Goal: Task Accomplishment & Management: Use online tool/utility

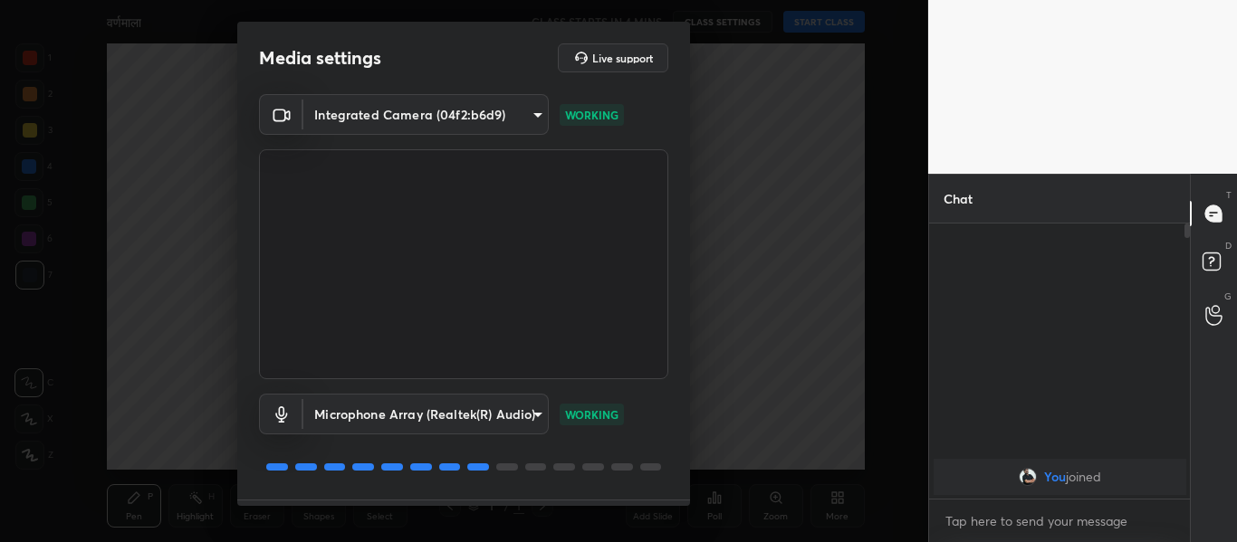
click at [508, 117] on body "1 2 3 4 5 6 7 C X Z C X Z E E Erase all H H वर्णमाला CLASS STARTS IN 4 MINS CLA…" at bounding box center [618, 271] width 1237 height 542
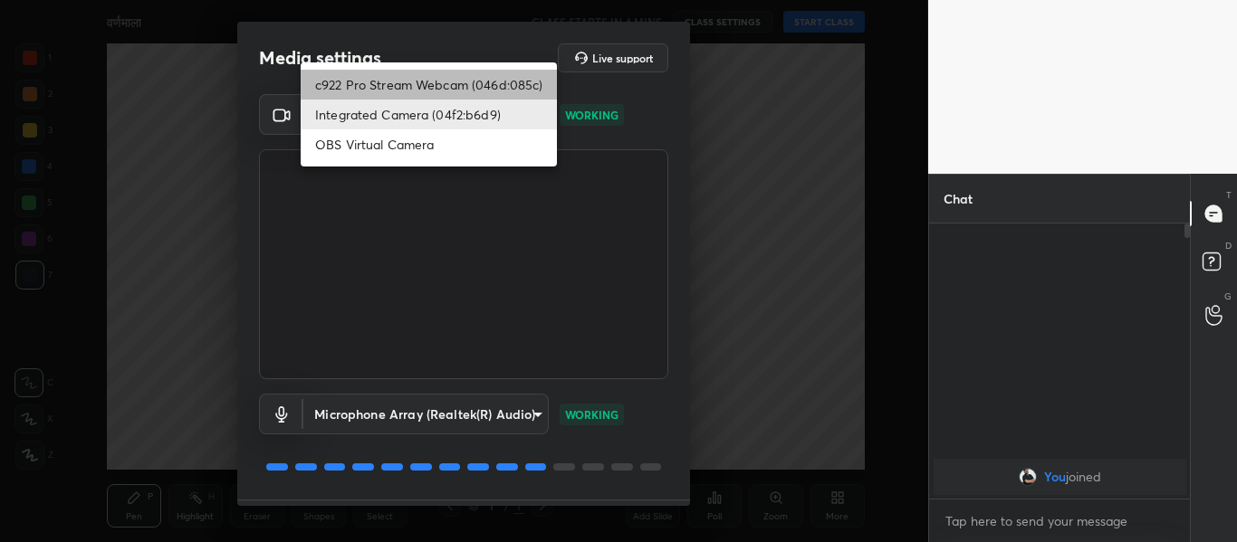
click at [468, 75] on li "c922 Pro Stream Webcam (046d:085c)" at bounding box center [429, 85] width 256 height 30
type input "2032d0c63f52b2b33f9226bbb975a30ffb84fc568a41e433d9f942c76813843a"
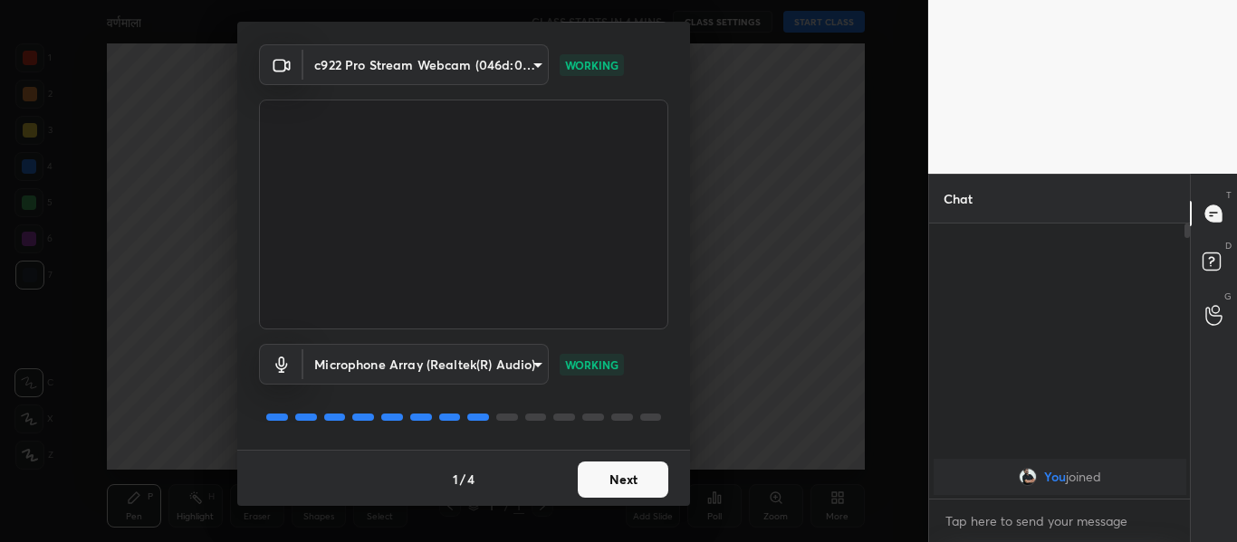
scroll to position [52, 0]
click at [618, 481] on button "Next" at bounding box center [623, 478] width 91 height 36
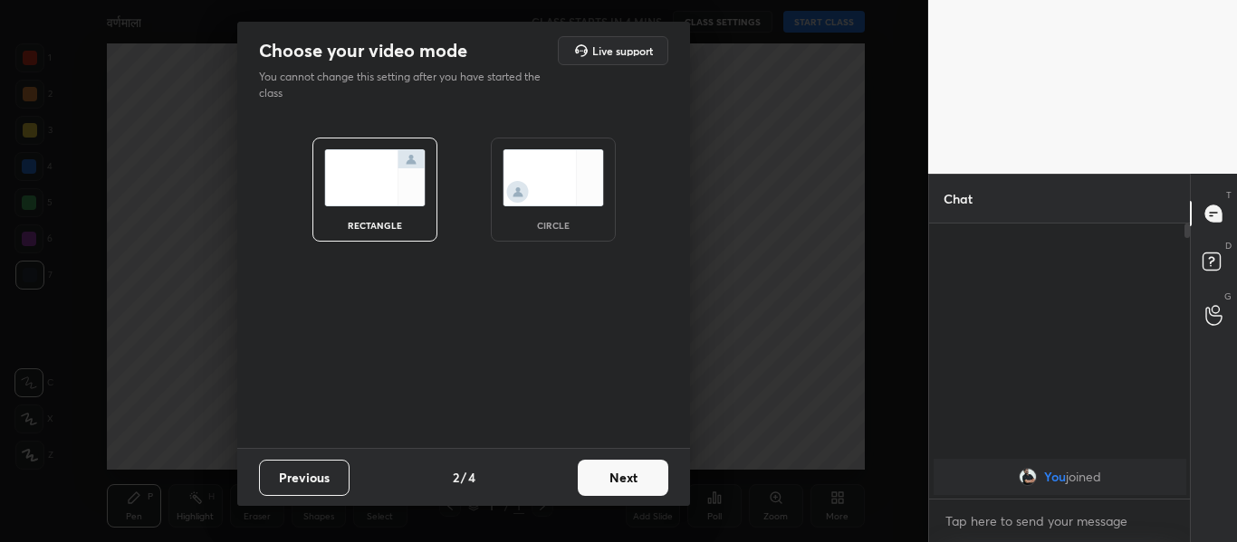
scroll to position [0, 0]
click at [547, 184] on img at bounding box center [552, 177] width 101 height 57
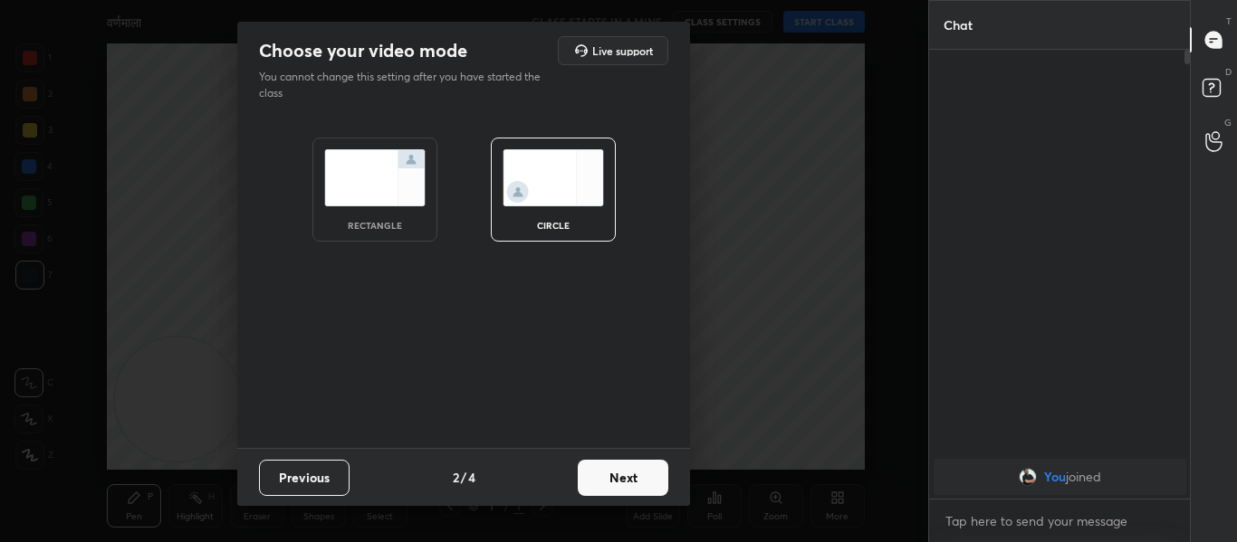
click at [624, 485] on button "Next" at bounding box center [623, 478] width 91 height 36
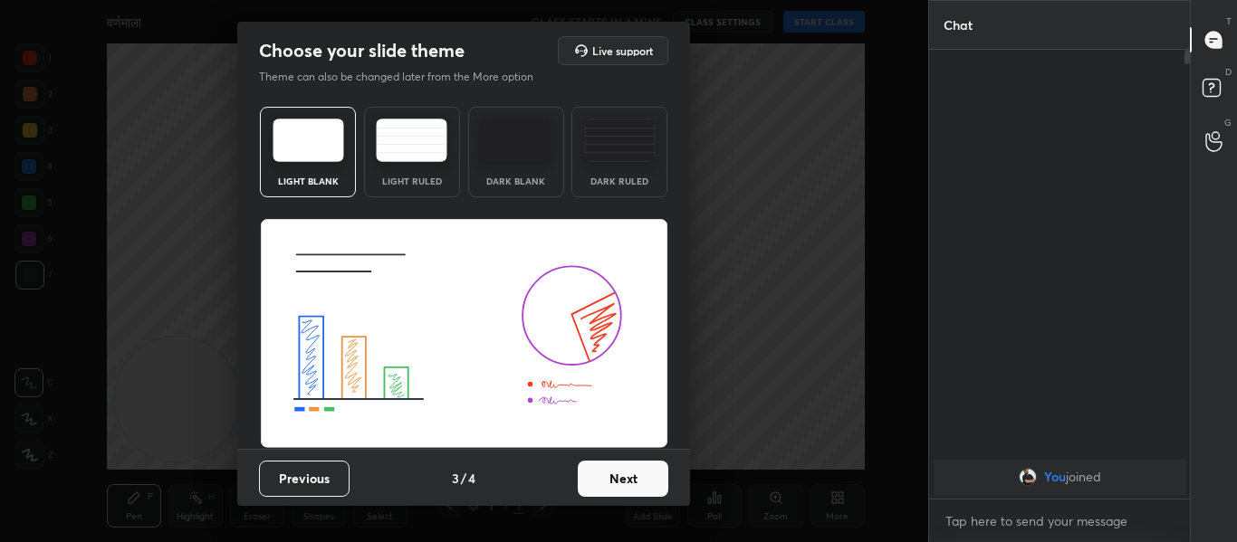
scroll to position [1, 0]
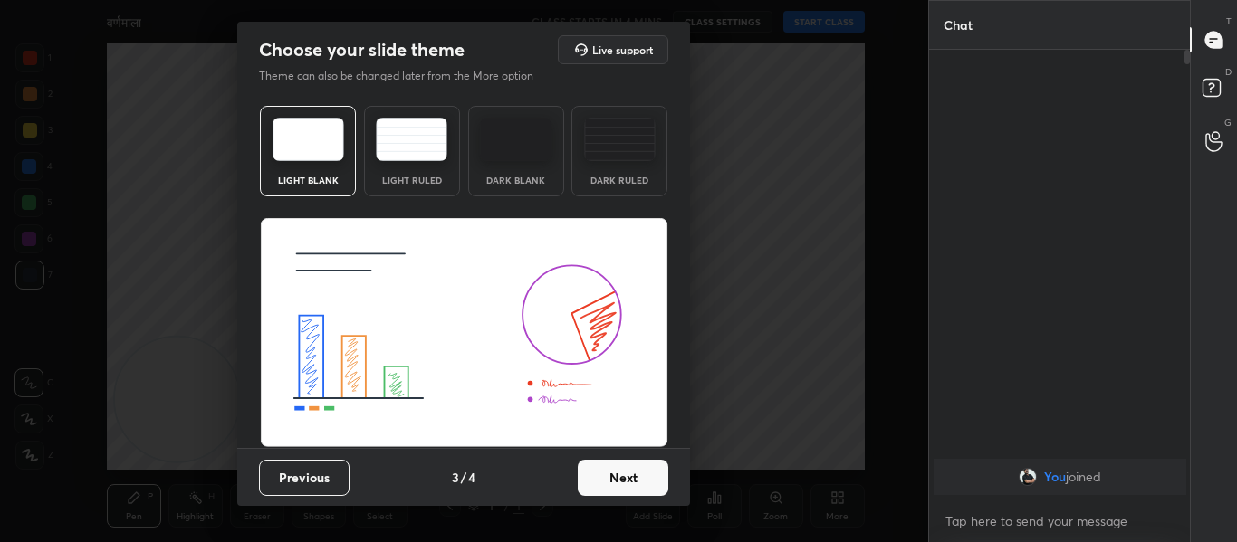
click at [626, 480] on button "Next" at bounding box center [623, 478] width 91 height 36
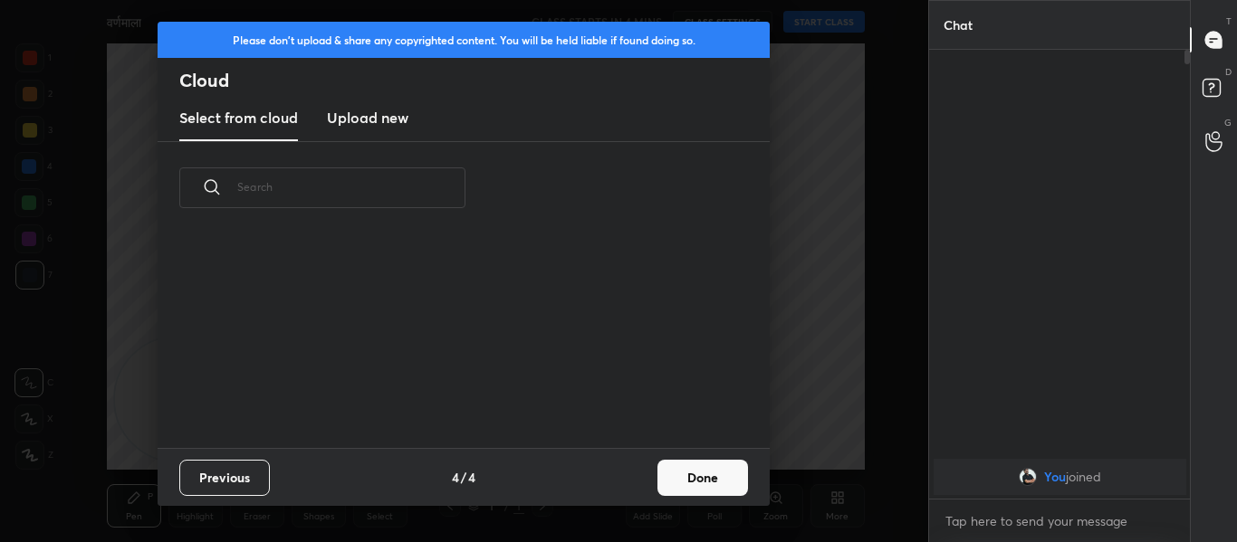
scroll to position [0, 0]
click at [393, 120] on h3 "Upload new" at bounding box center [367, 118] width 81 height 22
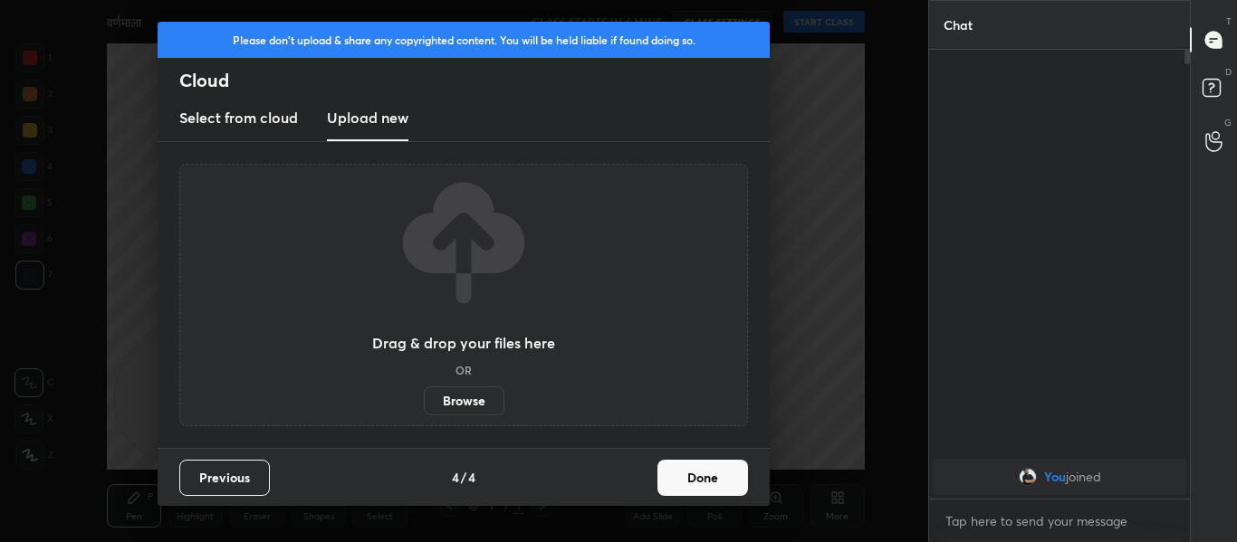
click at [471, 392] on label "Browse" at bounding box center [464, 401] width 81 height 29
click at [424, 392] on input "Browse" at bounding box center [424, 401] width 0 height 29
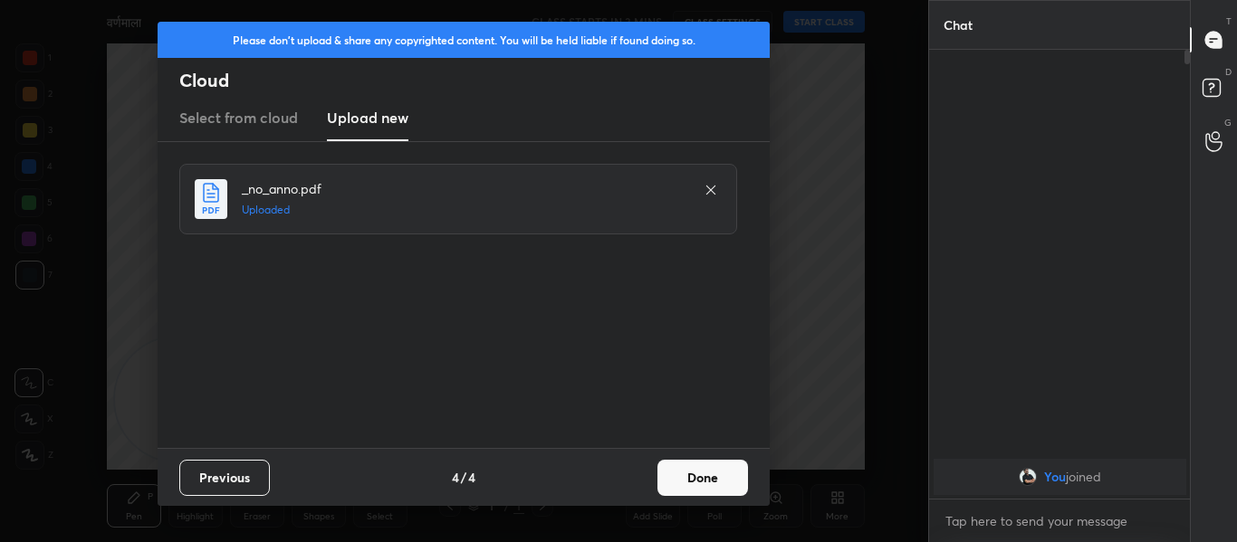
click at [707, 466] on button "Done" at bounding box center [702, 478] width 91 height 36
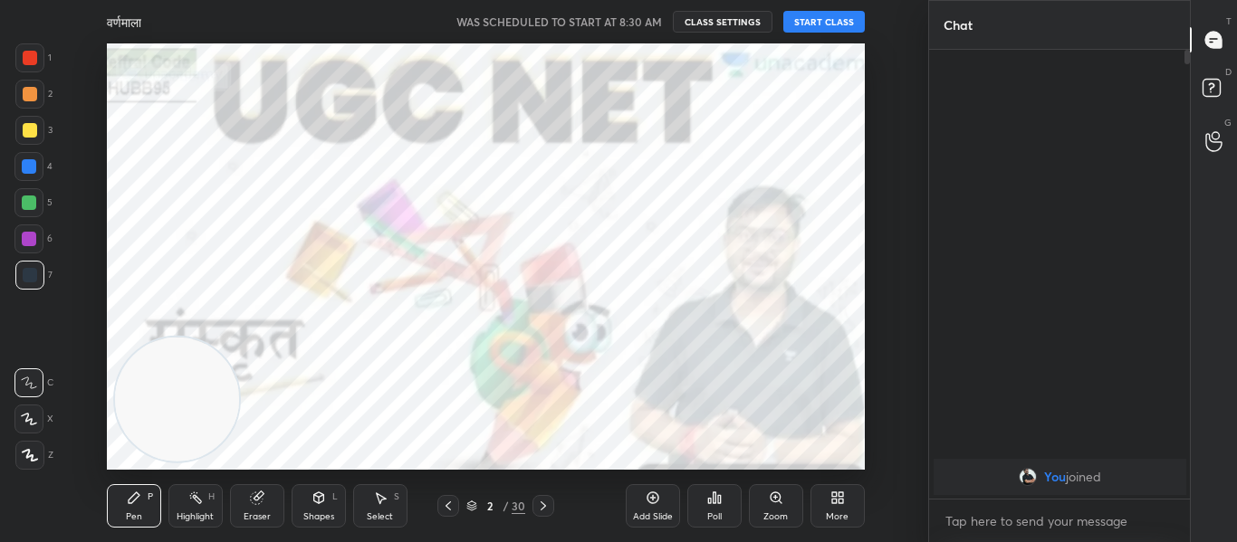
click at [826, 24] on button "START CLASS" at bounding box center [823, 22] width 81 height 22
click at [645, 19] on span "mute" at bounding box center [645, 21] width 25 height 13
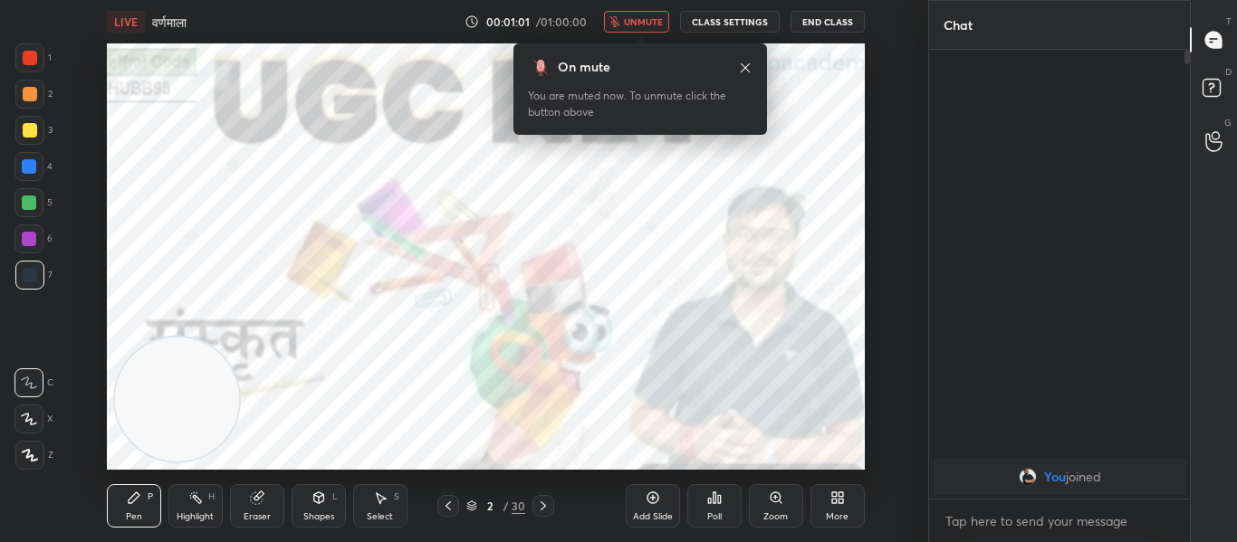
click at [645, 29] on button "unmute" at bounding box center [636, 22] width 65 height 22
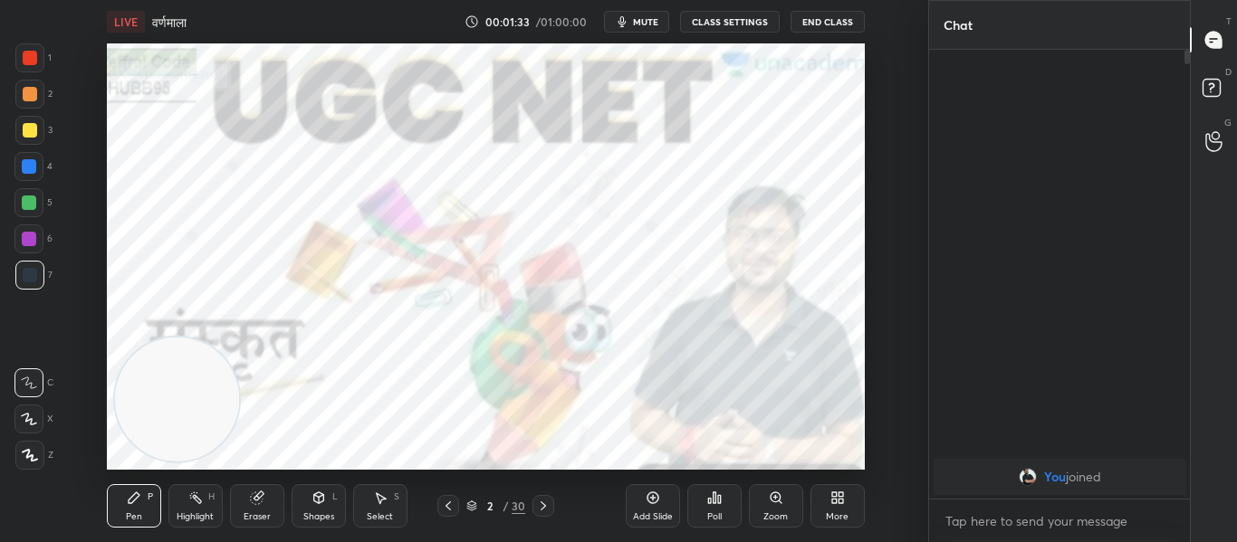
click at [657, 17] on span "mute" at bounding box center [645, 21] width 25 height 13
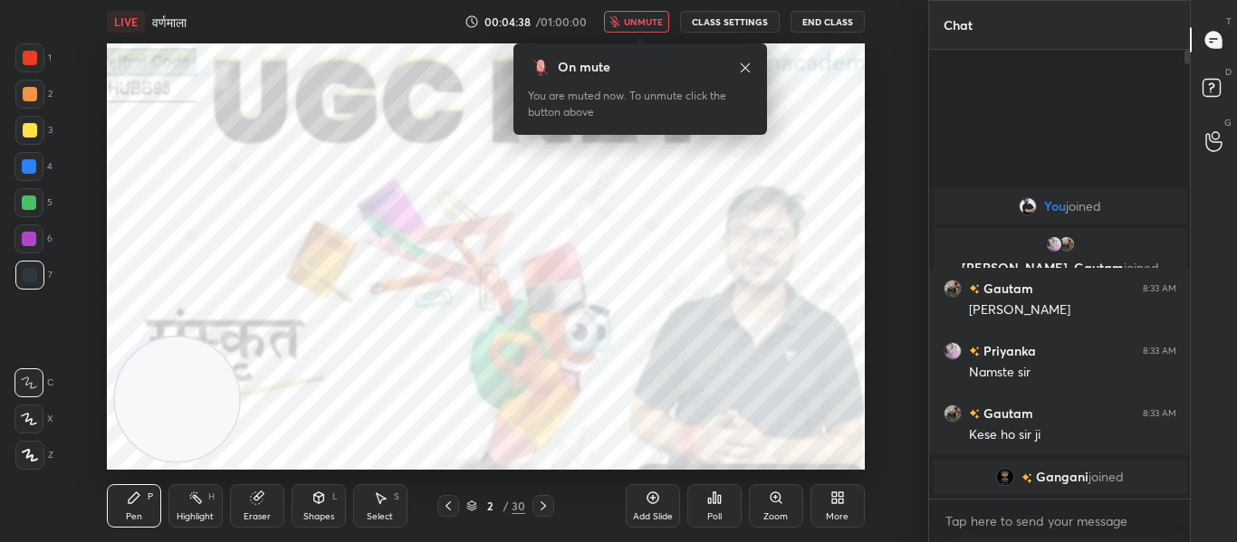
click at [653, 20] on span "unmute" at bounding box center [643, 21] width 39 height 13
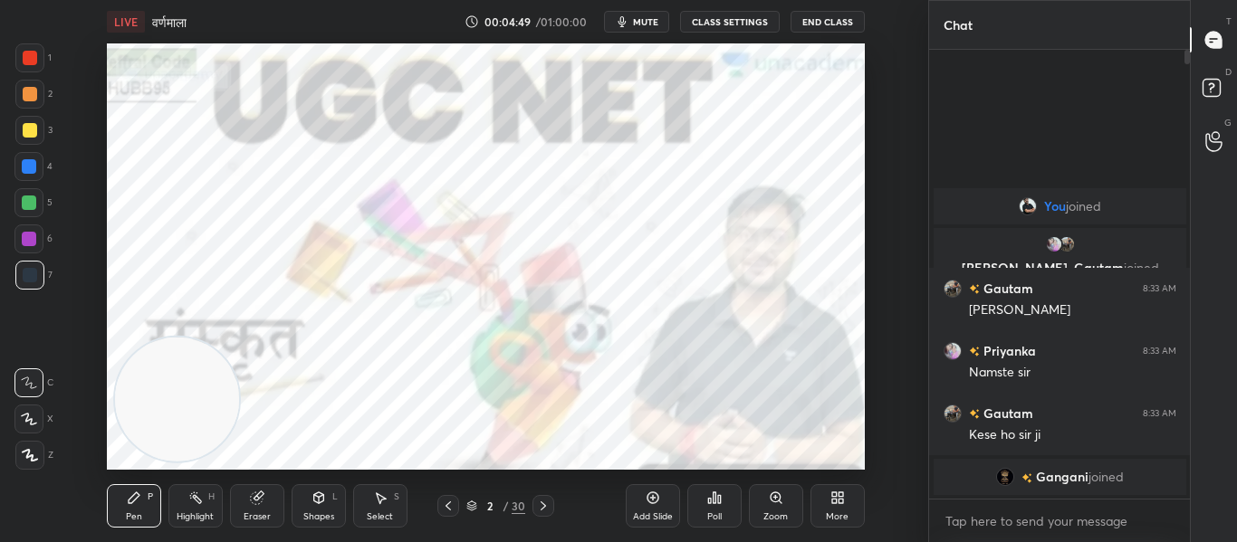
click at [646, 20] on span "mute" at bounding box center [645, 21] width 25 height 13
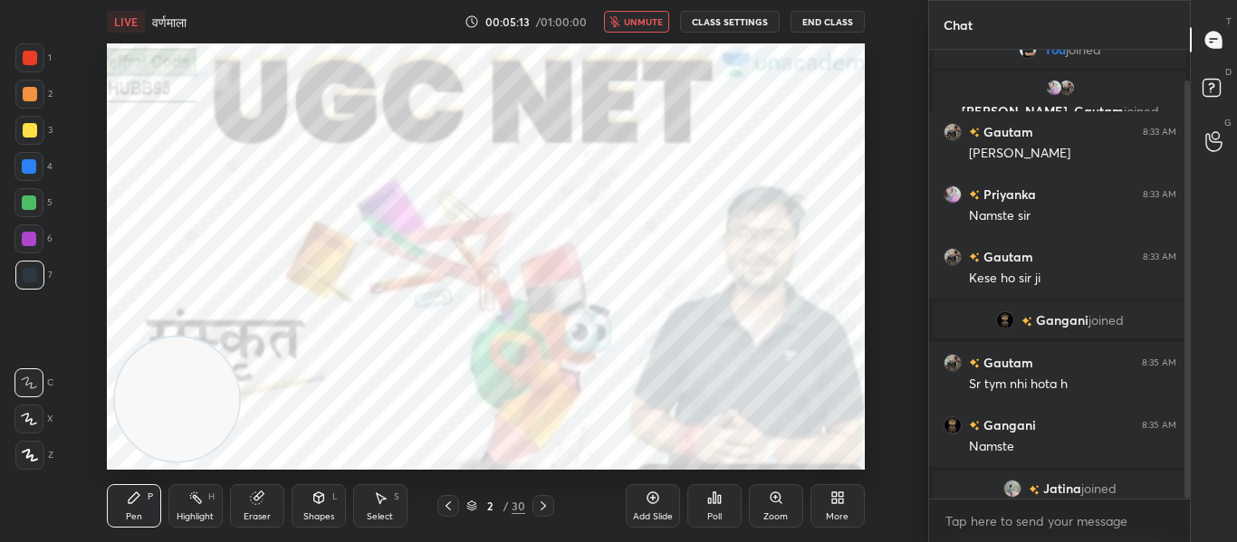
scroll to position [33, 0]
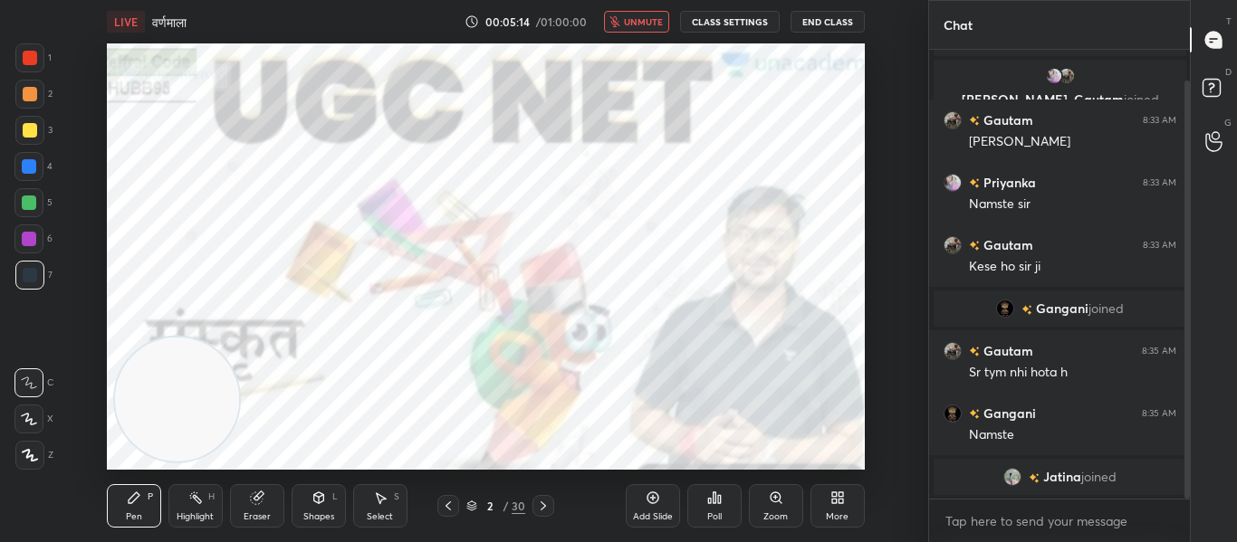
click at [631, 18] on span "unmute" at bounding box center [643, 21] width 39 height 13
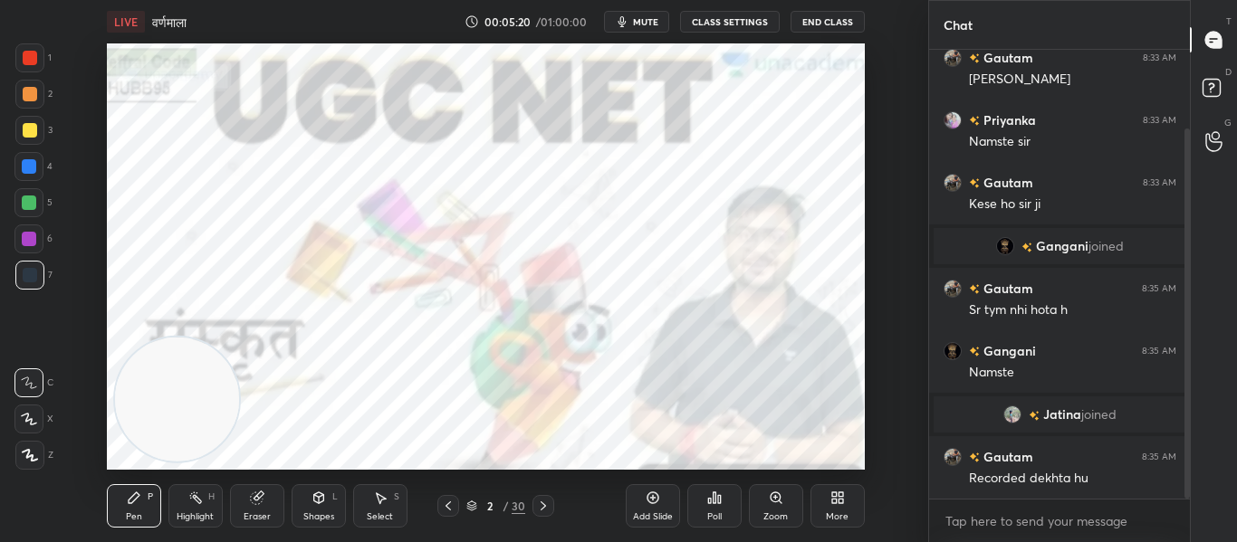
drag, startPoint x: 31, startPoint y: 461, endPoint x: 79, endPoint y: 355, distance: 116.3
click at [36, 461] on icon at bounding box center [30, 455] width 16 height 13
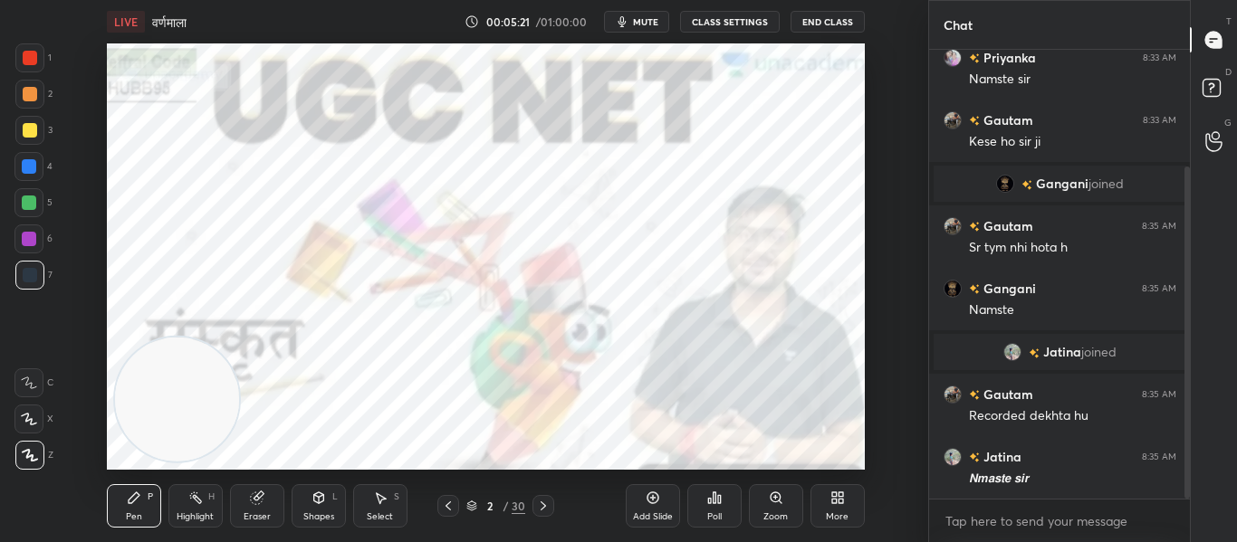
click at [31, 62] on div at bounding box center [30, 58] width 14 height 14
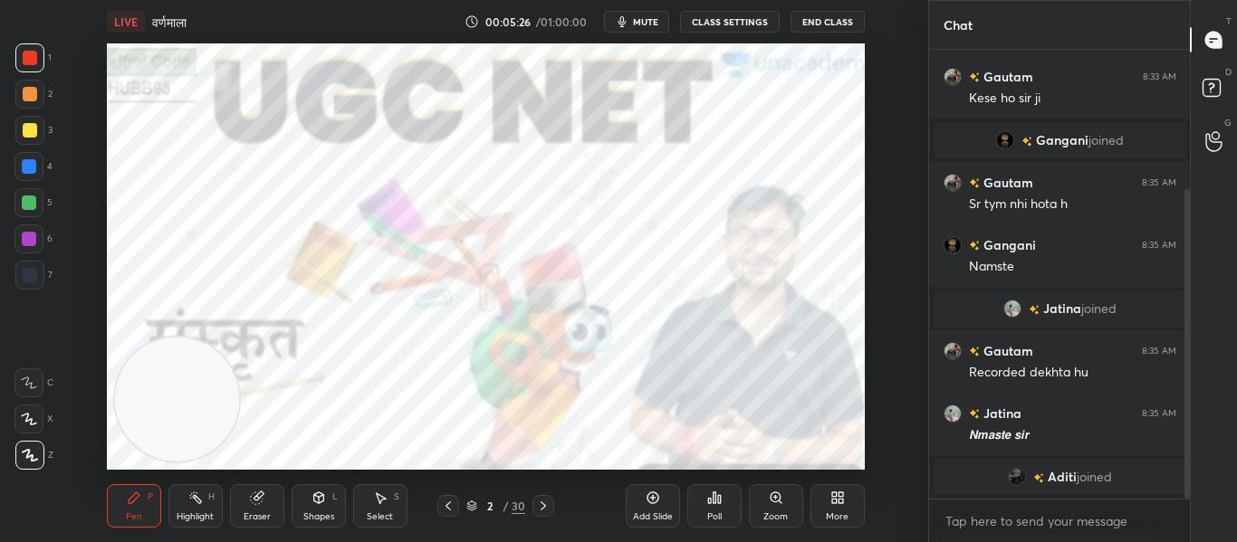
click at [647, 18] on span "mute" at bounding box center [645, 21] width 25 height 13
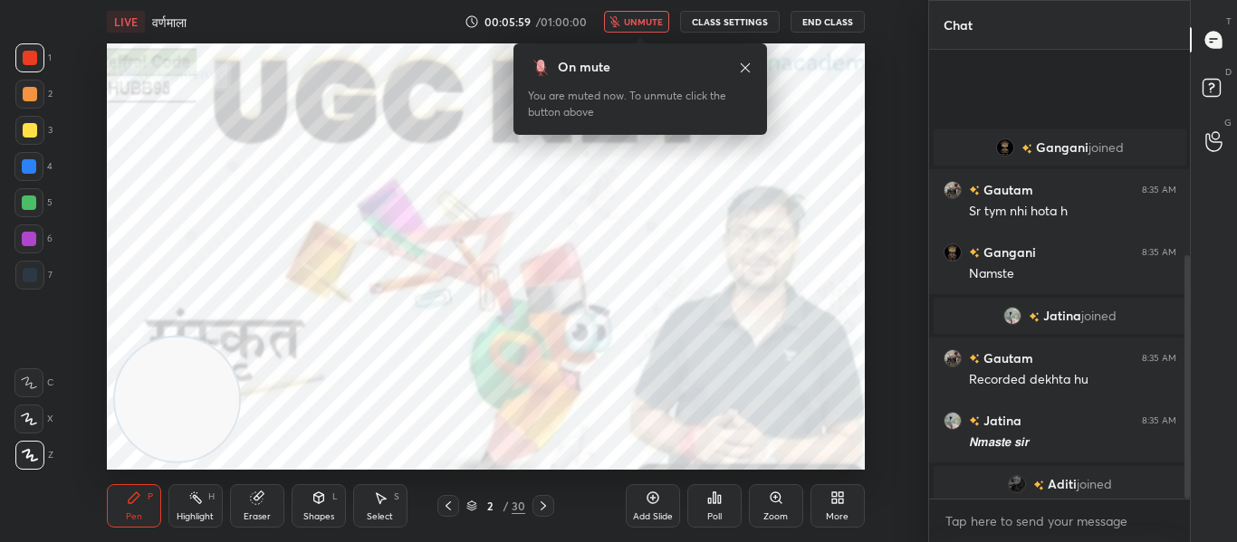
scroll to position [440, 0]
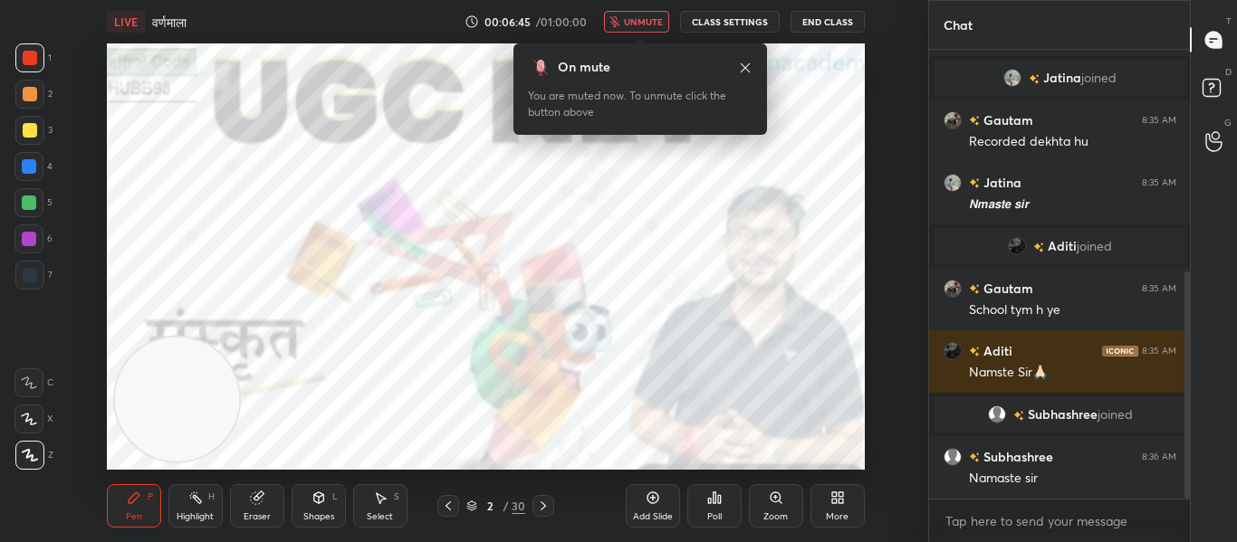
click at [629, 31] on button "unmute" at bounding box center [636, 22] width 65 height 22
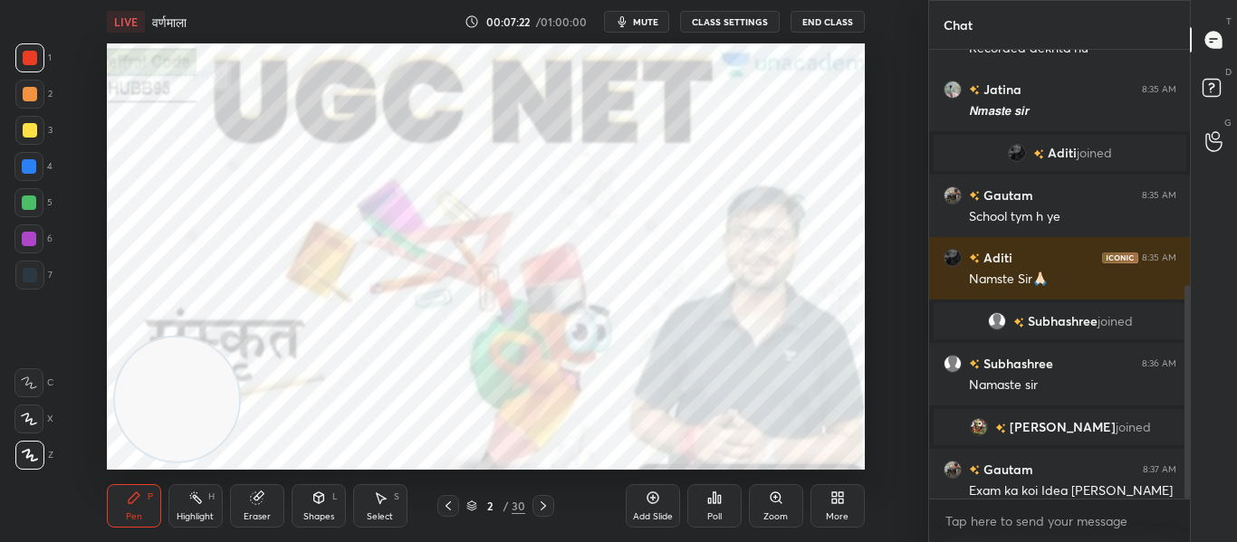
scroll to position [496, 0]
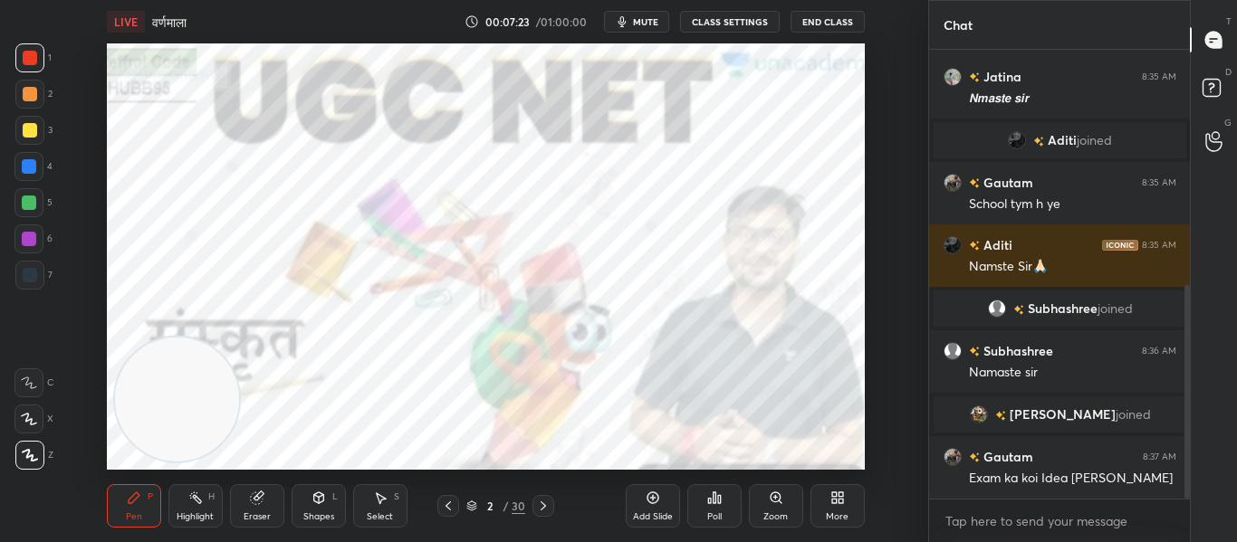
click at [626, 19] on icon "button" at bounding box center [621, 21] width 8 height 11
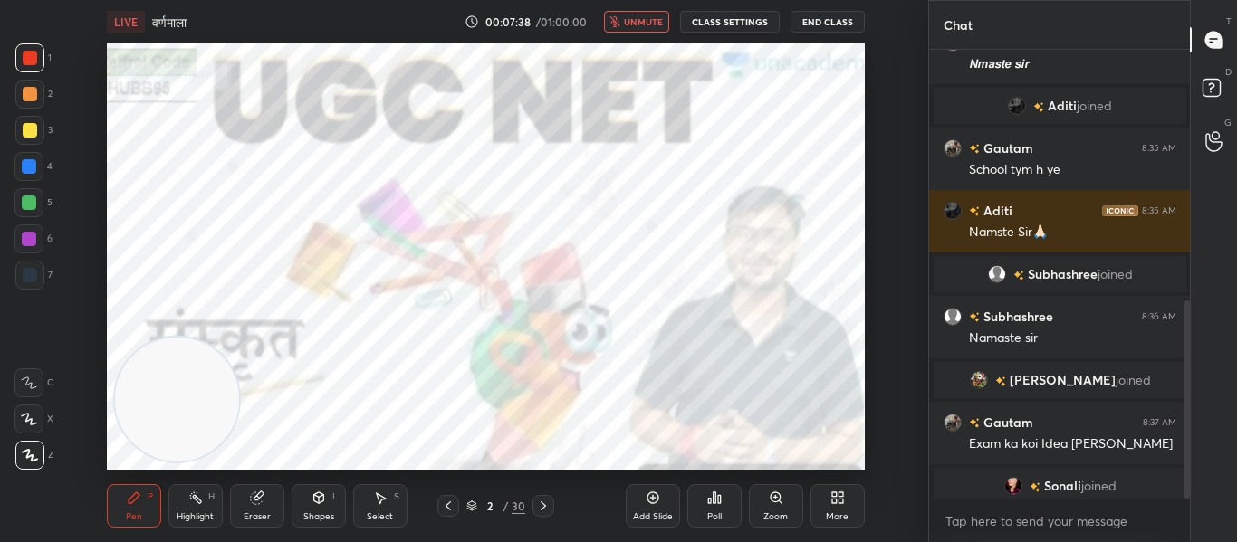
scroll to position [568, 0]
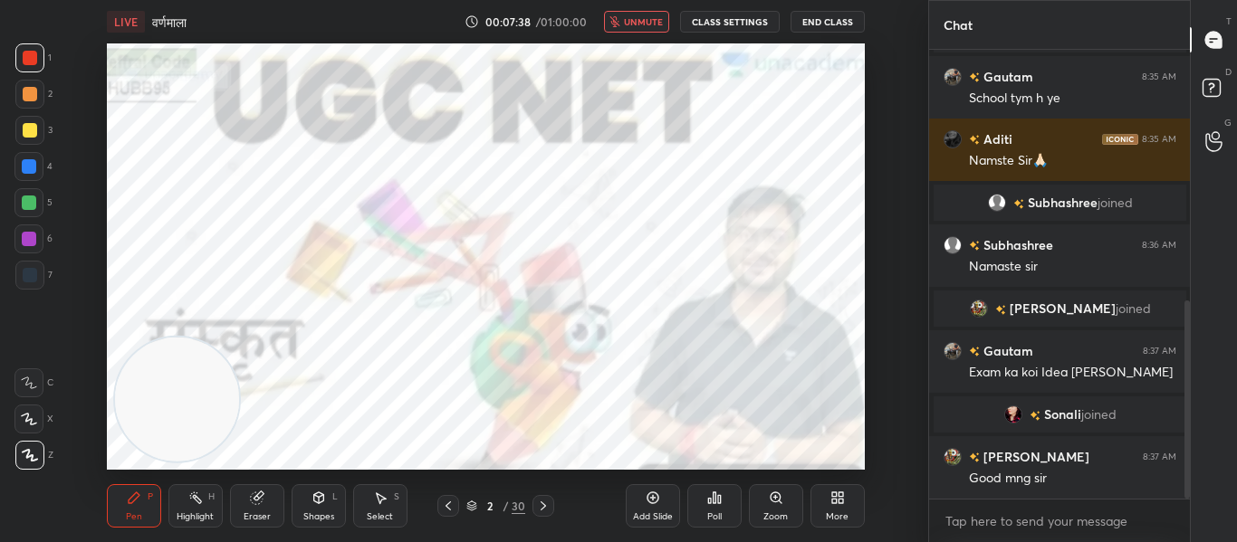
click at [632, 27] on span "unmute" at bounding box center [643, 21] width 39 height 13
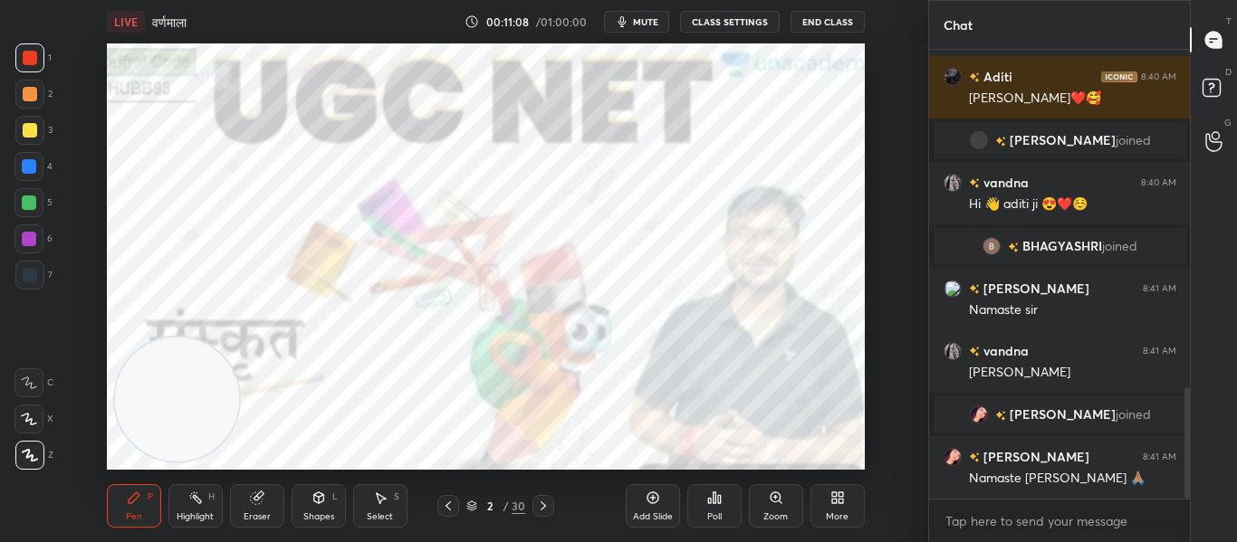
scroll to position [1369, 0]
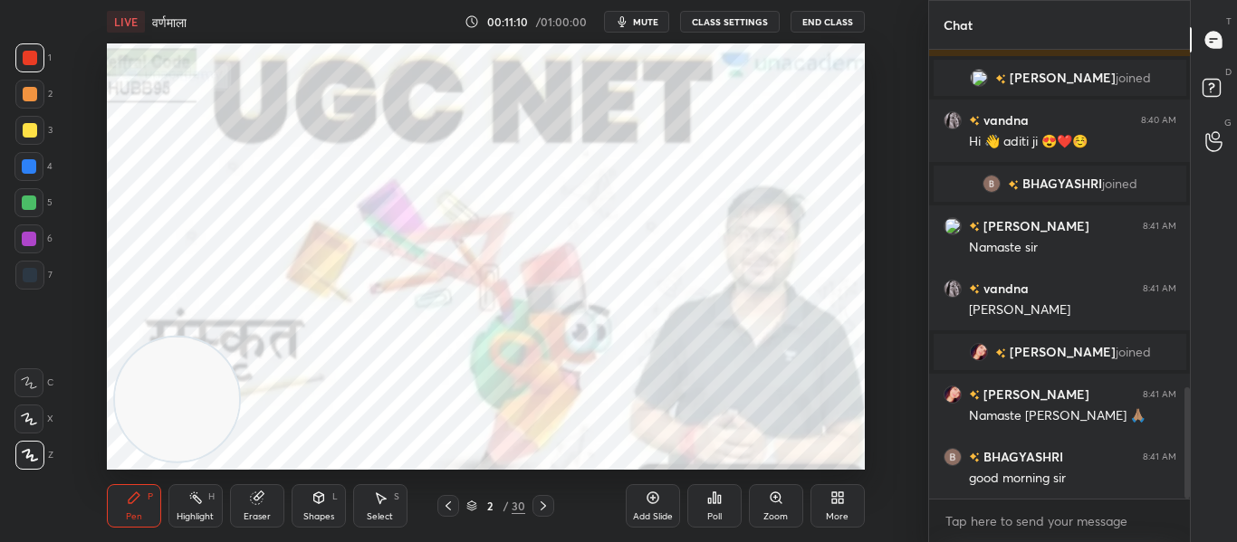
click at [545, 510] on icon at bounding box center [543, 506] width 14 height 14
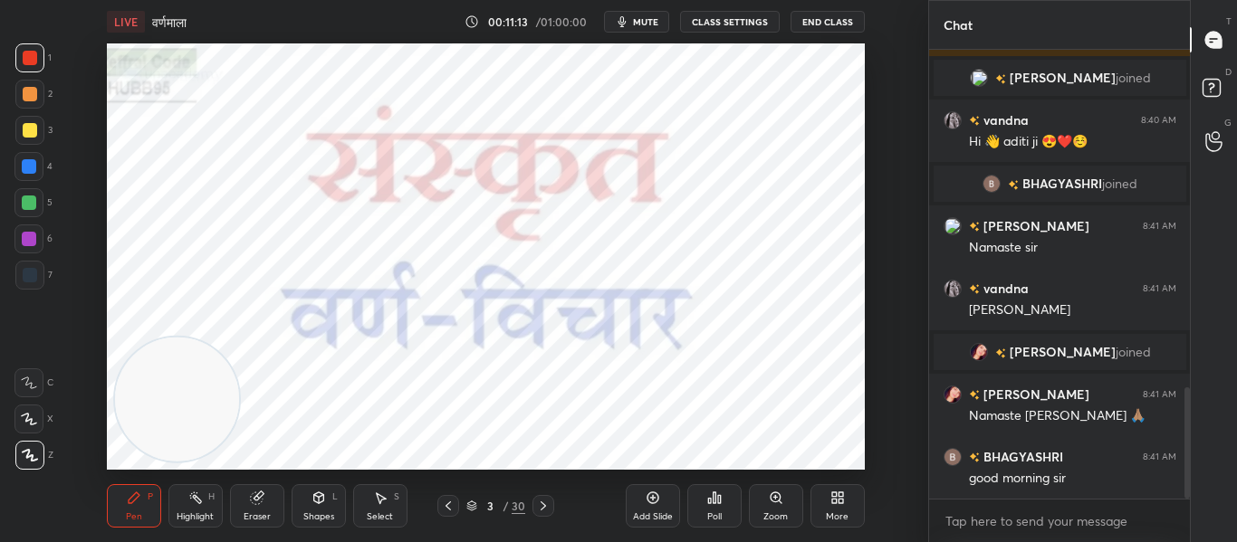
click at [329, 504] on div "Shapes L" at bounding box center [318, 505] width 54 height 43
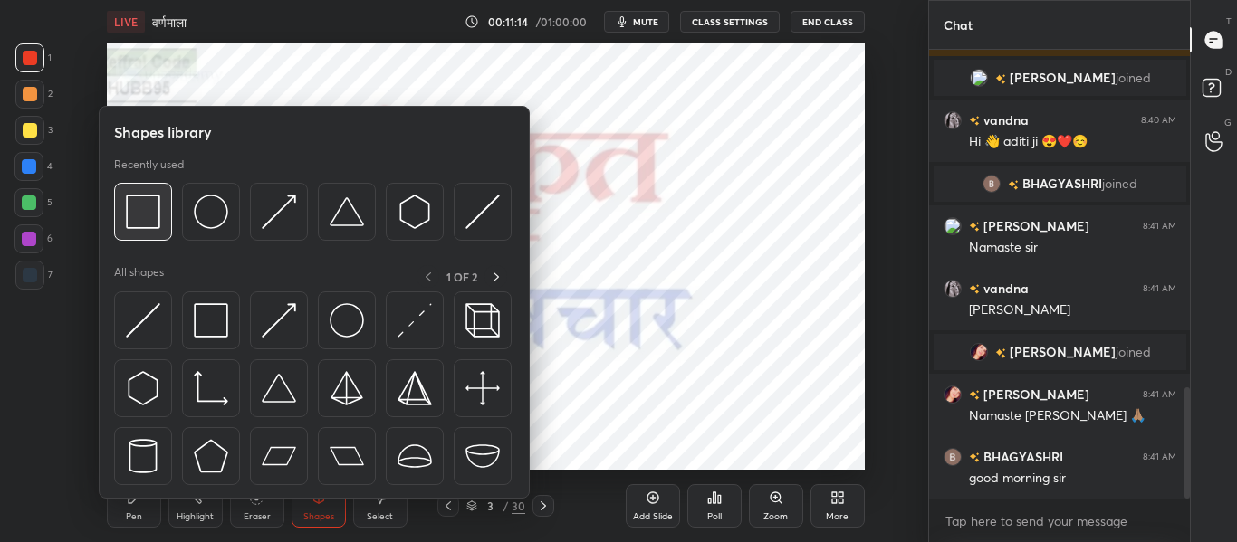
click at [153, 199] on img at bounding box center [143, 212] width 34 height 34
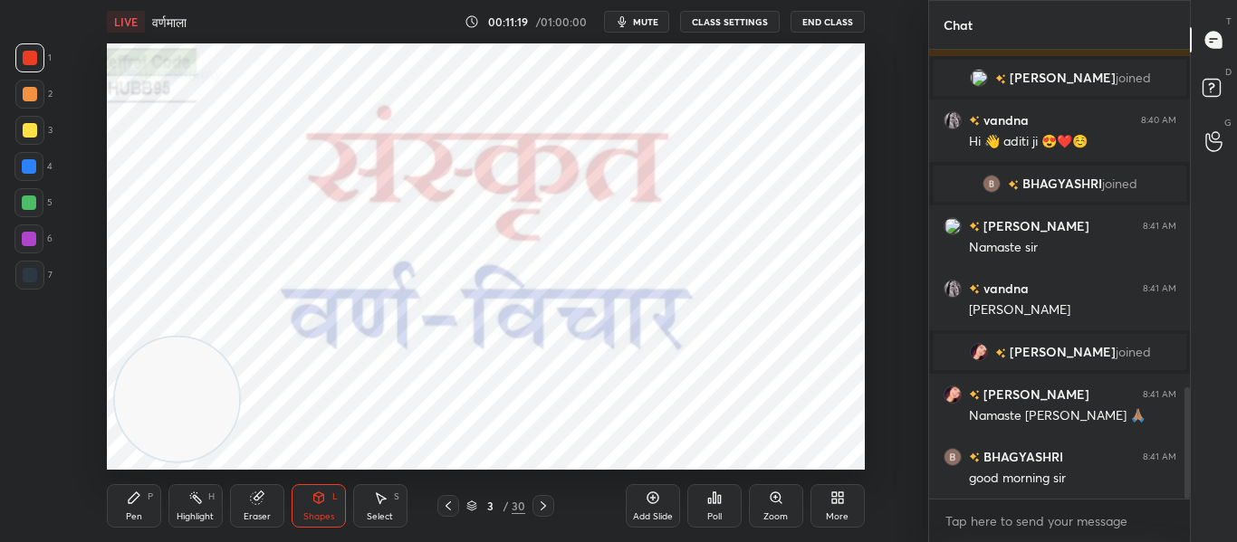
click at [27, 270] on div at bounding box center [30, 275] width 14 height 14
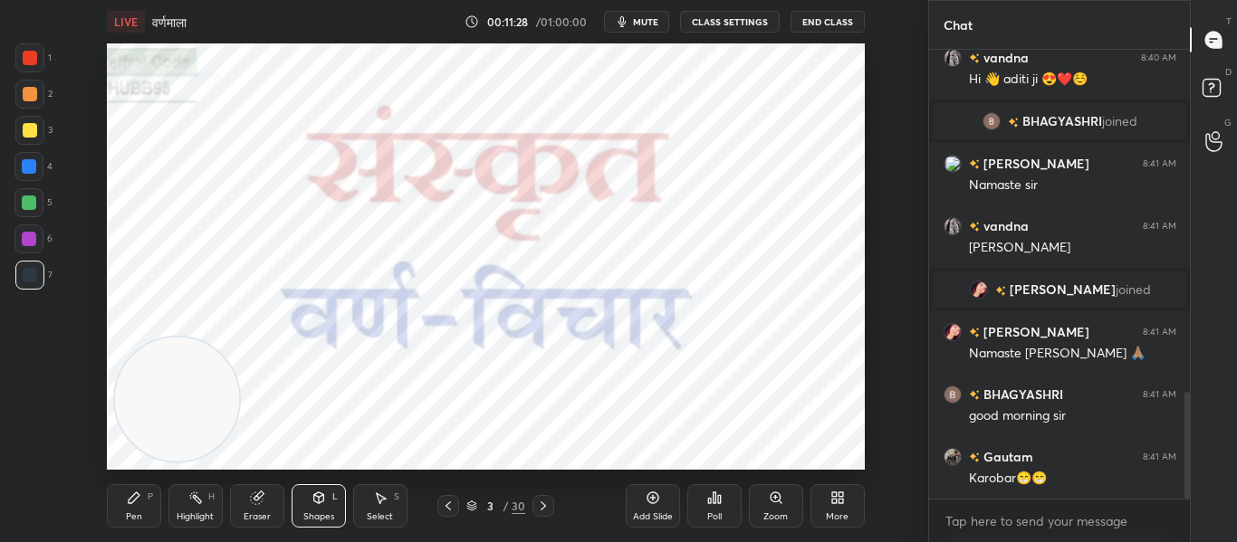
click at [545, 510] on icon at bounding box center [543, 506] width 14 height 14
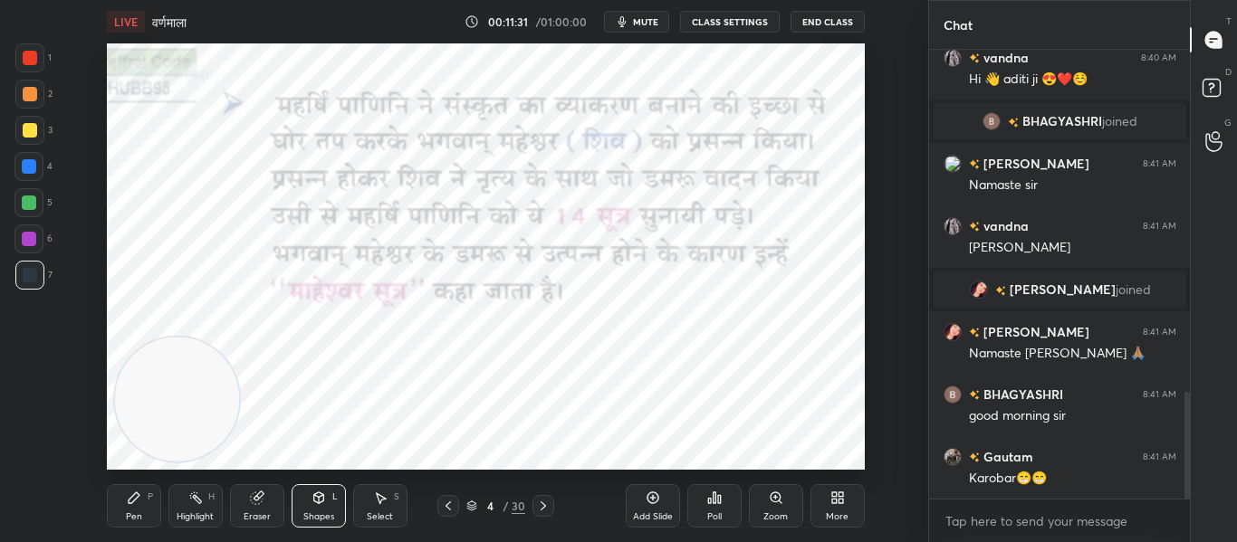
click at [39, 62] on div at bounding box center [29, 57] width 29 height 29
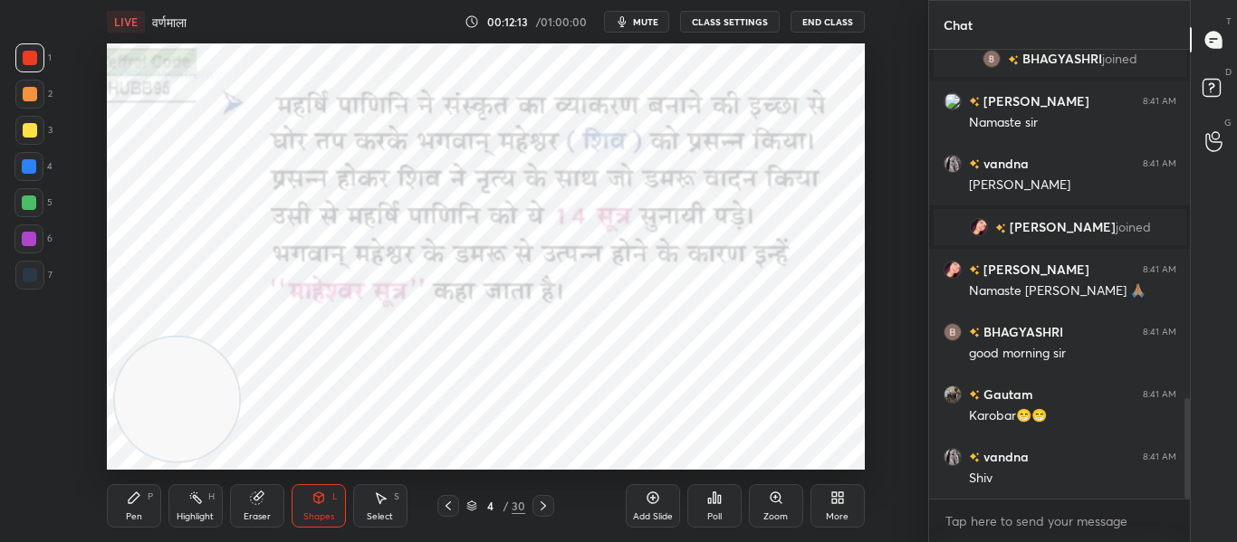
scroll to position [1556, 0]
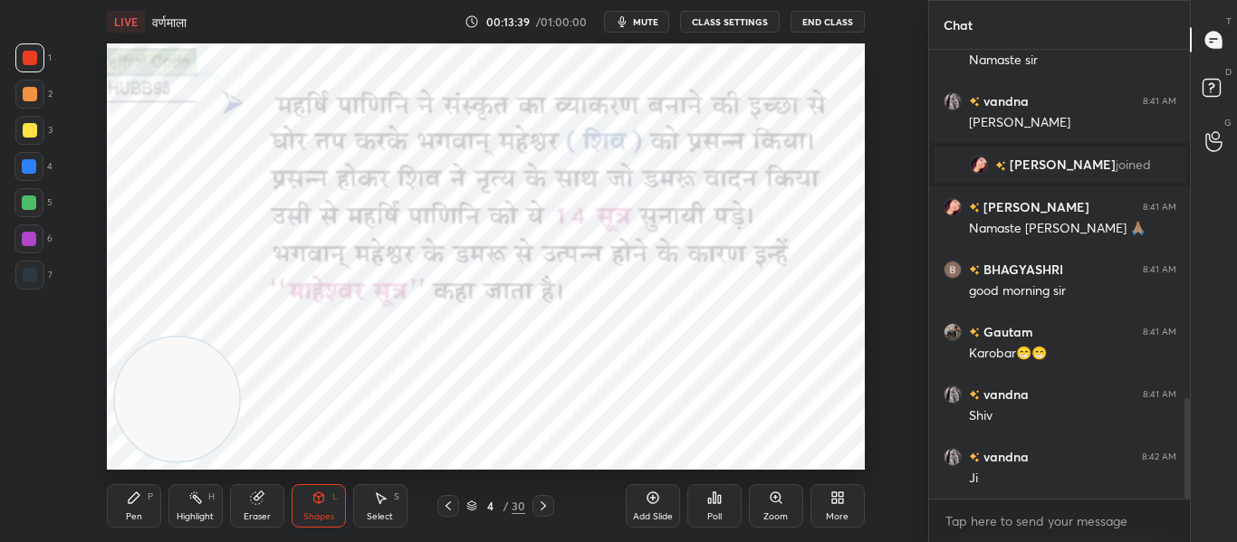
click at [715, 509] on div "Poll" at bounding box center [714, 505] width 54 height 43
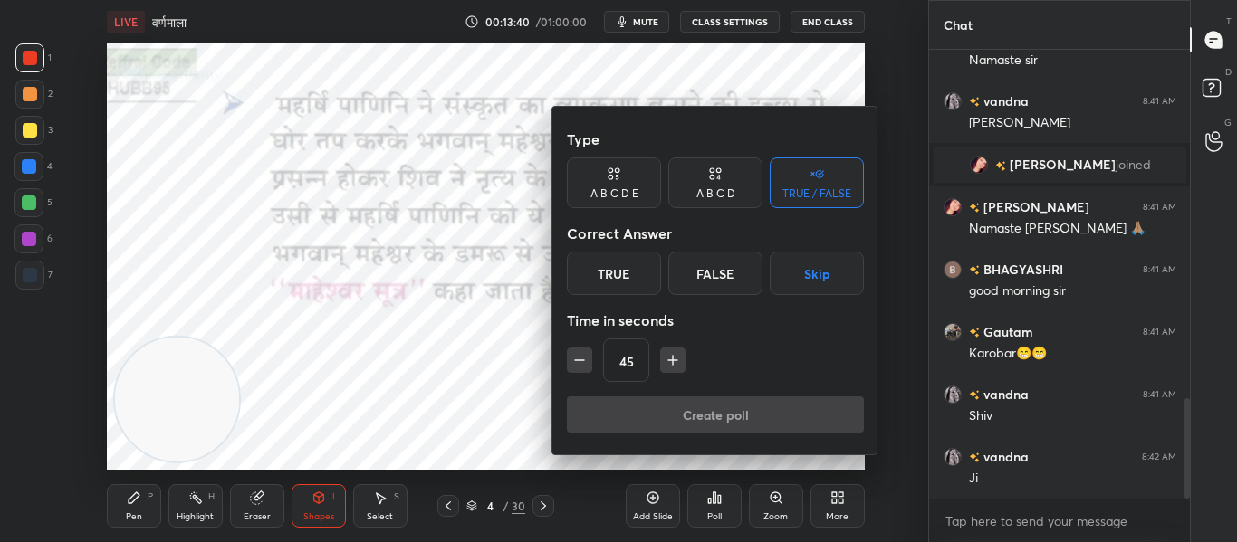
click at [619, 272] on div "True" at bounding box center [614, 273] width 94 height 43
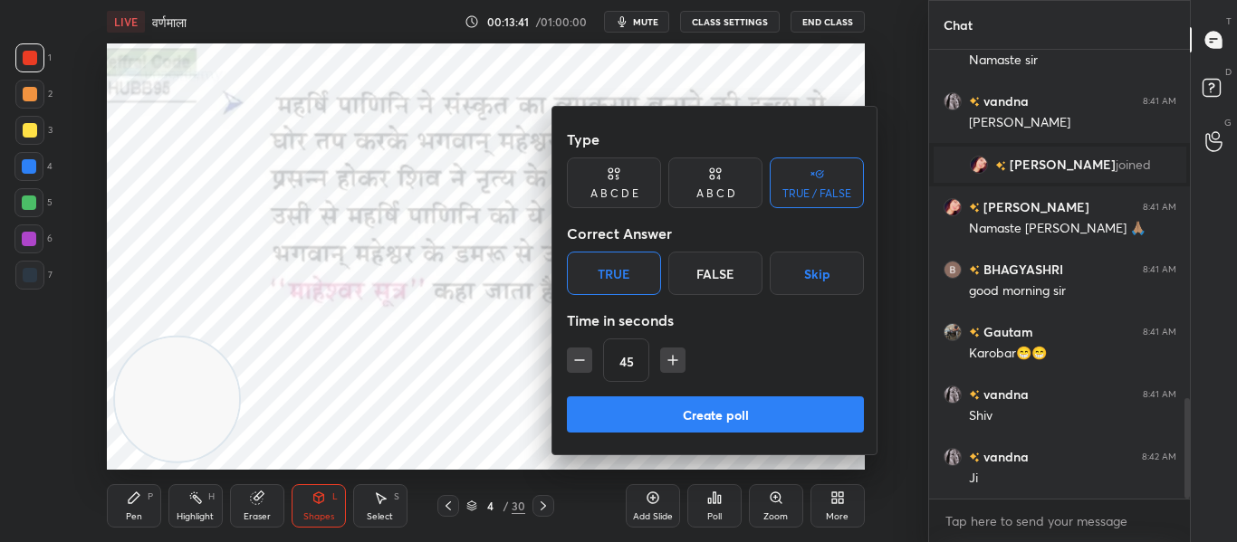
click at [655, 403] on button "Create poll" at bounding box center [715, 415] width 297 height 36
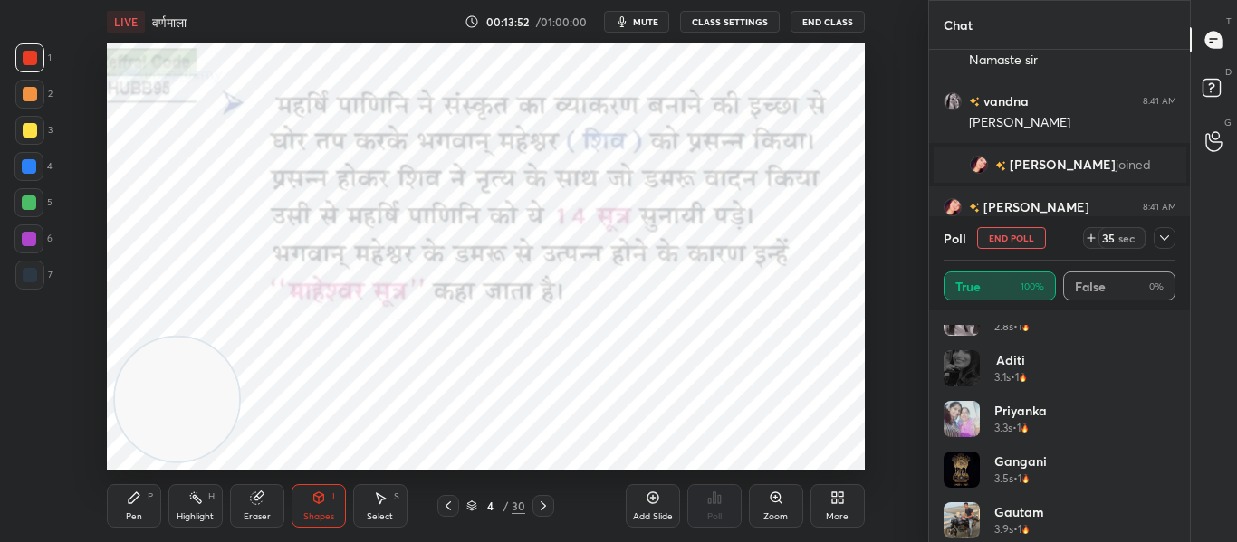
scroll to position [0, 0]
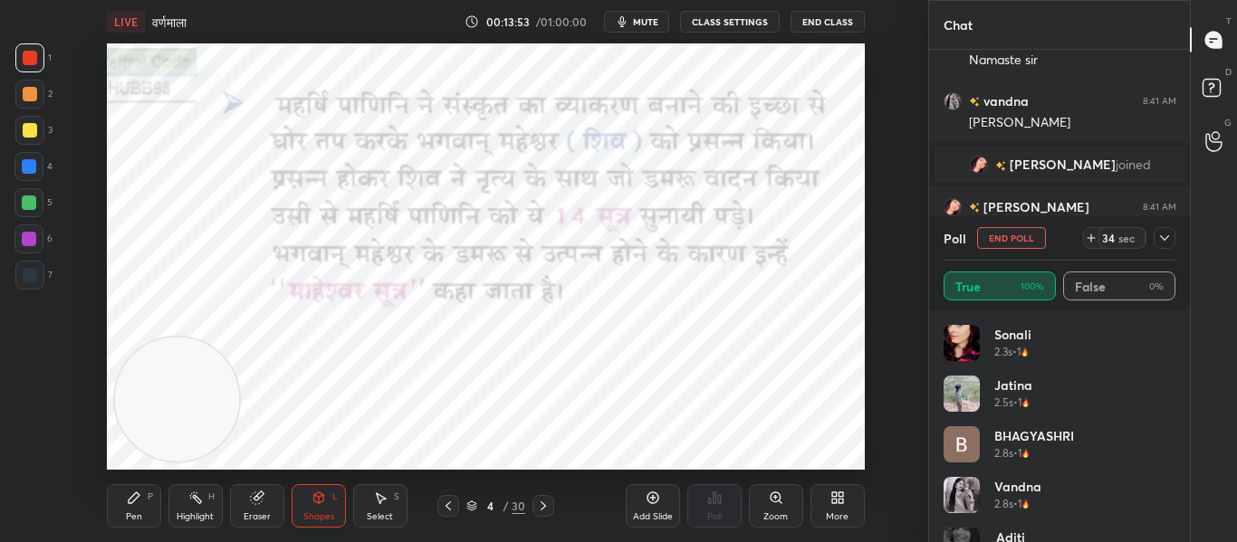
click at [1159, 234] on icon at bounding box center [1164, 238] width 14 height 14
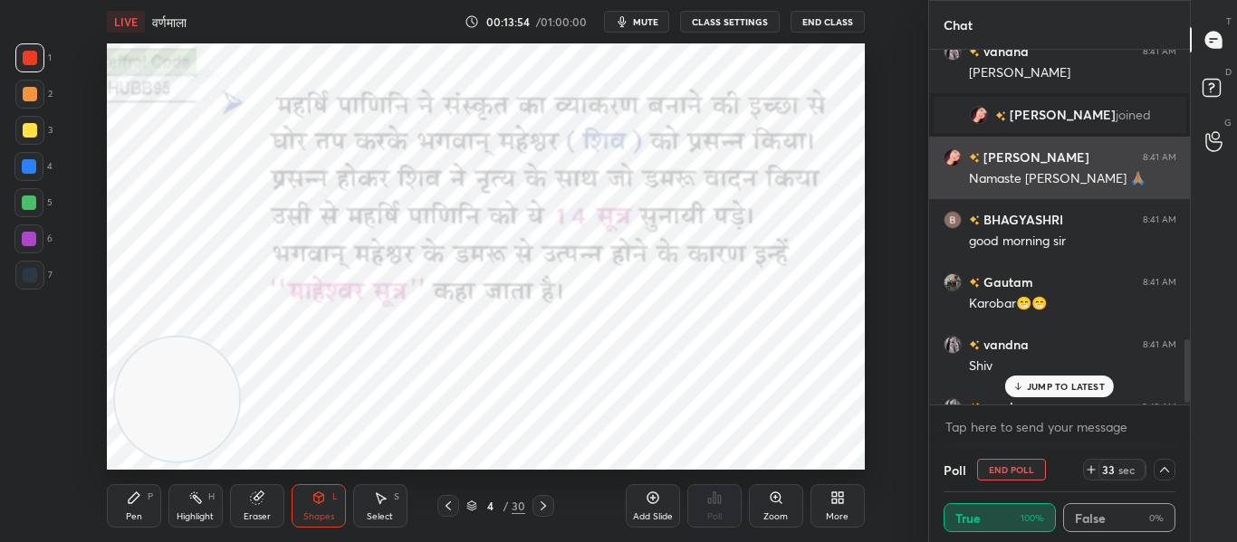
scroll to position [1649, 0]
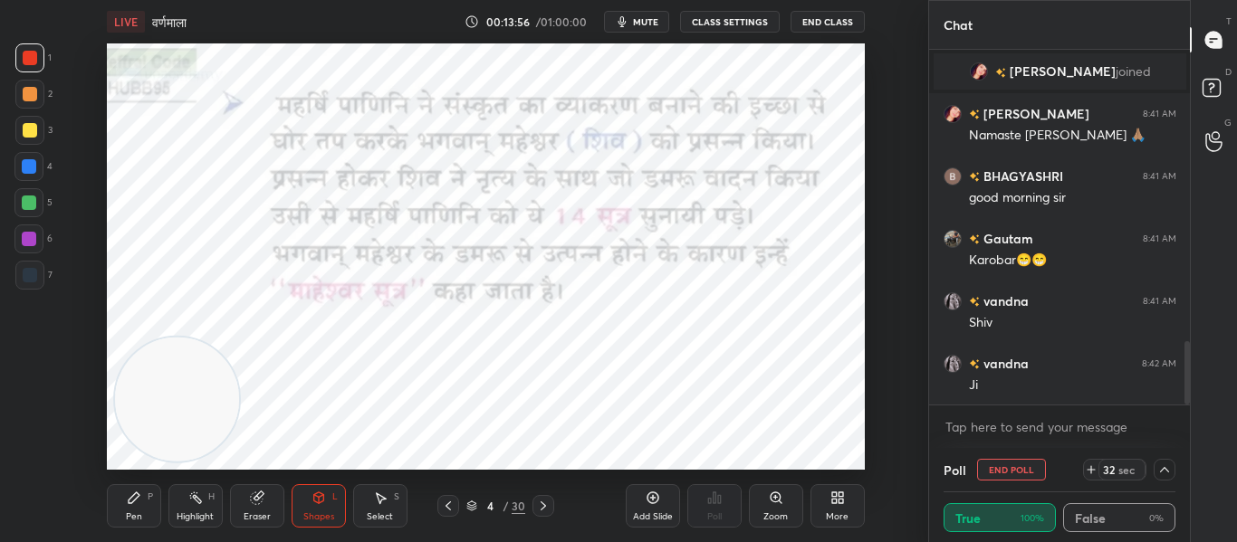
click at [549, 506] on icon at bounding box center [543, 506] width 14 height 14
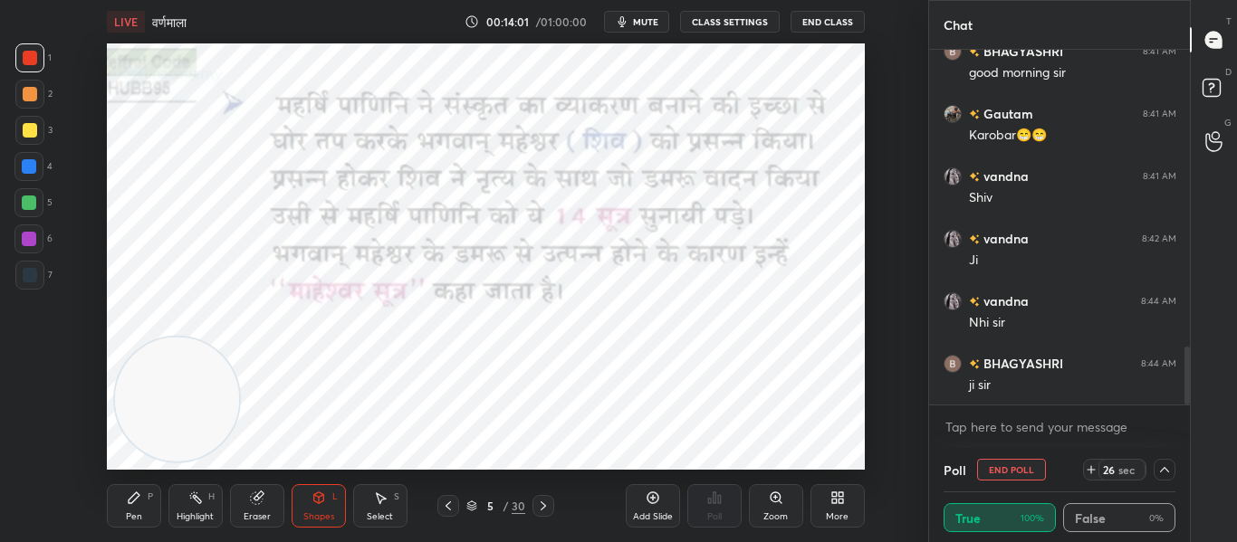
scroll to position [1837, 0]
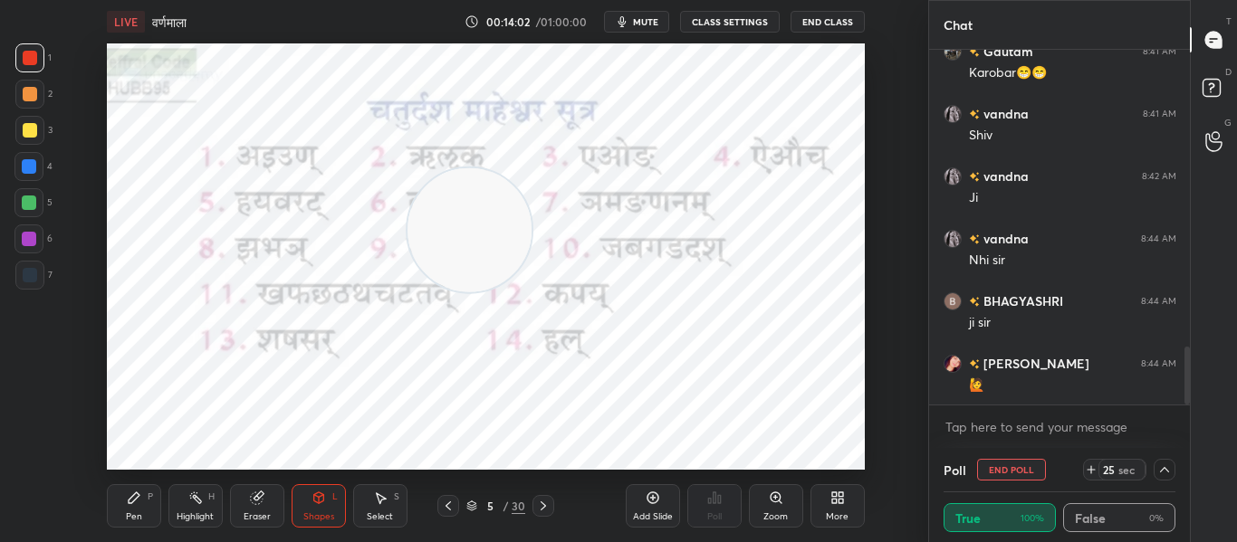
drag, startPoint x: 191, startPoint y: 402, endPoint x: 479, endPoint y: 233, distance: 334.0
click at [479, 233] on video at bounding box center [469, 230] width 124 height 124
click at [1162, 477] on div at bounding box center [1164, 470] width 22 height 22
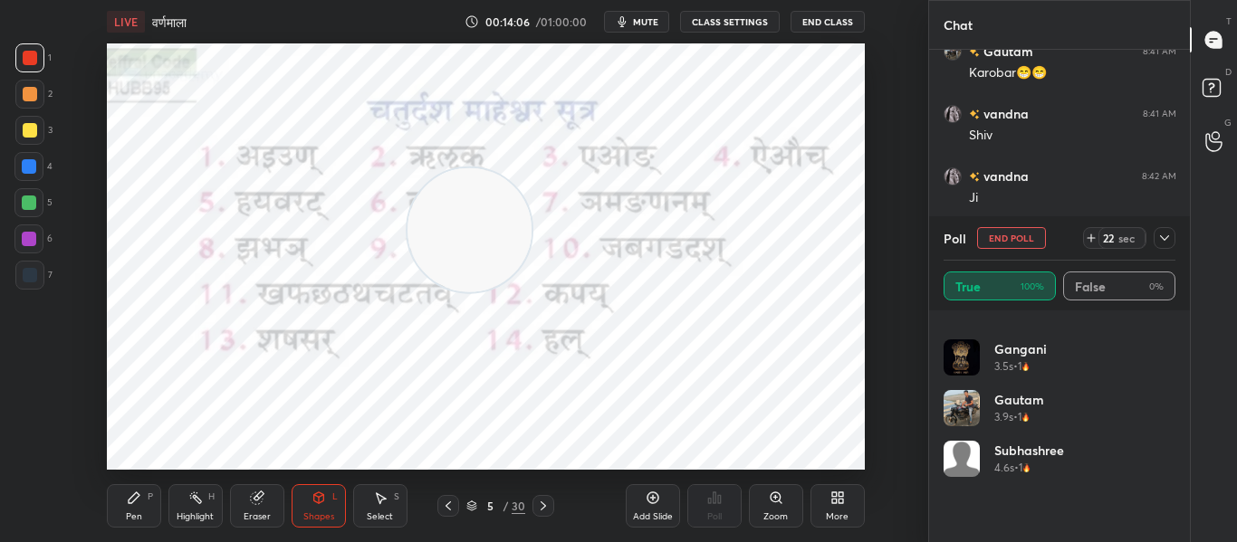
scroll to position [0, 0]
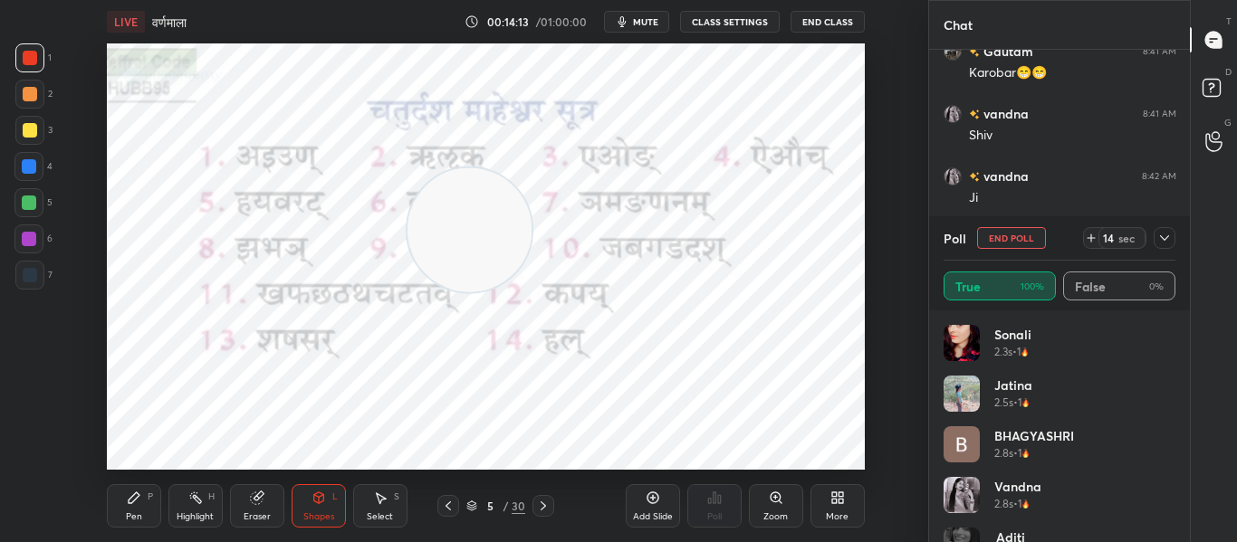
drag, startPoint x: 26, startPoint y: 286, endPoint x: 35, endPoint y: 270, distance: 18.6
click at [31, 280] on div at bounding box center [29, 275] width 29 height 29
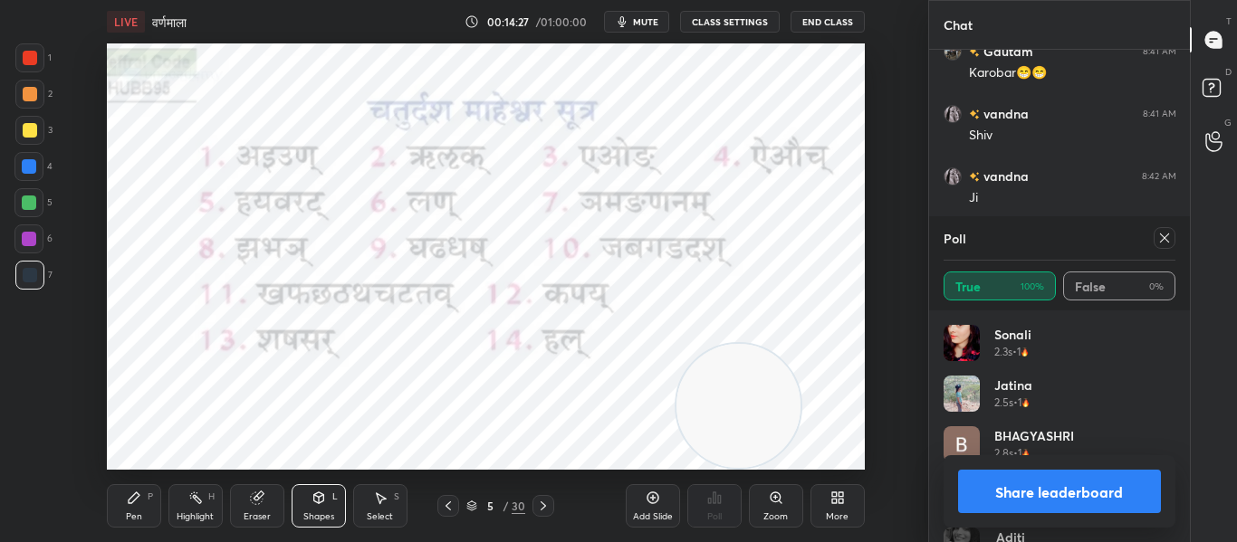
drag, startPoint x: 486, startPoint y: 234, endPoint x: 757, endPoint y: 436, distance: 337.7
click at [757, 436] on video at bounding box center [738, 406] width 124 height 124
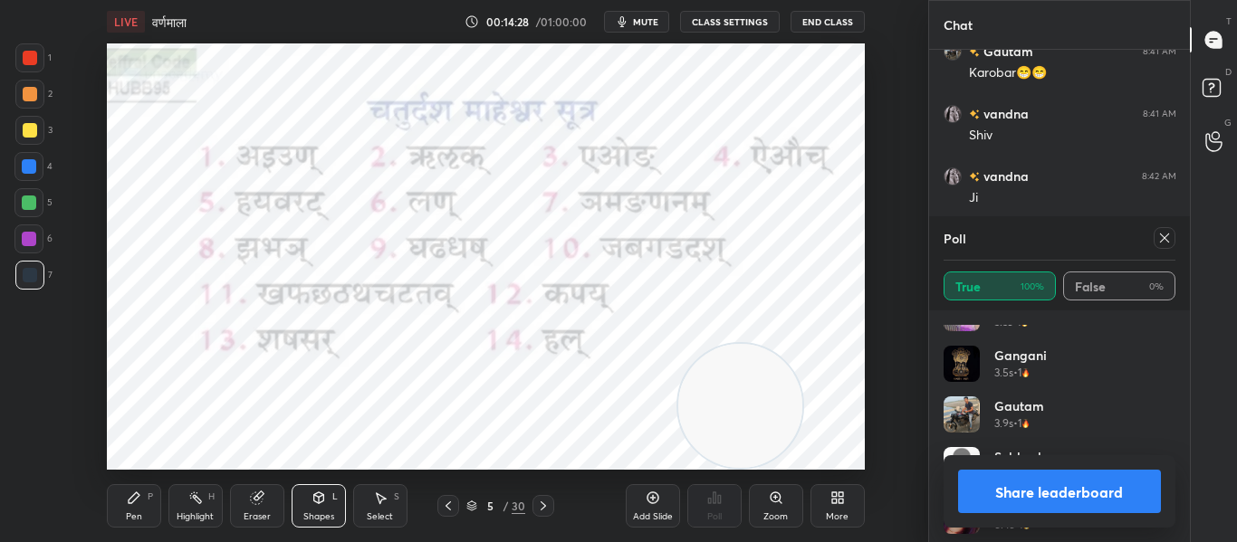
scroll to position [290, 0]
click at [1161, 240] on icon at bounding box center [1164, 238] width 14 height 14
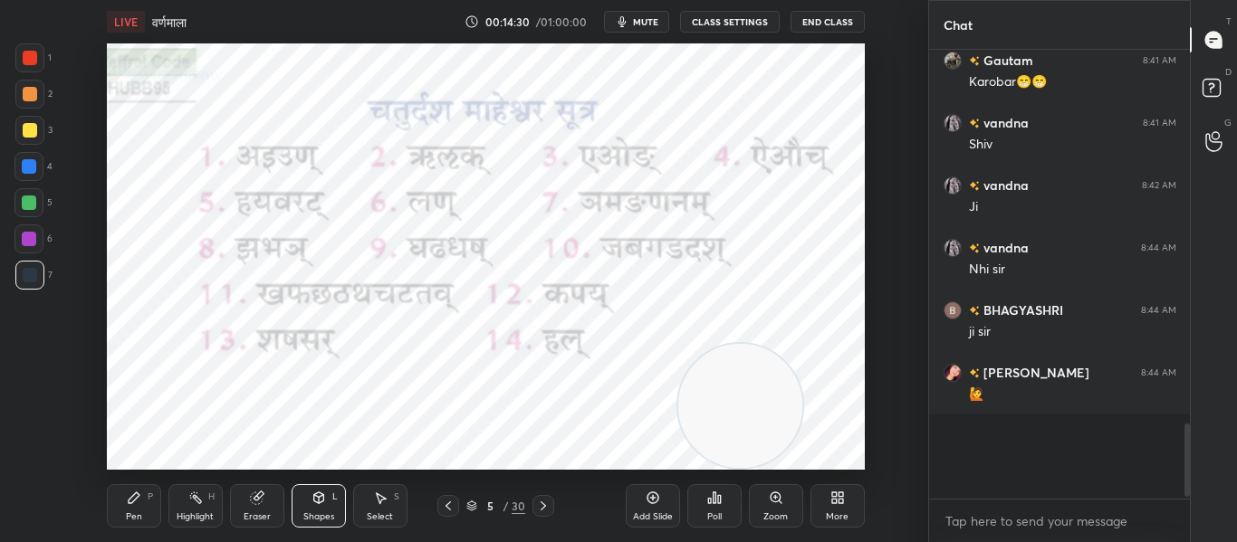
scroll to position [435, 255]
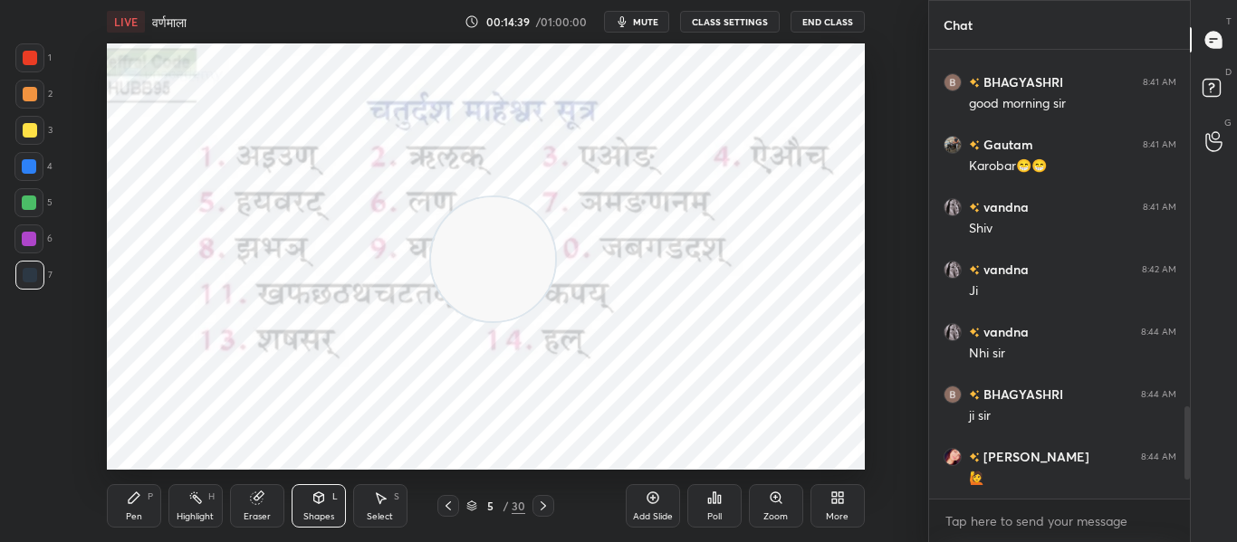
drag, startPoint x: 751, startPoint y: 417, endPoint x: 464, endPoint y: 233, distance: 341.3
click at [504, 270] on video at bounding box center [493, 259] width 124 height 124
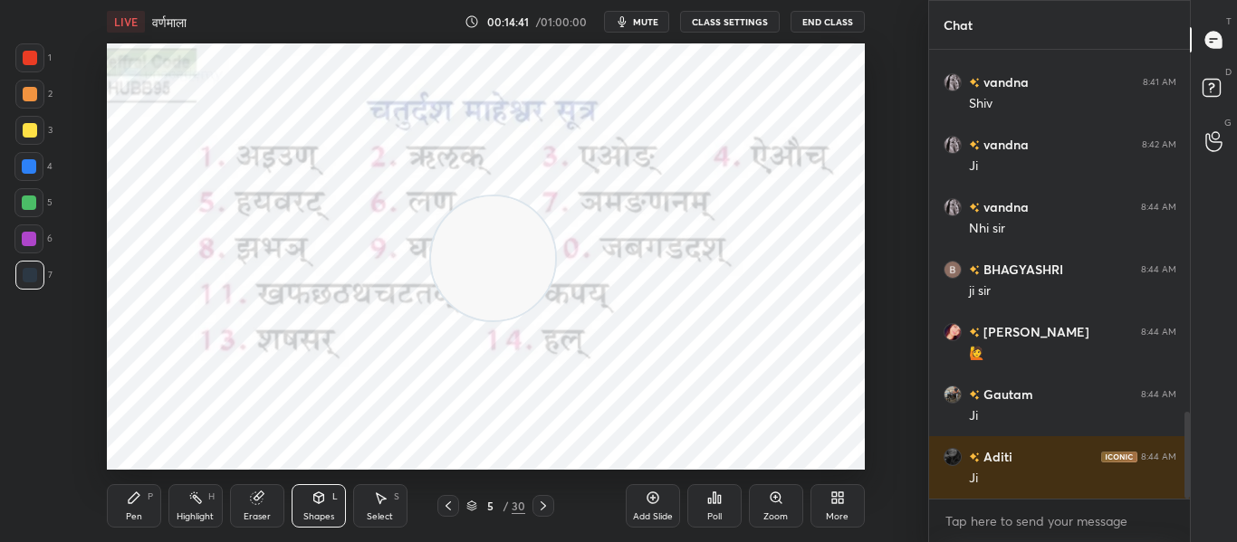
click at [26, 62] on div at bounding box center [30, 58] width 14 height 14
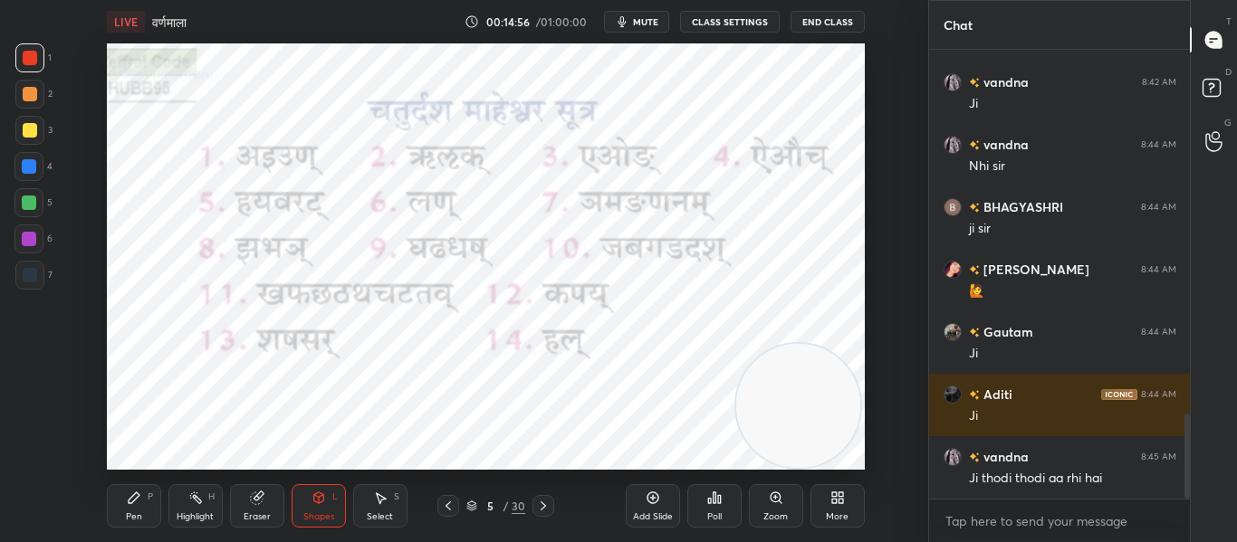
drag, startPoint x: 513, startPoint y: 272, endPoint x: 813, endPoint y: 427, distance: 337.3
click at [816, 427] on video at bounding box center [798, 406] width 124 height 124
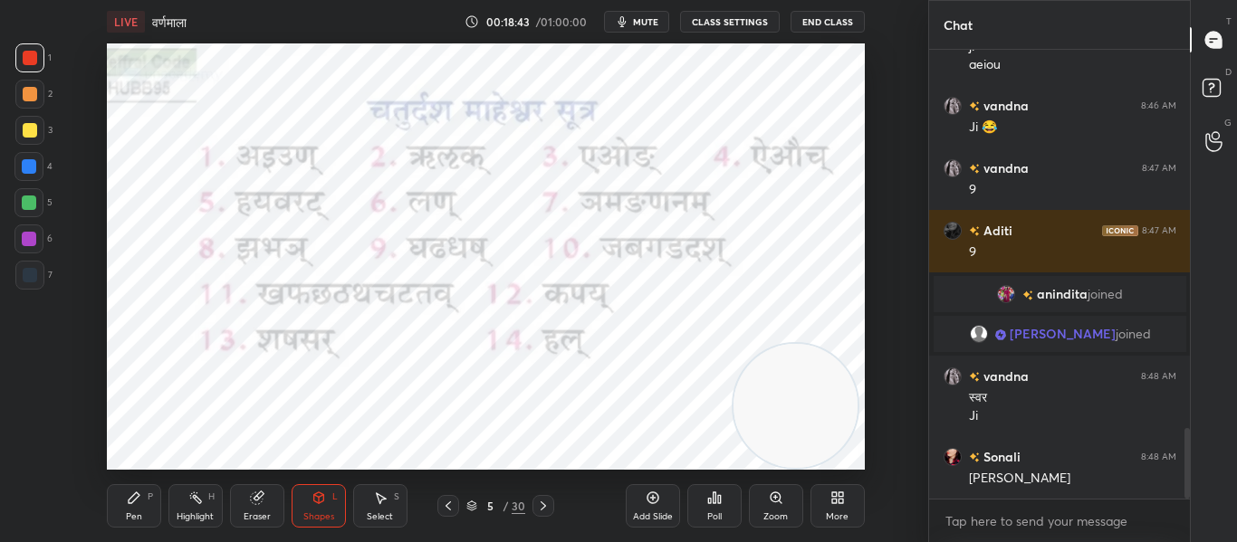
scroll to position [2410, 0]
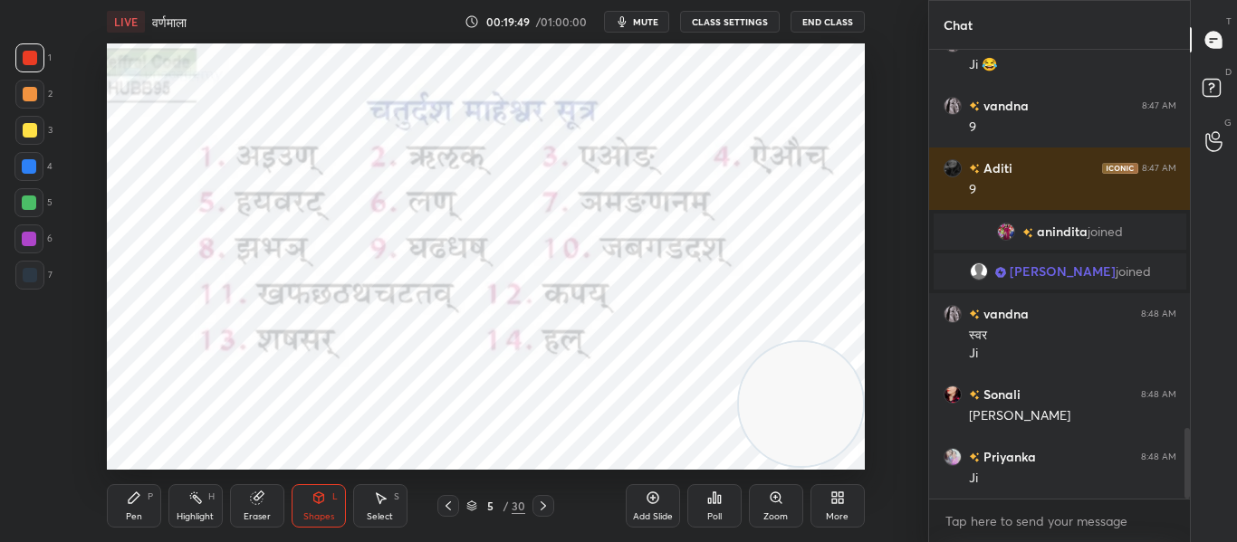
drag, startPoint x: 765, startPoint y: 414, endPoint x: 781, endPoint y: 412, distance: 16.4
click at [781, 412] on video at bounding box center [801, 404] width 124 height 124
click at [532, 502] on div at bounding box center [543, 506] width 22 height 22
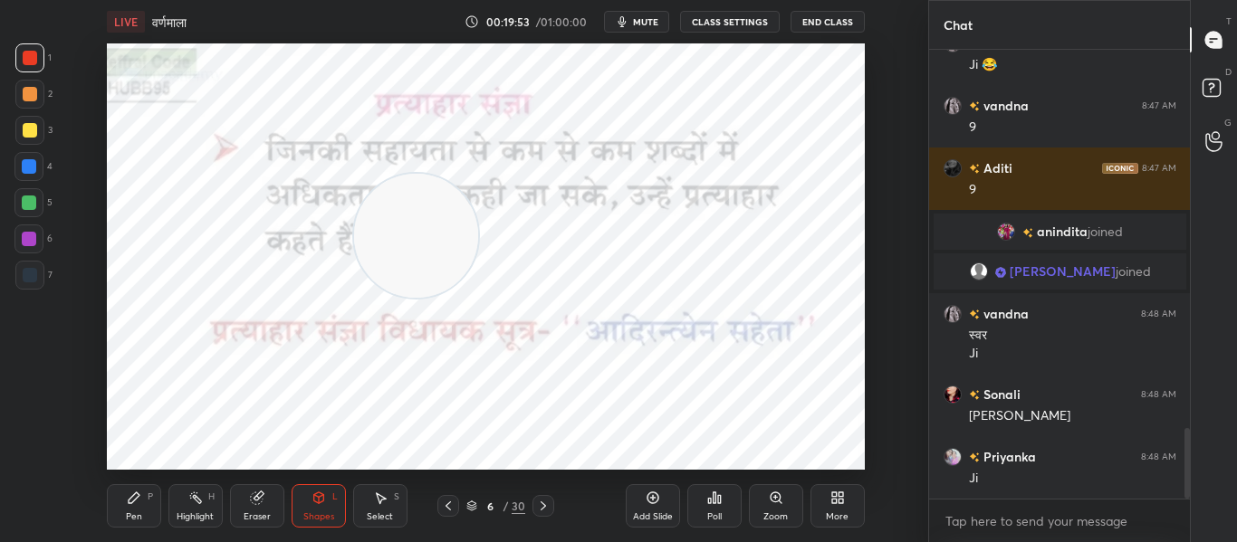
drag, startPoint x: 777, startPoint y: 426, endPoint x: 377, endPoint y: 230, distance: 444.9
click at [392, 257] on video at bounding box center [416, 236] width 124 height 124
drag, startPoint x: 400, startPoint y: 205, endPoint x: 98, endPoint y: 449, distance: 388.8
click at [98, 449] on div "Setting up your live class Poll for secs No correct answer Start poll" at bounding box center [485, 256] width 855 height 426
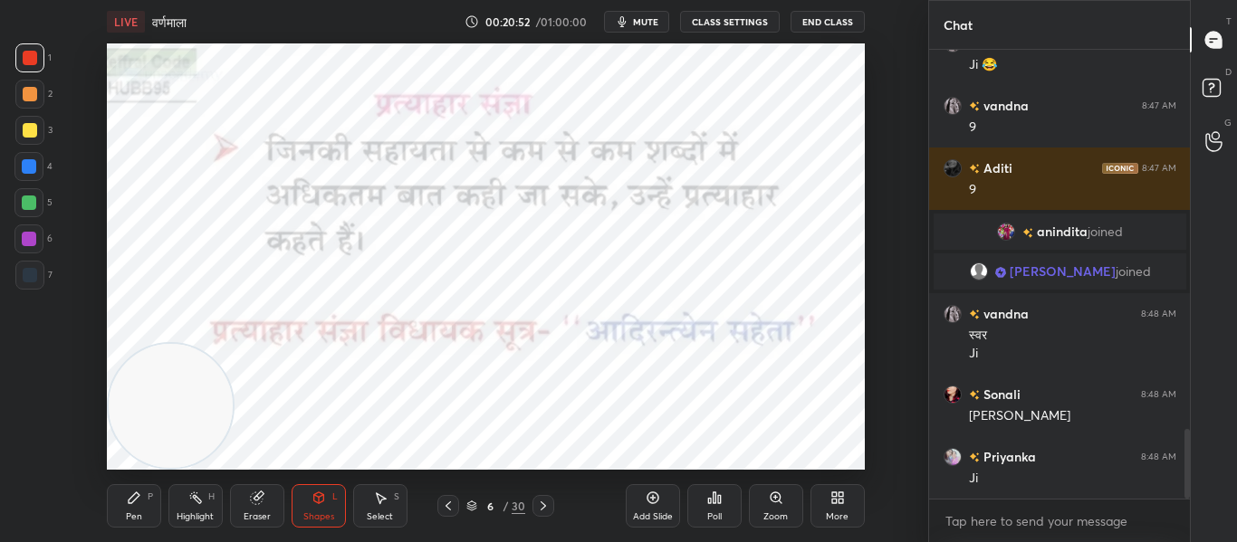
scroll to position [2453, 0]
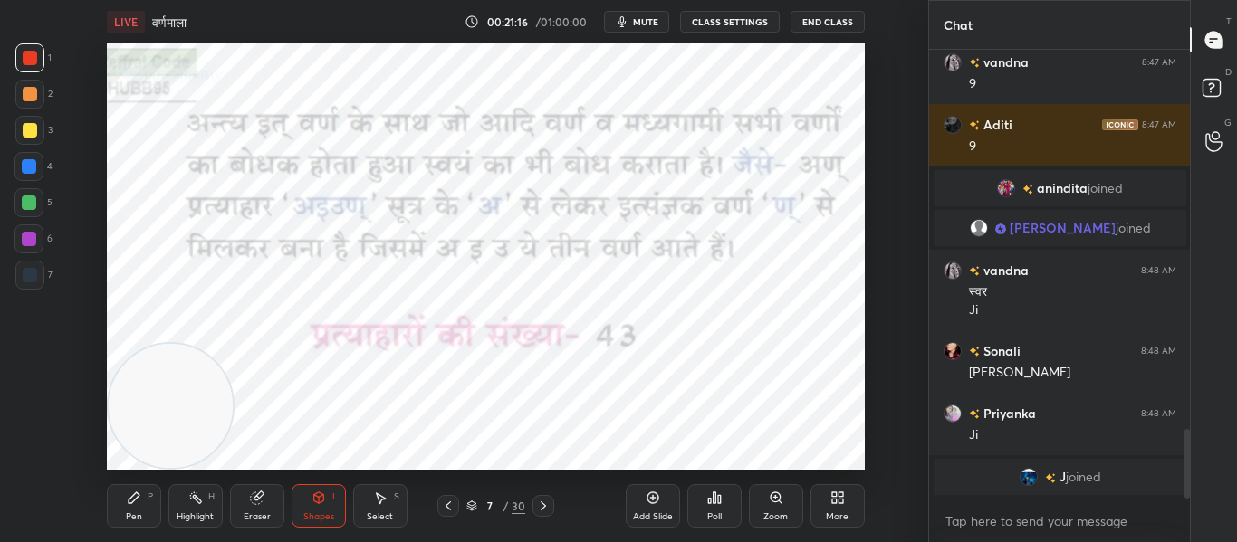
click at [19, 265] on div at bounding box center [29, 275] width 29 height 29
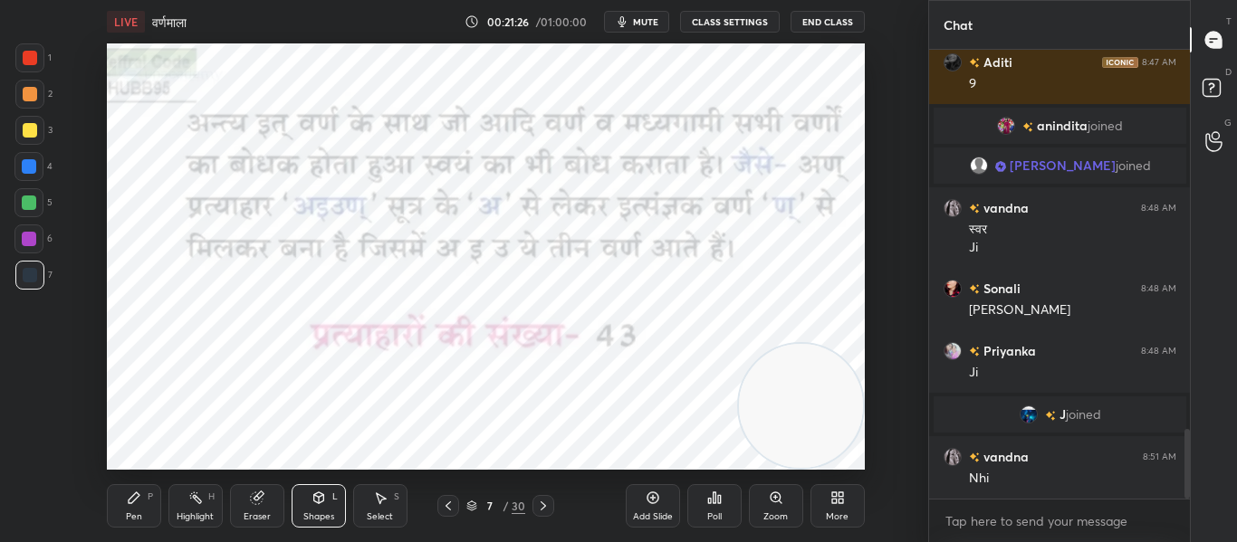
drag, startPoint x: 178, startPoint y: 427, endPoint x: 825, endPoint y: 464, distance: 647.4
click at [825, 465] on div "LIVE वर्णमाला 00:21:26 / 01:00:00 mute CLASS SETTINGS End Class Setting up your…" at bounding box center [485, 271] width 855 height 542
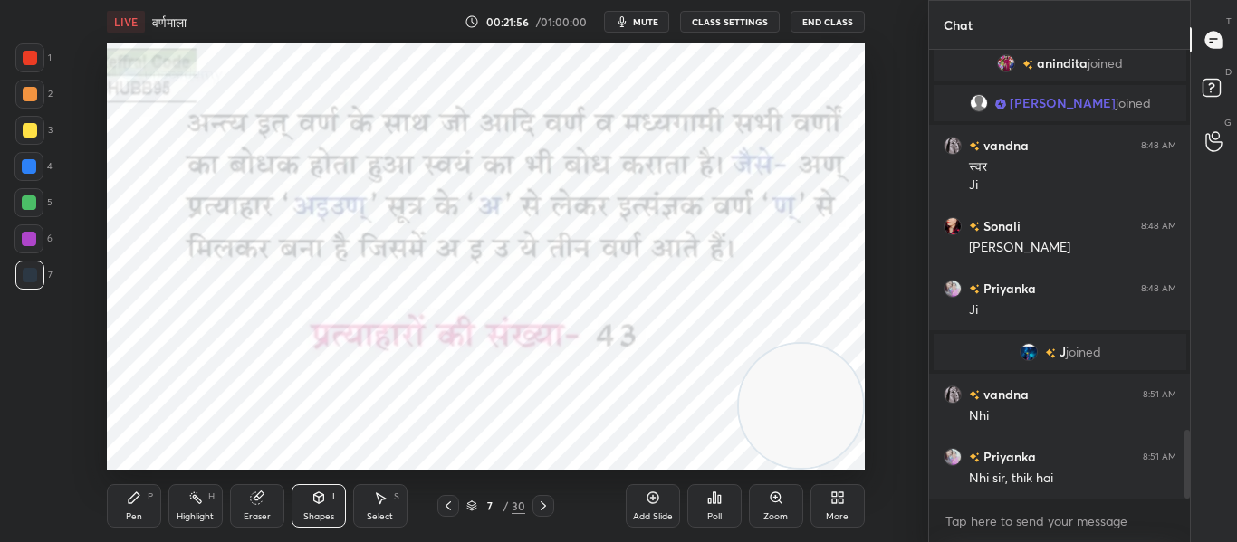
click at [24, 66] on div at bounding box center [29, 57] width 29 height 29
drag, startPoint x: 453, startPoint y: 511, endPoint x: 453, endPoint y: 501, distance: 10.0
click at [453, 509] on icon at bounding box center [448, 506] width 14 height 14
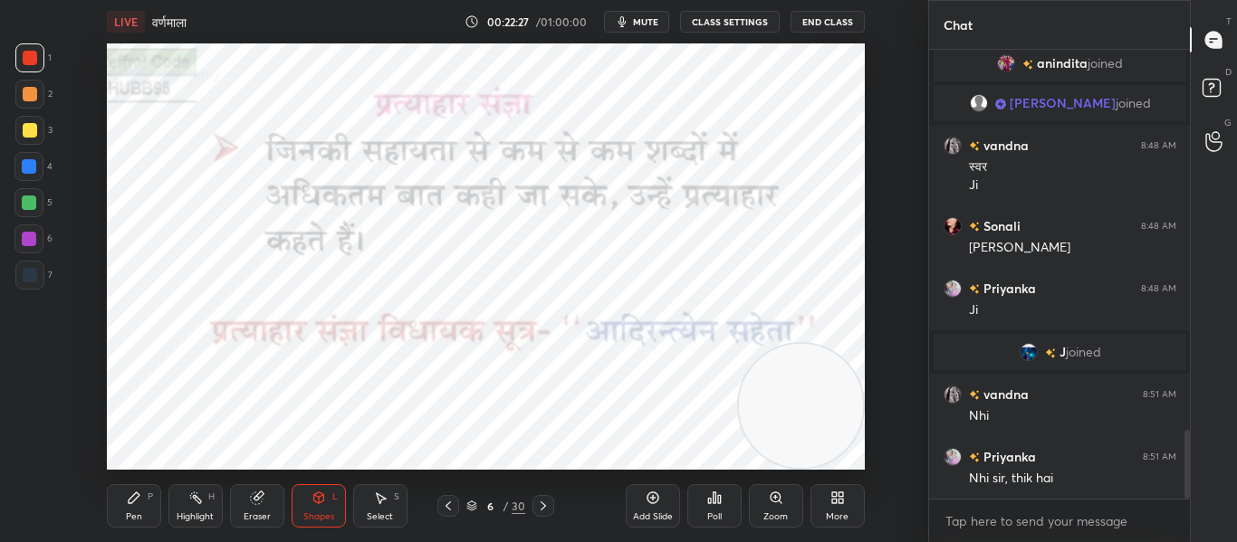
click at [439, 505] on div at bounding box center [448, 506] width 22 height 22
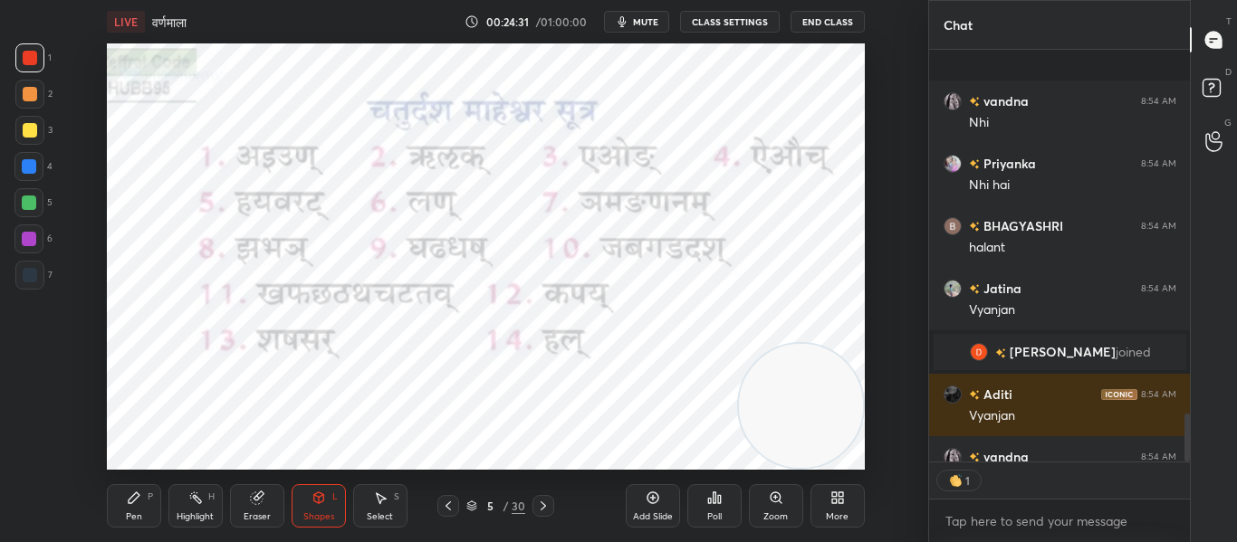
scroll to position [3092, 0]
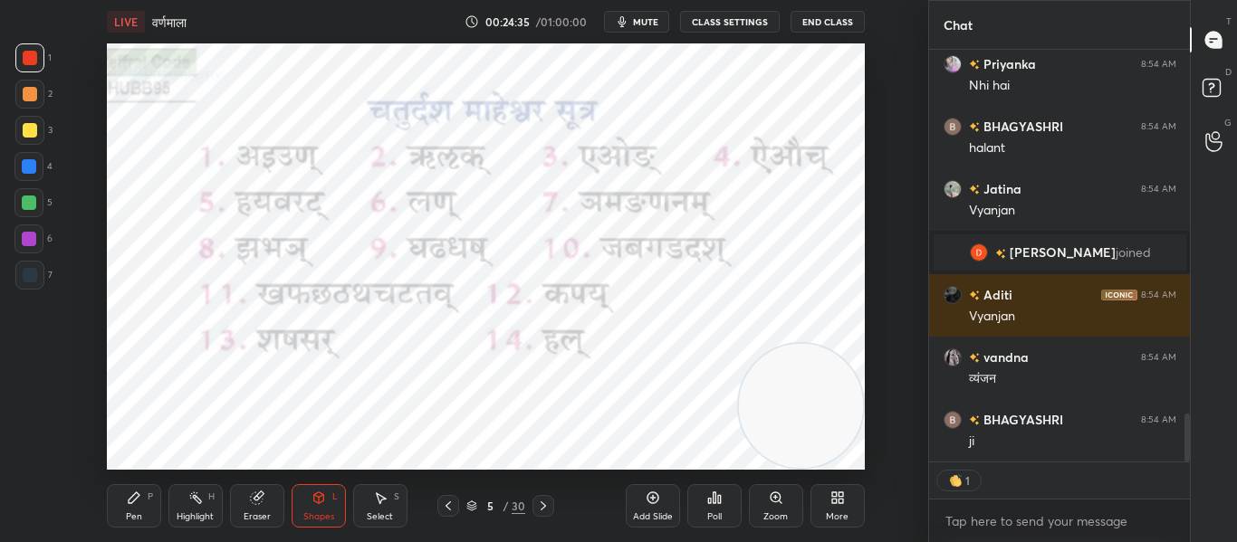
click at [1070, 246] on span "[PERSON_NAME]" at bounding box center [1061, 252] width 106 height 14
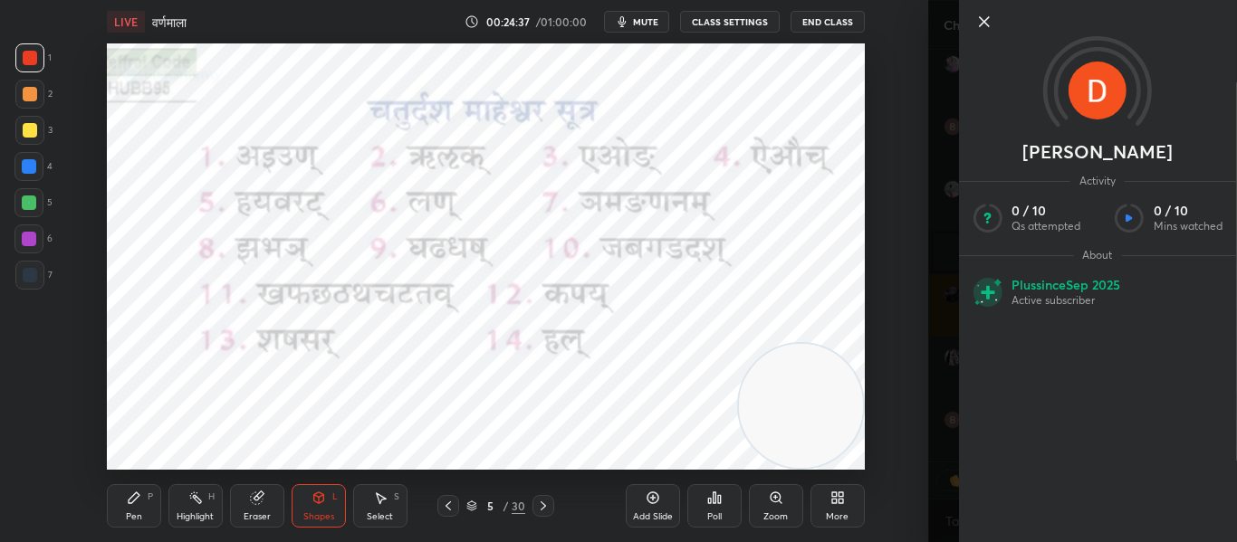
click at [890, 84] on div "Setting up your live class Poll for secs No correct answer Start poll" at bounding box center [485, 256] width 855 height 426
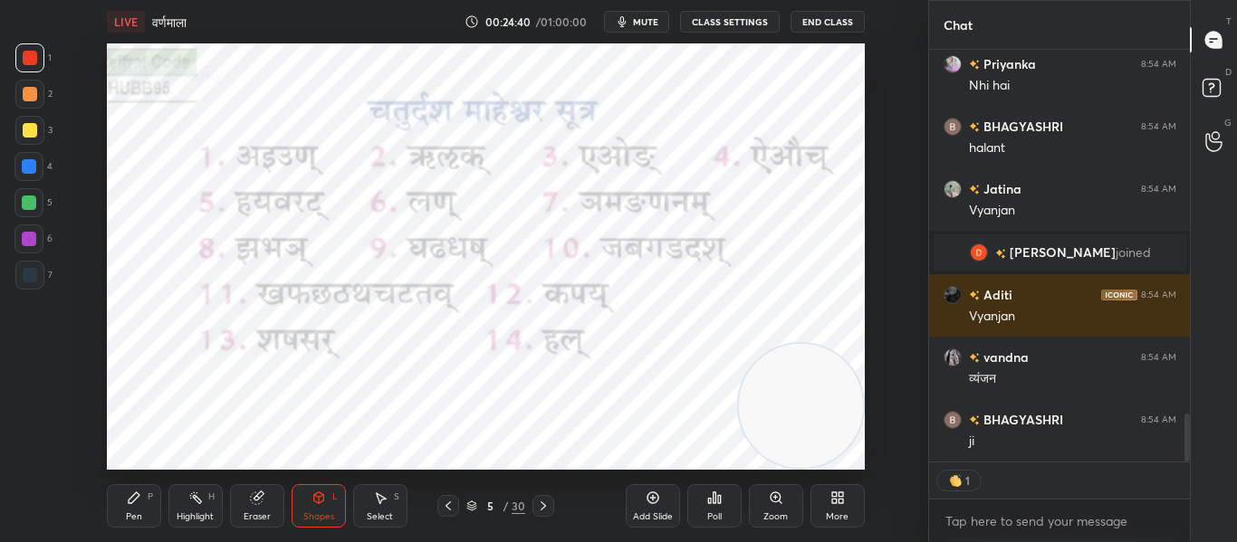
click at [539, 503] on icon at bounding box center [543, 506] width 14 height 14
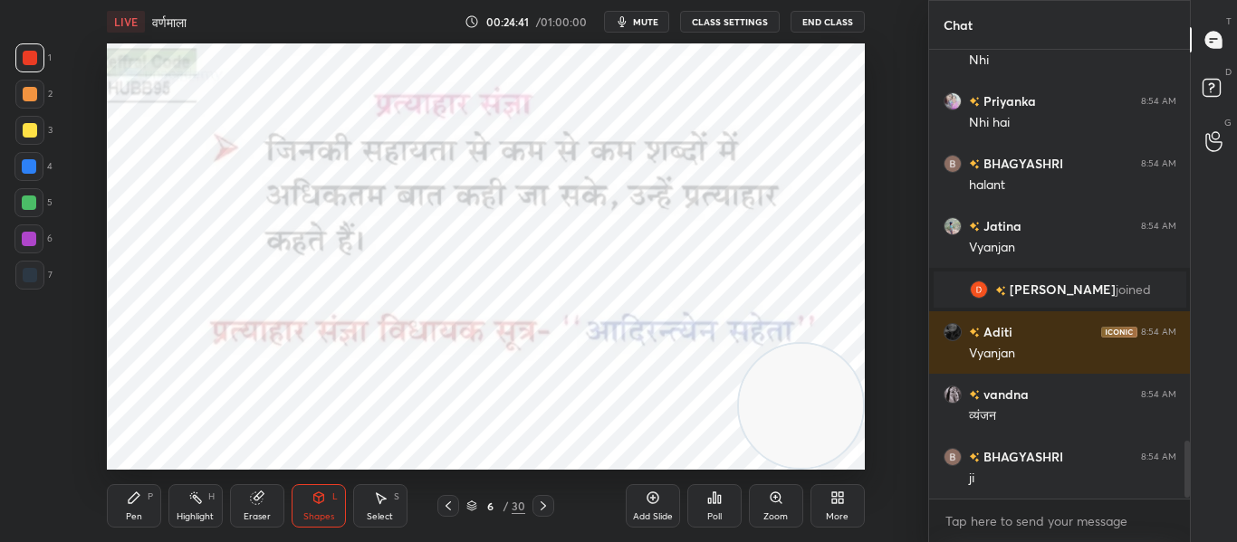
scroll to position [3055, 0]
drag, startPoint x: 808, startPoint y: 405, endPoint x: 726, endPoint y: 401, distance: 82.5
click at [725, 402] on video at bounding box center [709, 405] width 124 height 124
click at [543, 508] on icon at bounding box center [543, 506] width 14 height 14
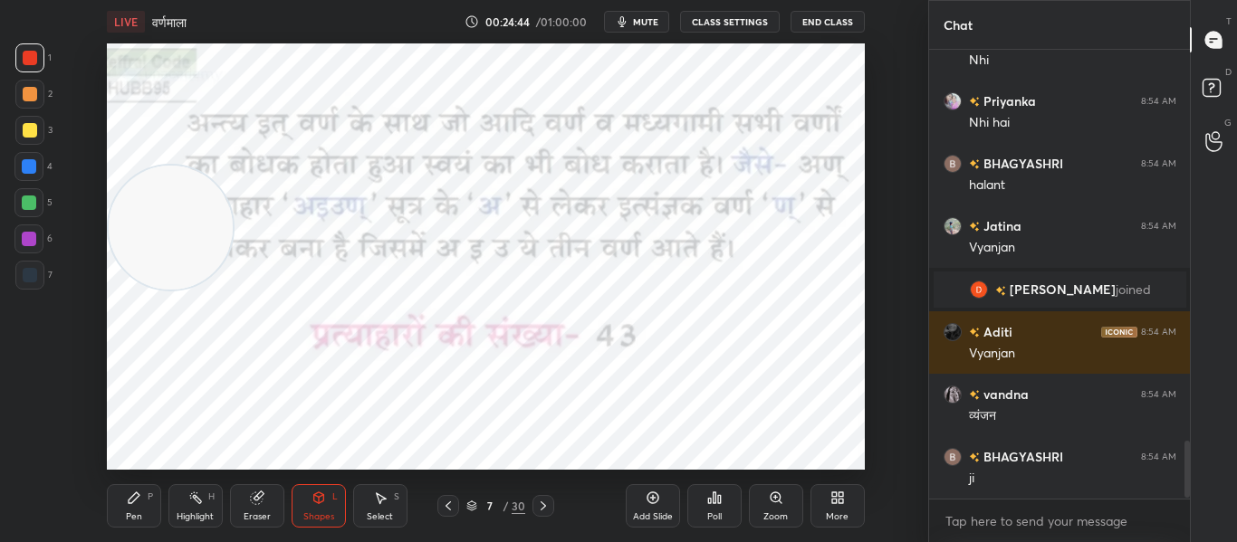
drag, startPoint x: 697, startPoint y: 418, endPoint x: 0, endPoint y: 244, distance: 718.6
click at [0, 244] on div "1 2 3 4 5 6 7 C X Z C X Z E E Erase all H H LIVE वर्णमाला 00:24:44 / 01:00:00 m…" at bounding box center [456, 271] width 913 height 542
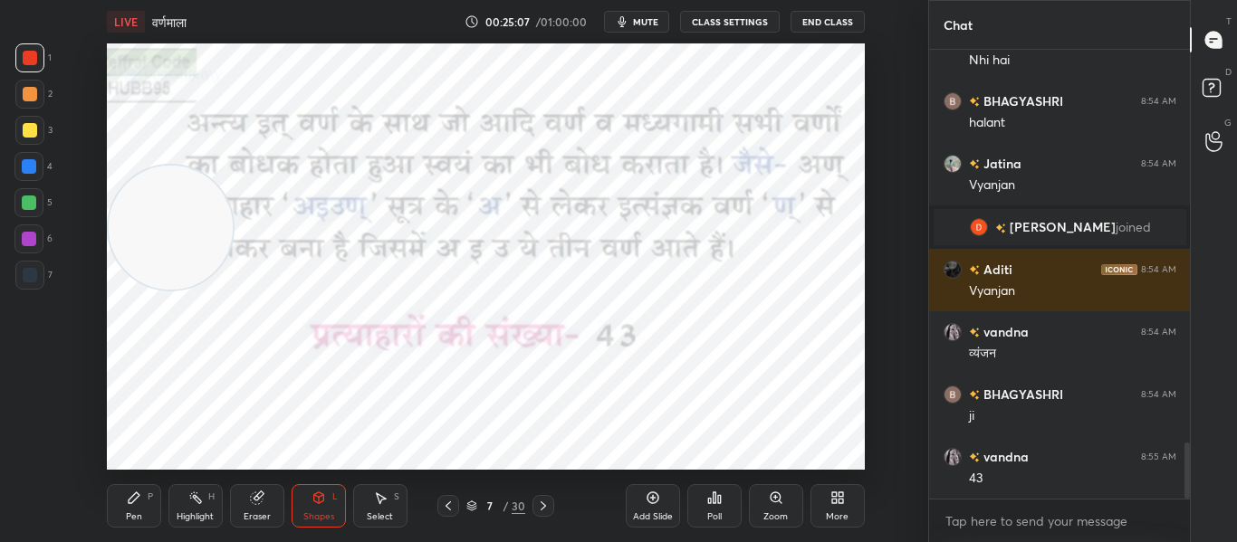
click at [546, 507] on icon at bounding box center [543, 506] width 14 height 14
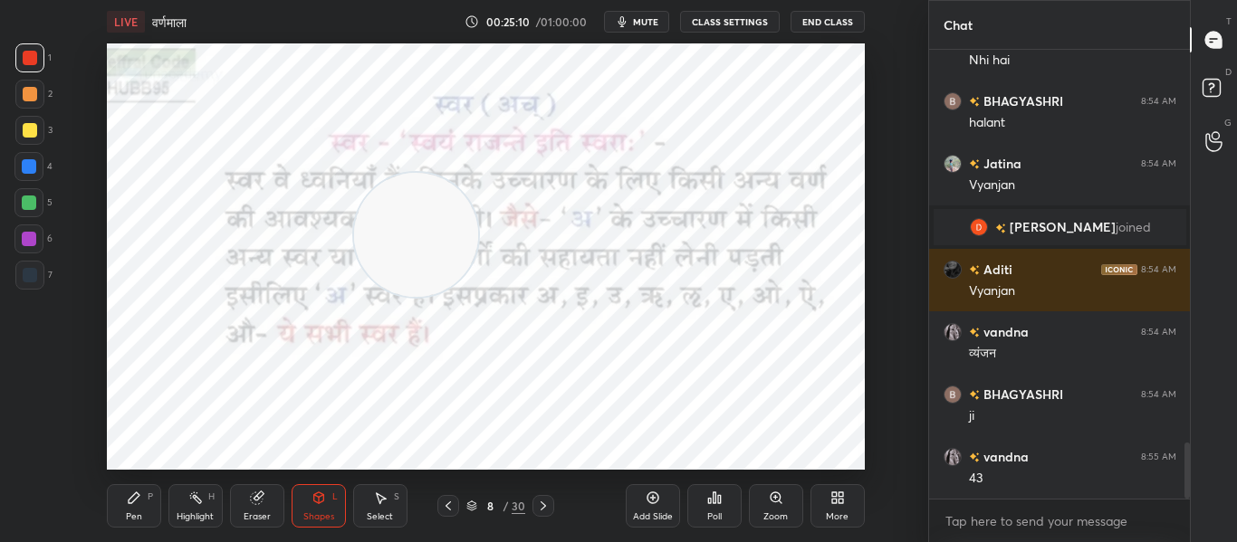
drag, startPoint x: 174, startPoint y: 248, endPoint x: 419, endPoint y: 255, distance: 245.4
click at [419, 255] on video at bounding box center [416, 235] width 124 height 124
drag, startPoint x: 403, startPoint y: 234, endPoint x: 100, endPoint y: 424, distance: 356.7
click at [100, 424] on div "Setting up your live class Poll for secs No correct answer Start poll" at bounding box center [485, 256] width 855 height 426
click at [16, 278] on div at bounding box center [29, 275] width 29 height 29
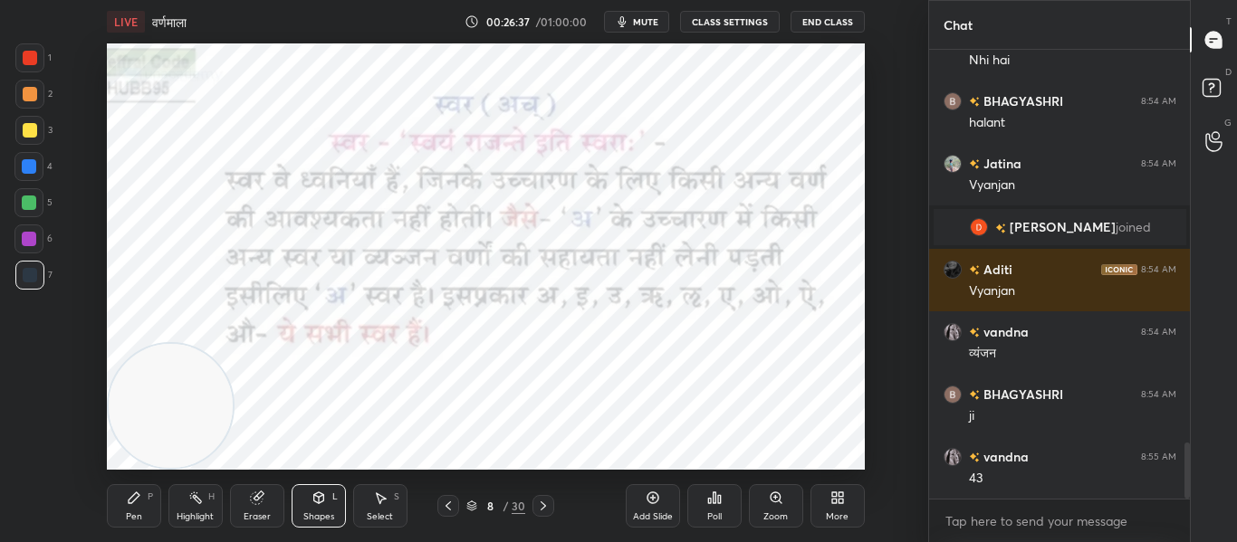
scroll to position [3180, 0]
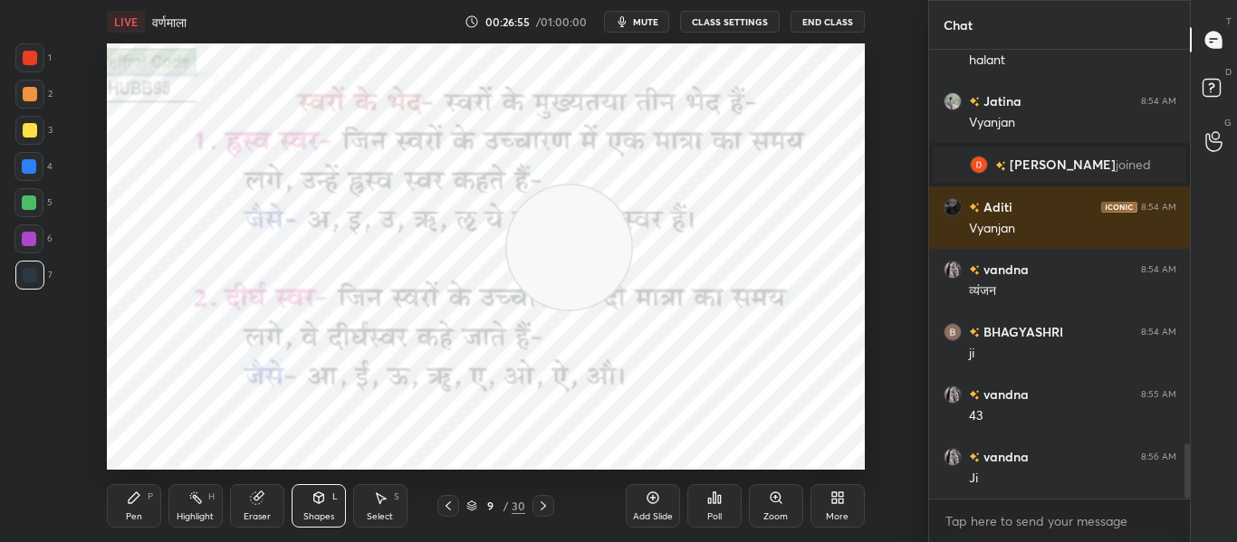
drag, startPoint x: 202, startPoint y: 431, endPoint x: 583, endPoint y: 270, distance: 413.8
click at [583, 270] on video at bounding box center [569, 248] width 124 height 124
click at [23, 58] on div at bounding box center [30, 58] width 14 height 14
drag, startPoint x: 605, startPoint y: 255, endPoint x: 908, endPoint y: 435, distance: 352.3
click at [908, 435] on div "Setting up your live class Poll for secs No correct answer Start poll" at bounding box center [485, 256] width 855 height 426
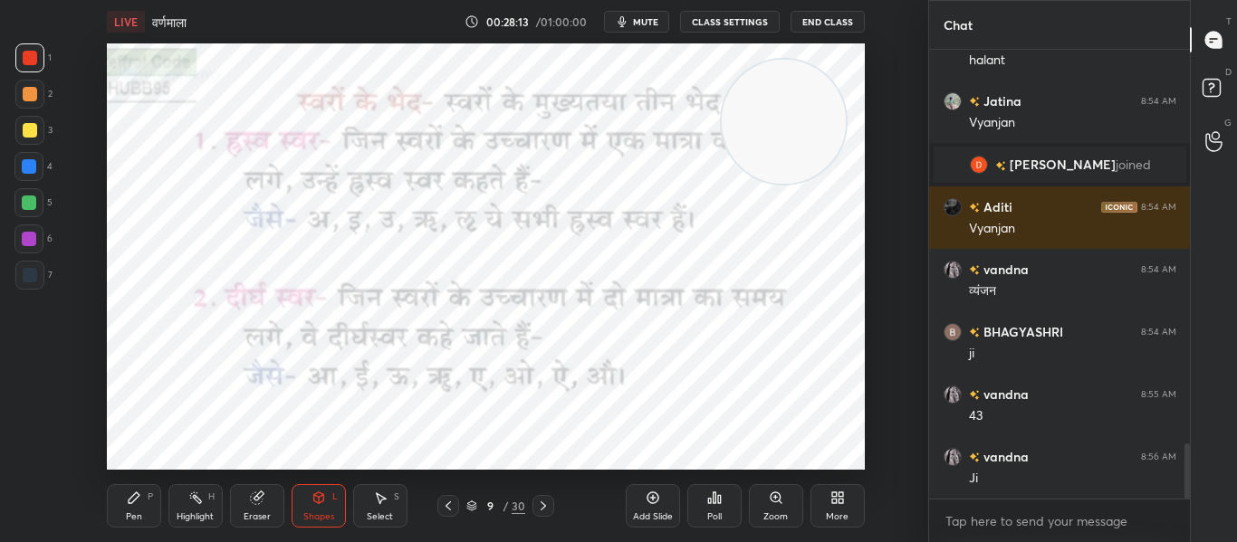
drag, startPoint x: 807, startPoint y: 425, endPoint x: 789, endPoint y: 141, distance: 284.8
click at [789, 141] on video at bounding box center [783, 122] width 124 height 124
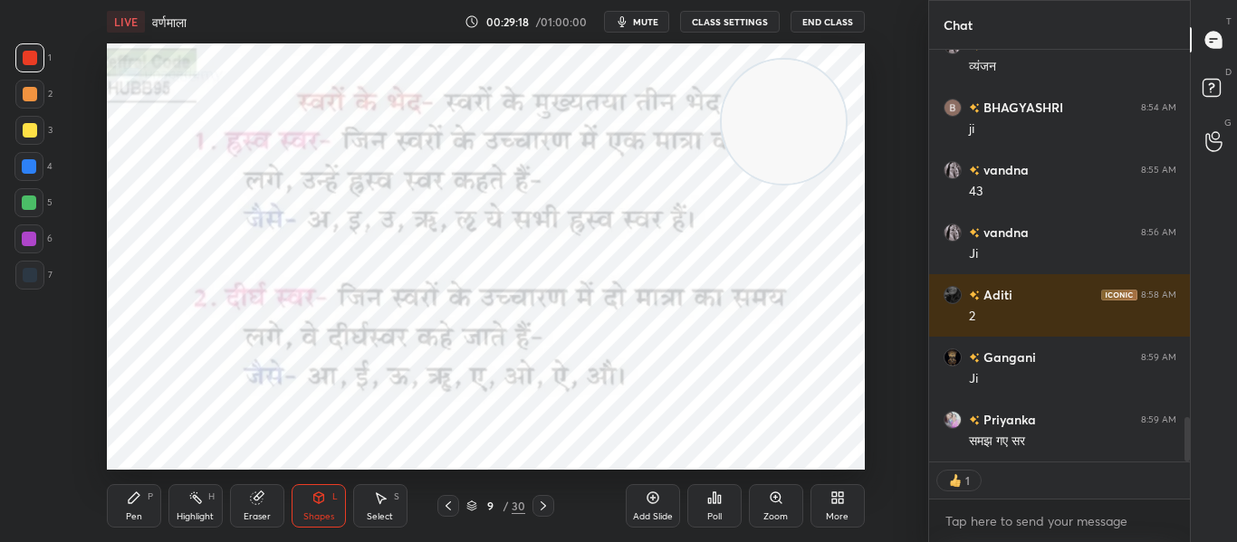
scroll to position [3467, 0]
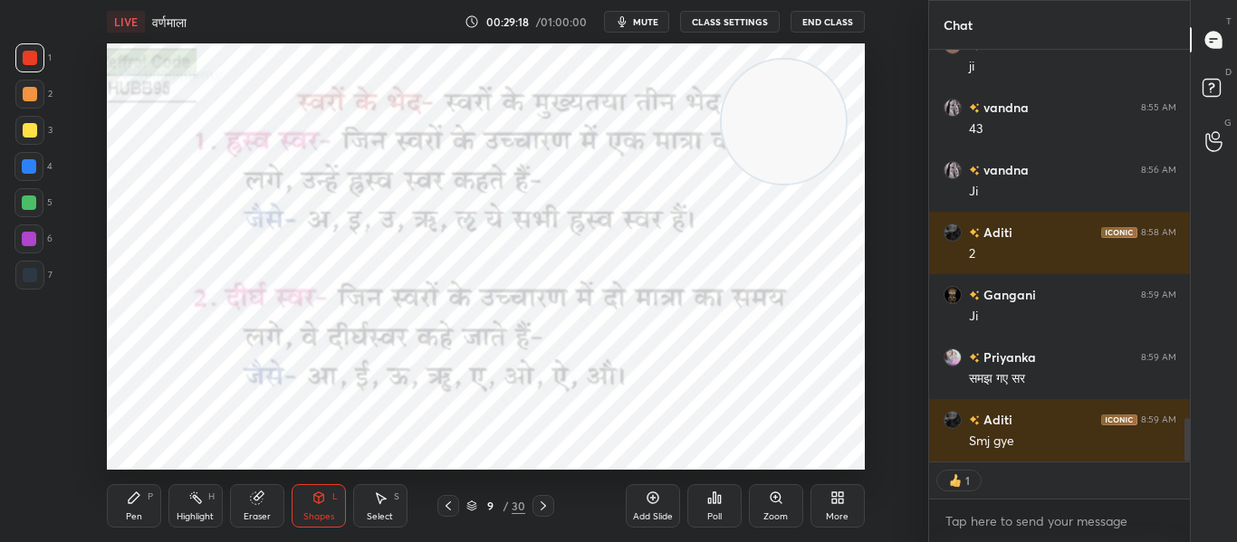
click at [641, 502] on div "Add Slide" at bounding box center [653, 505] width 54 height 43
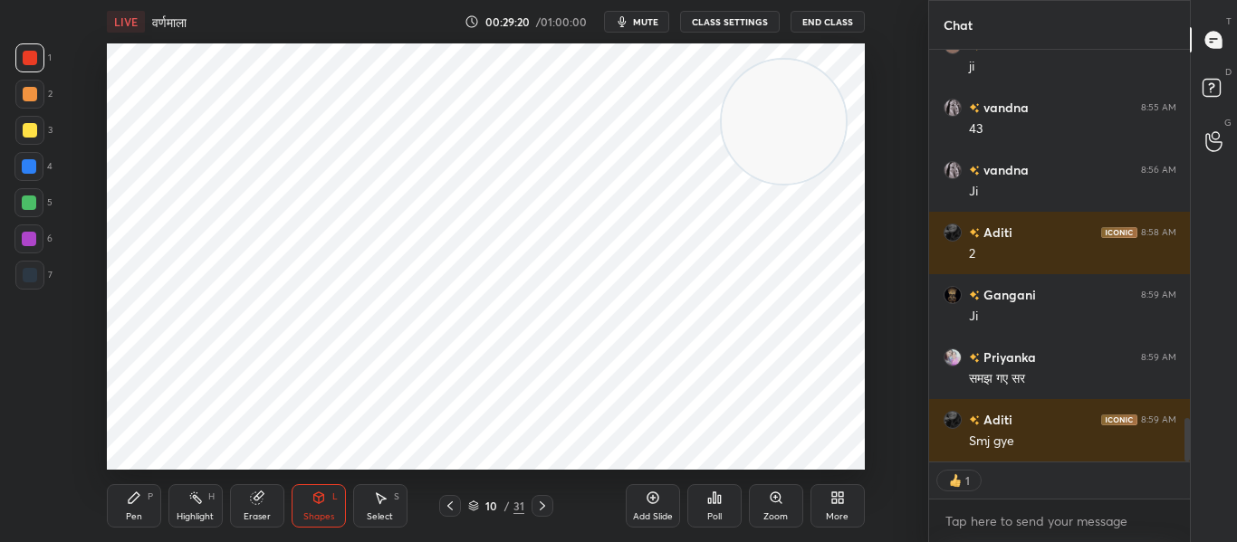
click at [131, 502] on icon at bounding box center [134, 497] width 11 height 11
click at [25, 276] on div at bounding box center [30, 275] width 14 height 14
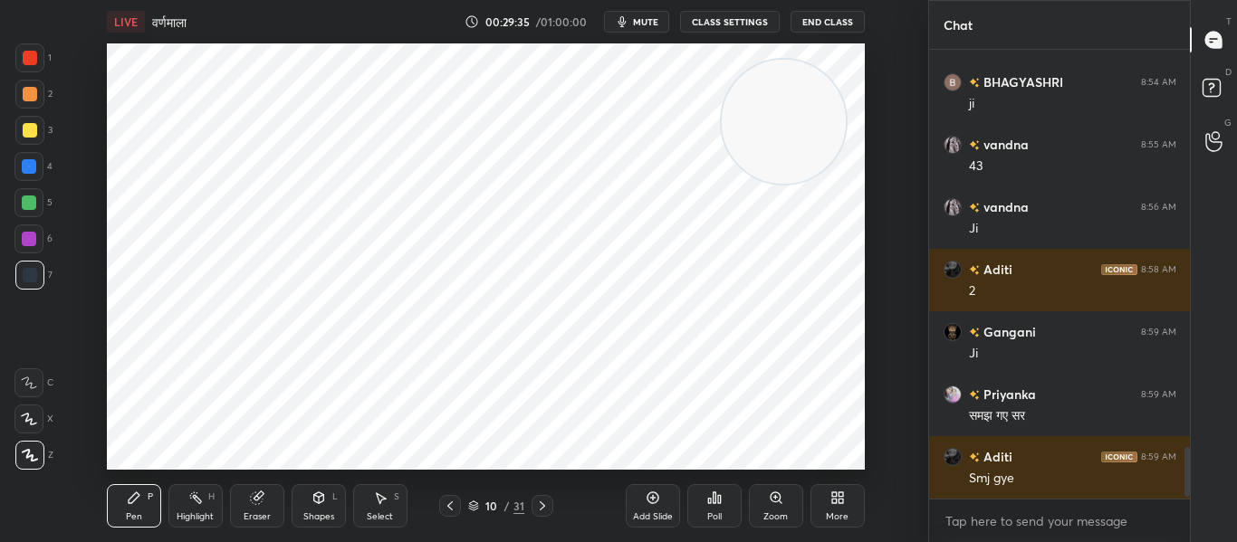
click at [32, 58] on div at bounding box center [30, 58] width 14 height 14
click at [259, 508] on div "Eraser" at bounding box center [257, 505] width 54 height 43
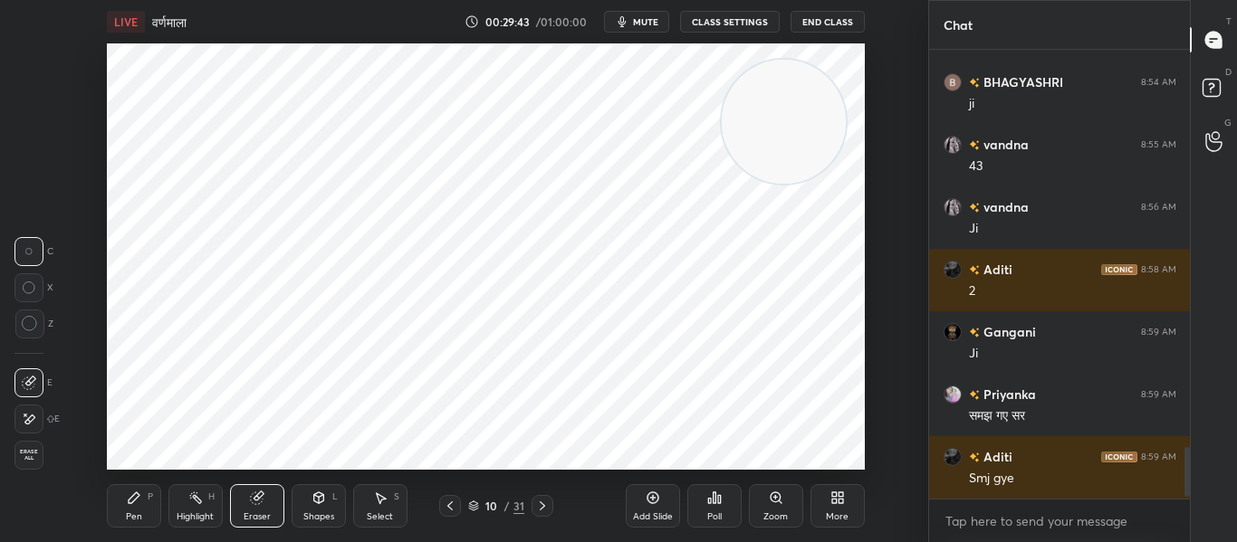
click at [30, 325] on icon at bounding box center [30, 324] width 16 height 16
click at [141, 498] on div "Pen P" at bounding box center [134, 505] width 54 height 43
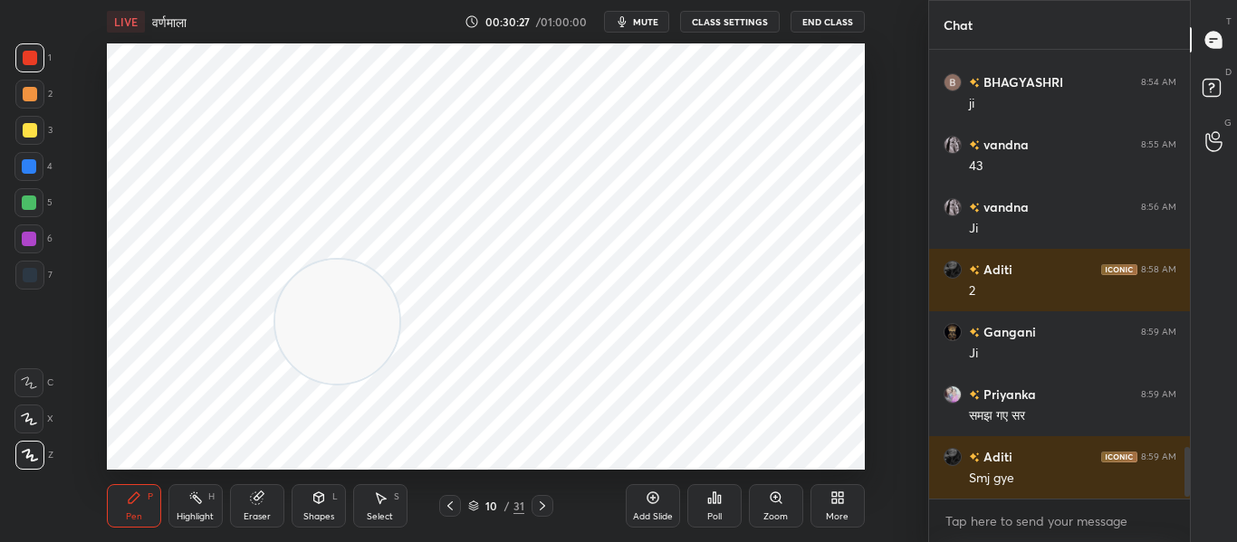
click at [37, 275] on div at bounding box center [29, 275] width 29 height 29
click at [35, 58] on div at bounding box center [30, 58] width 14 height 14
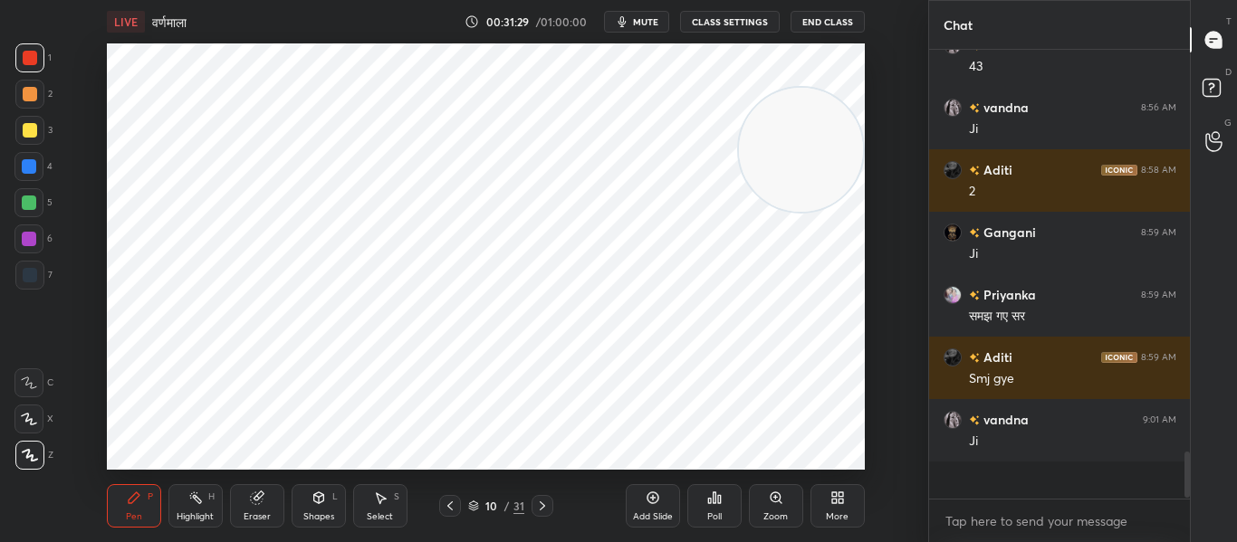
scroll to position [444, 255]
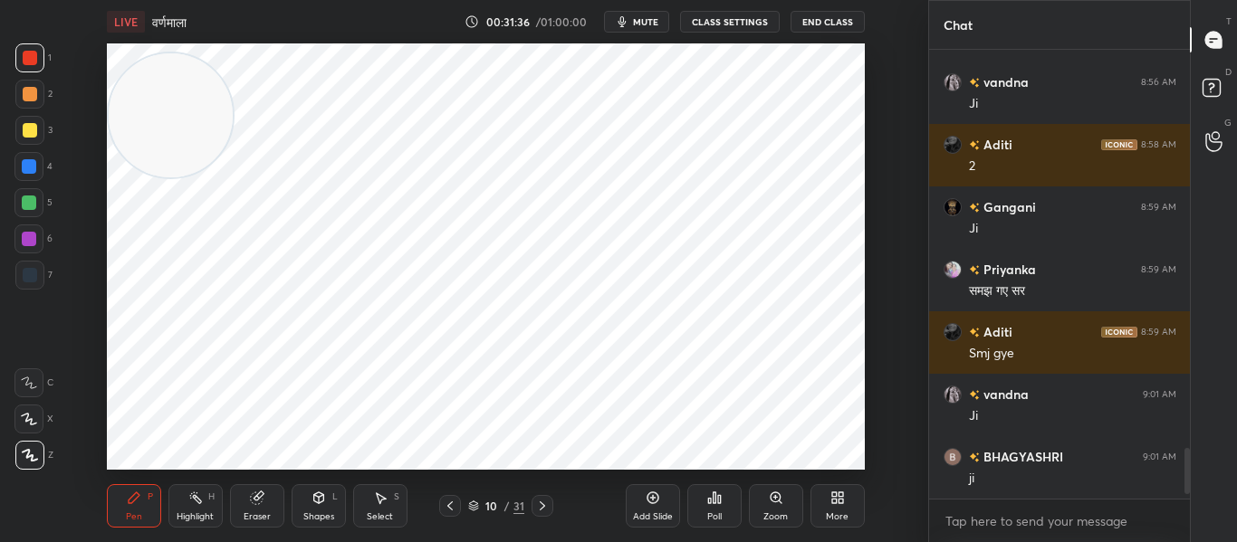
click at [545, 504] on icon at bounding box center [542, 506] width 14 height 14
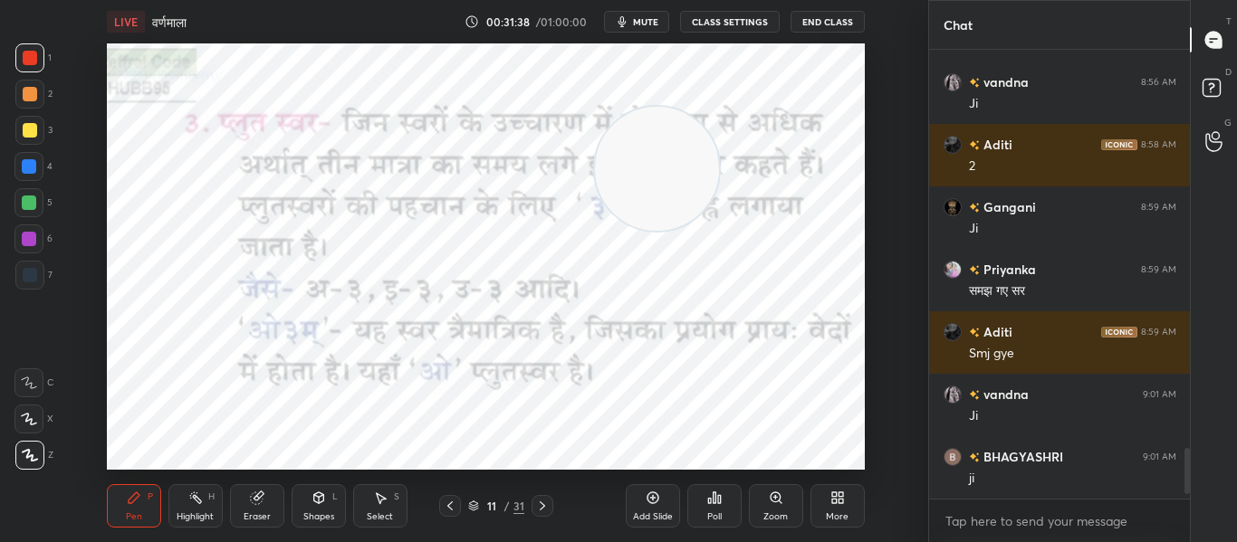
click at [447, 504] on icon at bounding box center [450, 506] width 14 height 14
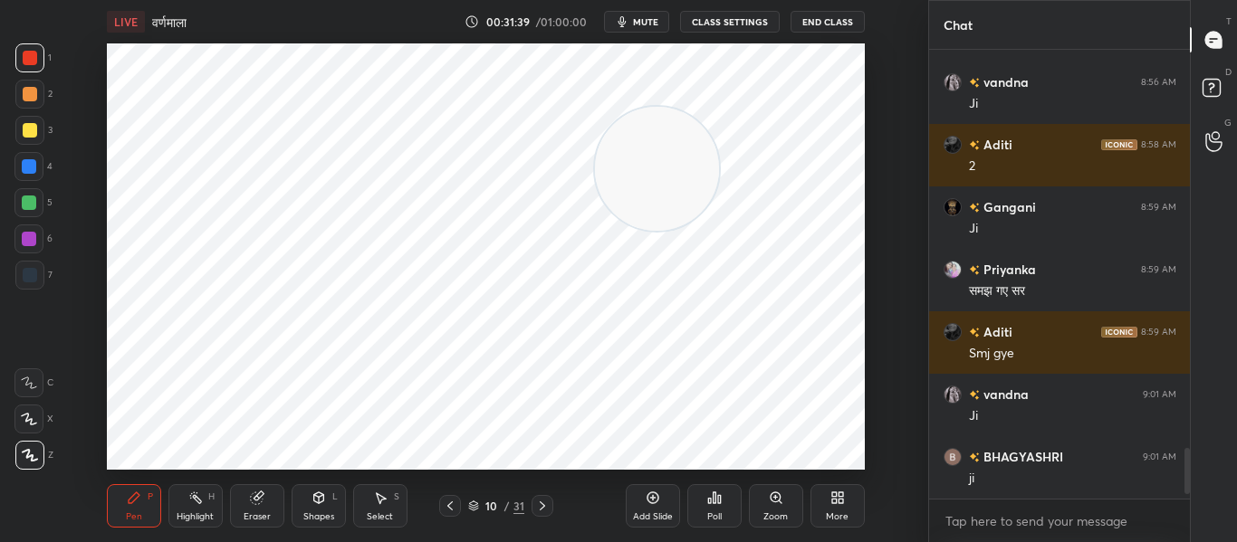
click at [451, 503] on icon at bounding box center [449, 506] width 5 height 9
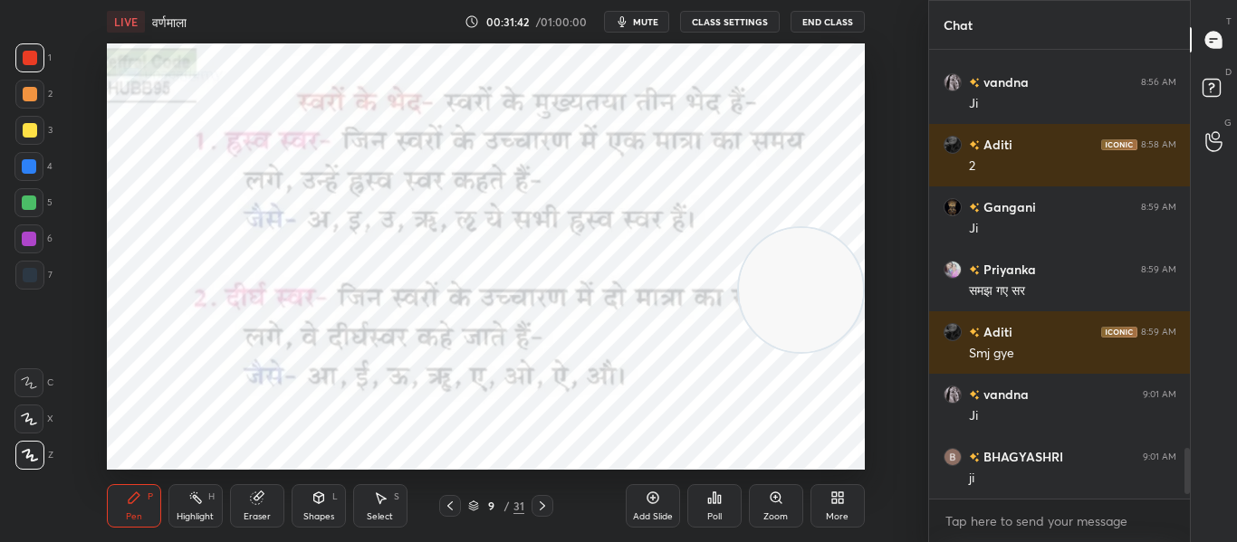
click at [322, 508] on div "Shapes L" at bounding box center [318, 505] width 54 height 43
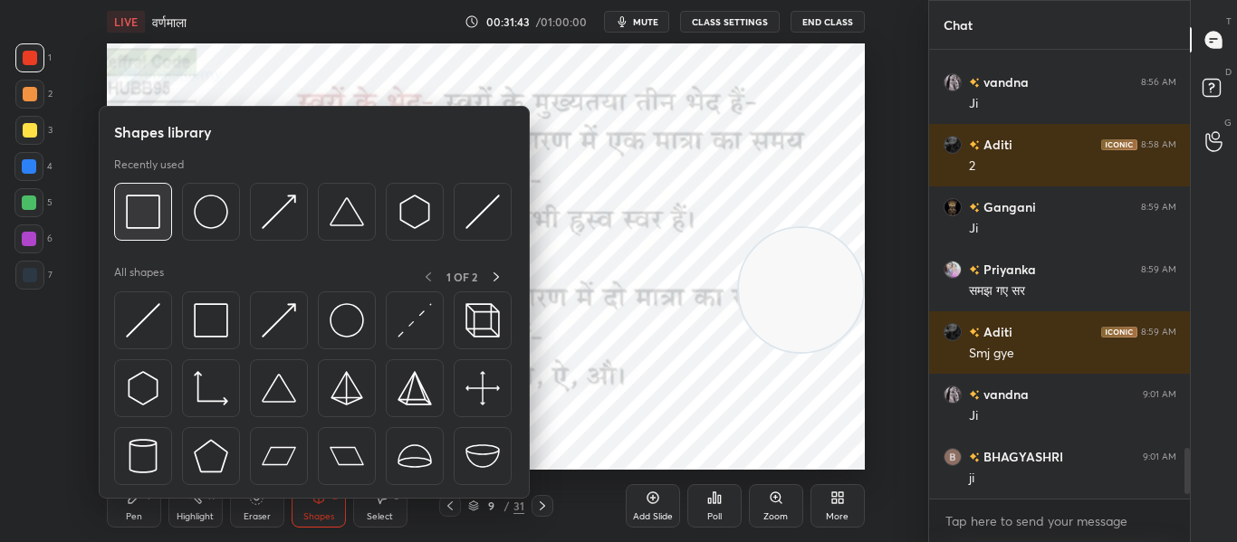
click at [146, 220] on img at bounding box center [143, 212] width 34 height 34
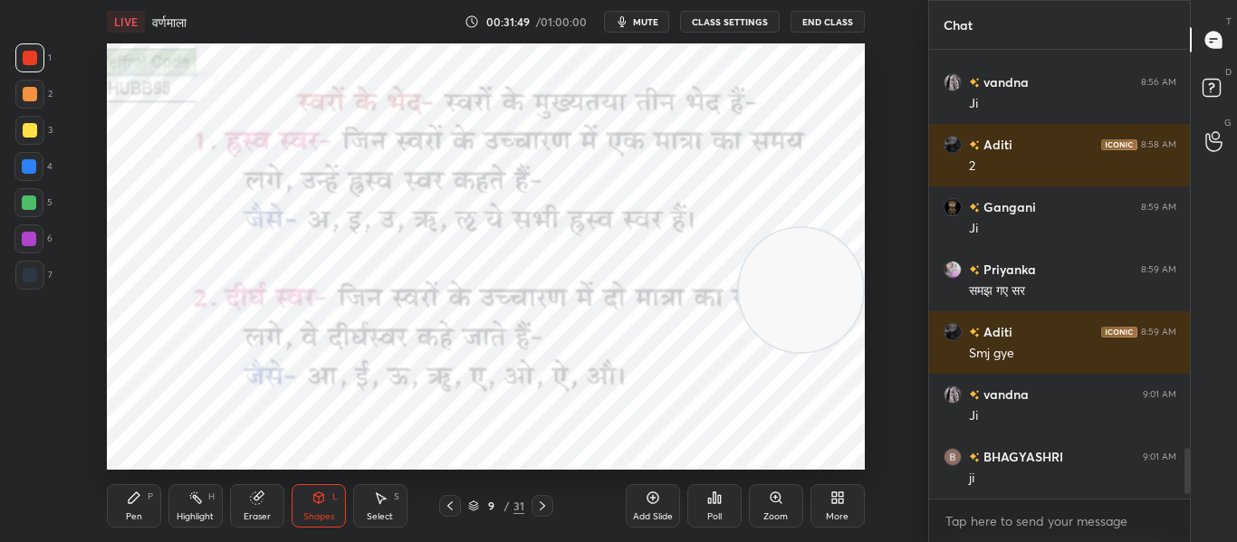
click at [542, 510] on icon at bounding box center [542, 506] width 14 height 14
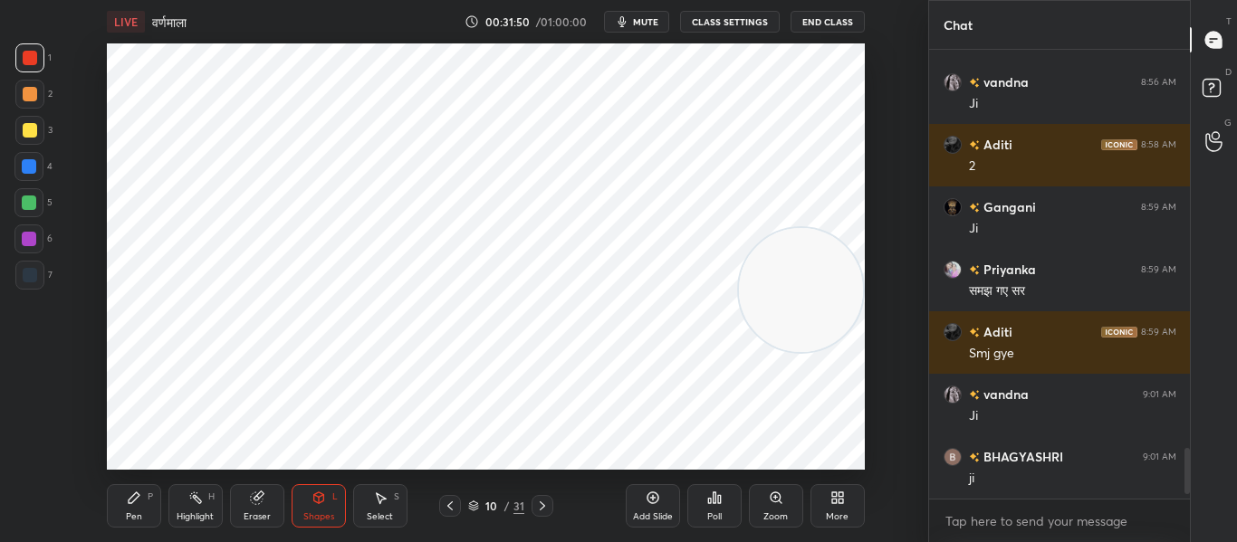
click at [543, 507] on icon at bounding box center [542, 506] width 5 height 9
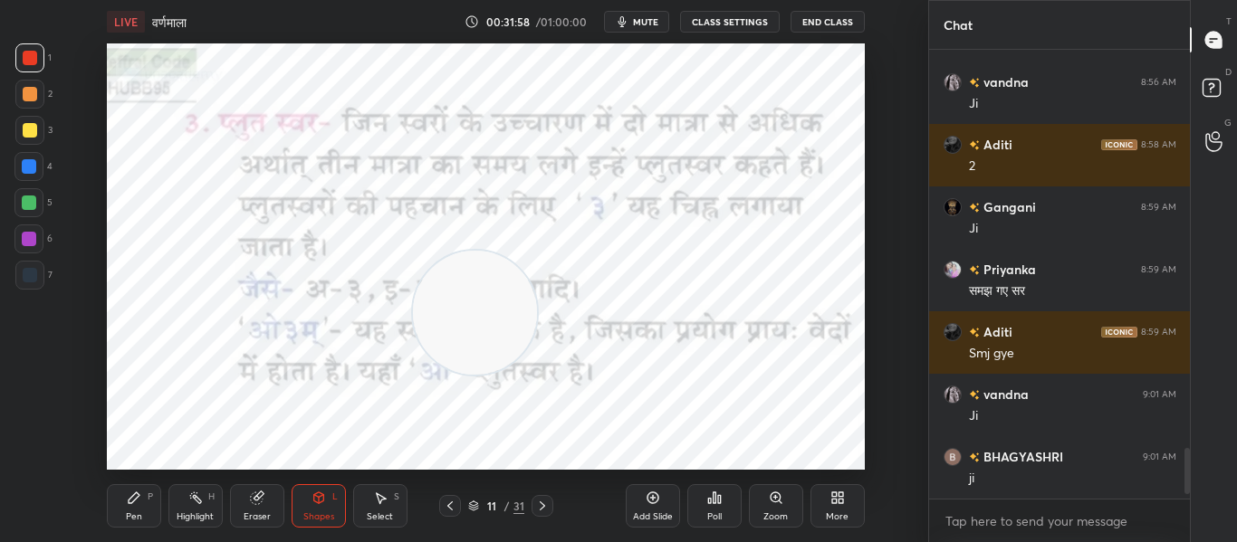
click at [23, 282] on div at bounding box center [30, 275] width 14 height 14
click at [30, 64] on div at bounding box center [30, 58] width 14 height 14
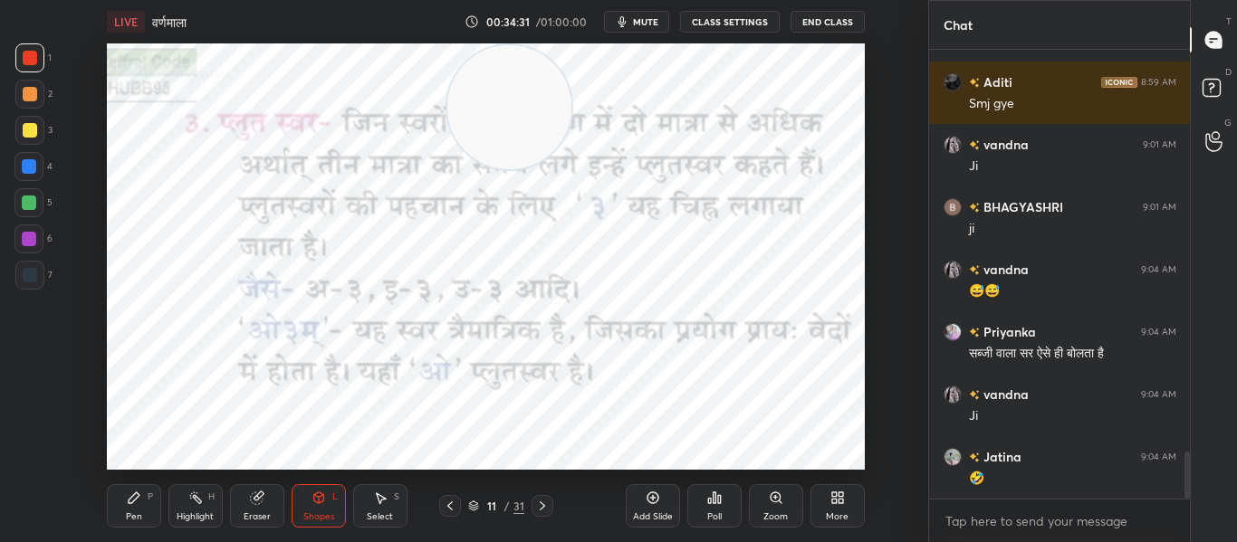
scroll to position [3867, 0]
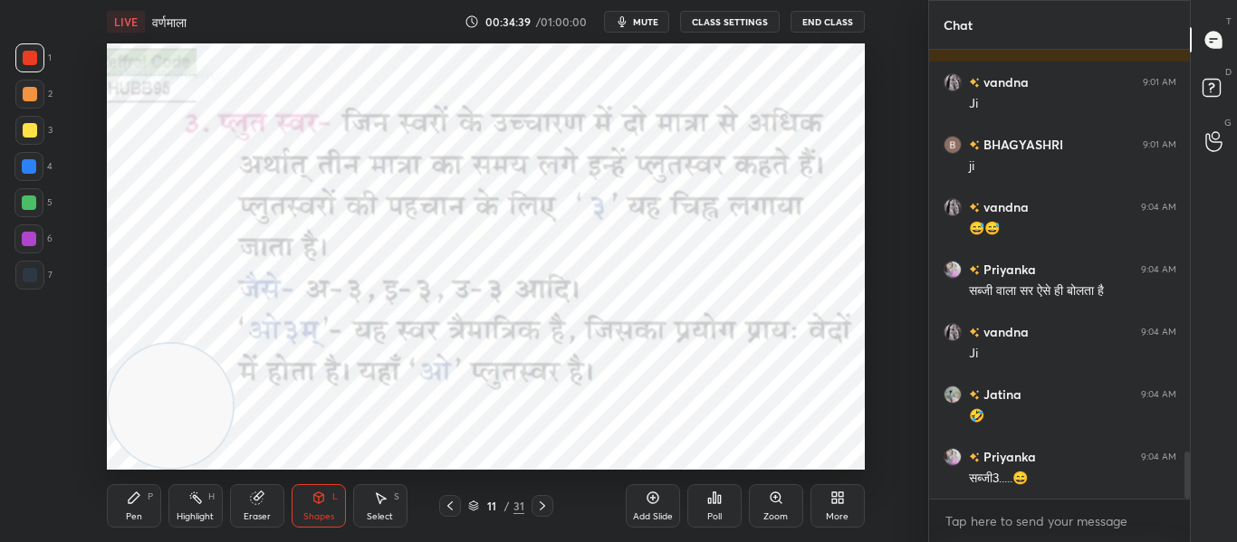
click at [547, 505] on icon at bounding box center [542, 506] width 14 height 14
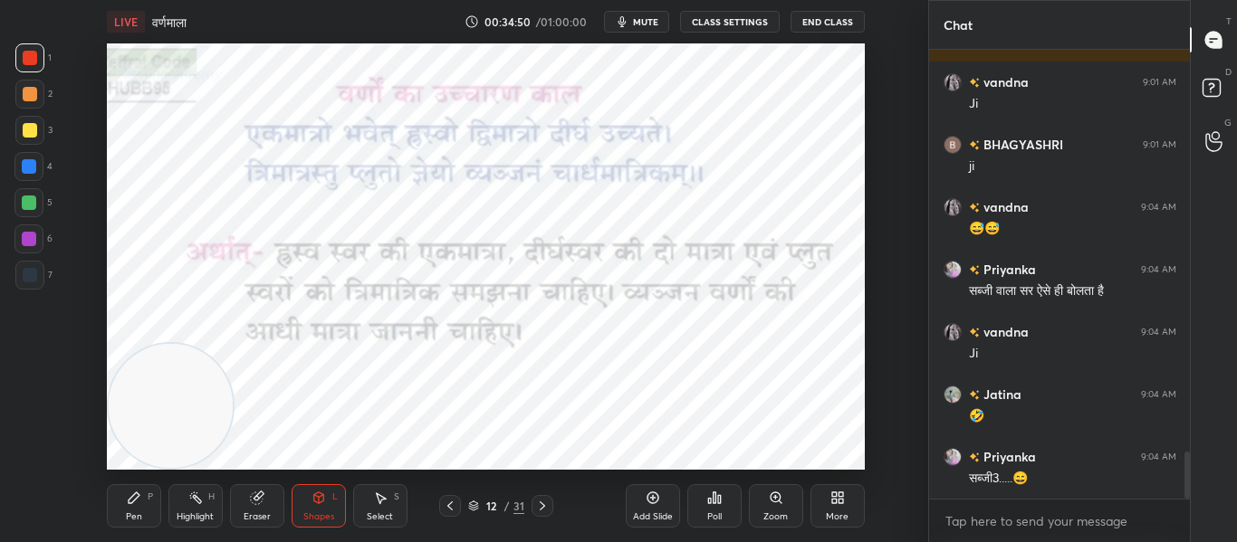
click at [24, 282] on div at bounding box center [30, 275] width 14 height 14
click at [17, 169] on div at bounding box center [28, 166] width 29 height 29
click at [34, 276] on div at bounding box center [30, 275] width 14 height 14
click at [41, 59] on div at bounding box center [29, 57] width 29 height 29
click at [33, 268] on div at bounding box center [30, 275] width 14 height 14
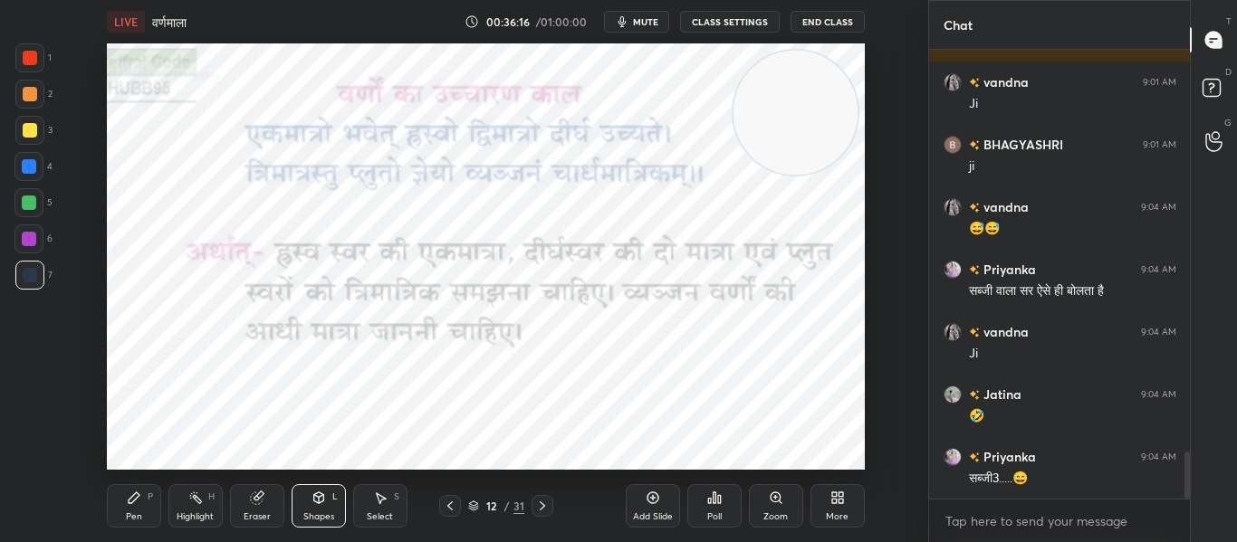
click at [31, 62] on div at bounding box center [30, 58] width 14 height 14
click at [541, 505] on icon at bounding box center [542, 506] width 14 height 14
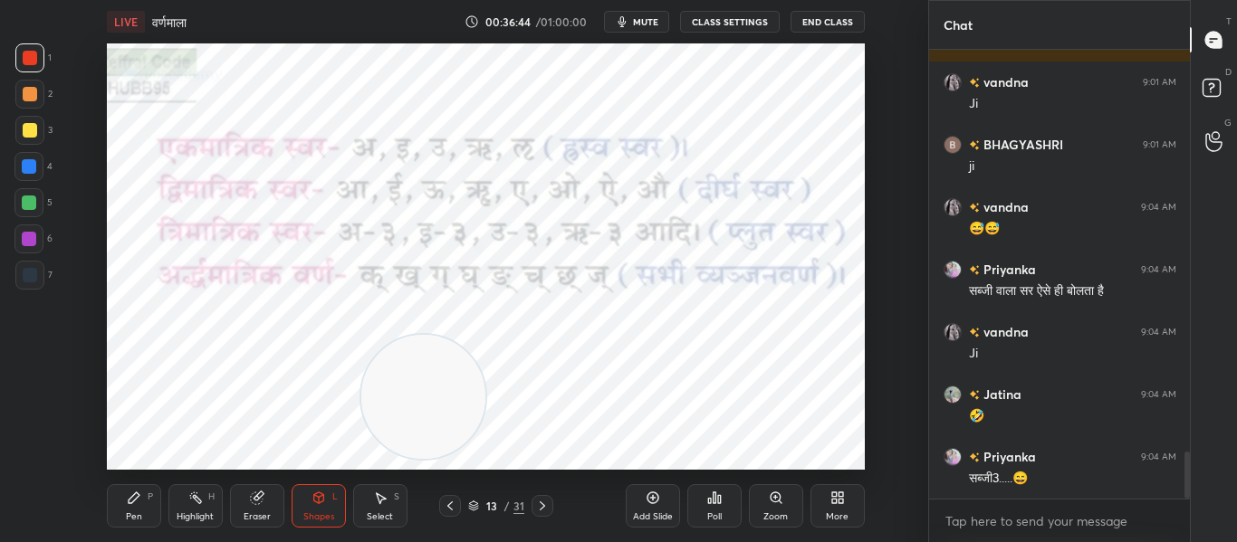
click at [24, 279] on div at bounding box center [30, 275] width 14 height 14
click at [27, 158] on div at bounding box center [28, 166] width 29 height 29
click at [36, 205] on div at bounding box center [29, 203] width 14 height 14
click at [26, 240] on div at bounding box center [29, 239] width 14 height 14
click at [33, 201] on div at bounding box center [29, 203] width 14 height 14
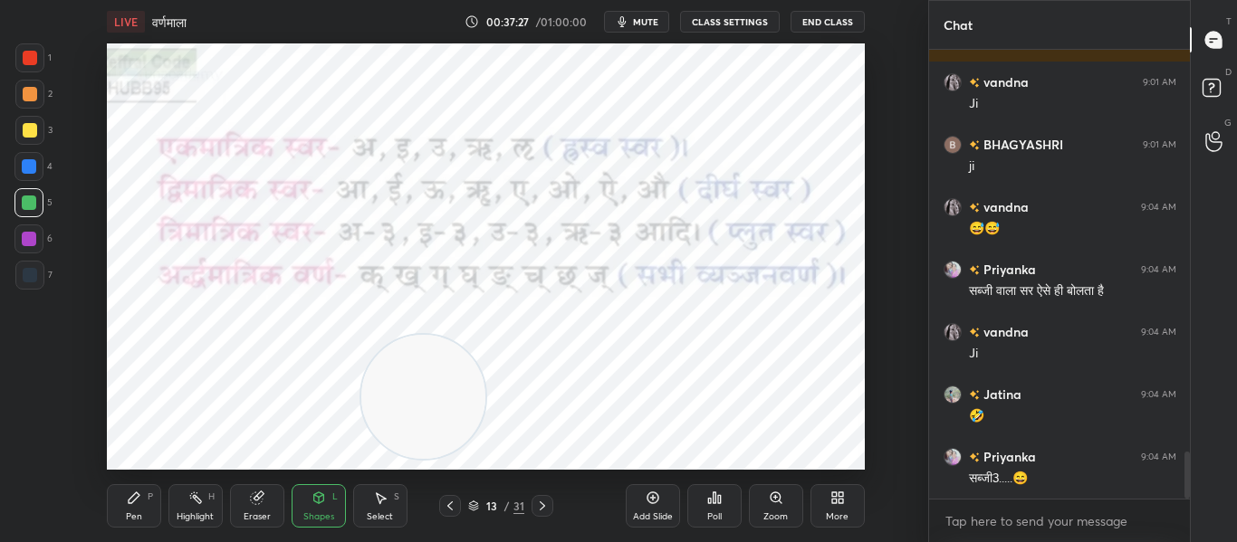
click at [24, 166] on div at bounding box center [29, 166] width 14 height 14
click at [26, 237] on div at bounding box center [29, 239] width 14 height 14
click at [26, 263] on div at bounding box center [29, 275] width 29 height 29
click at [35, 60] on div at bounding box center [30, 58] width 14 height 14
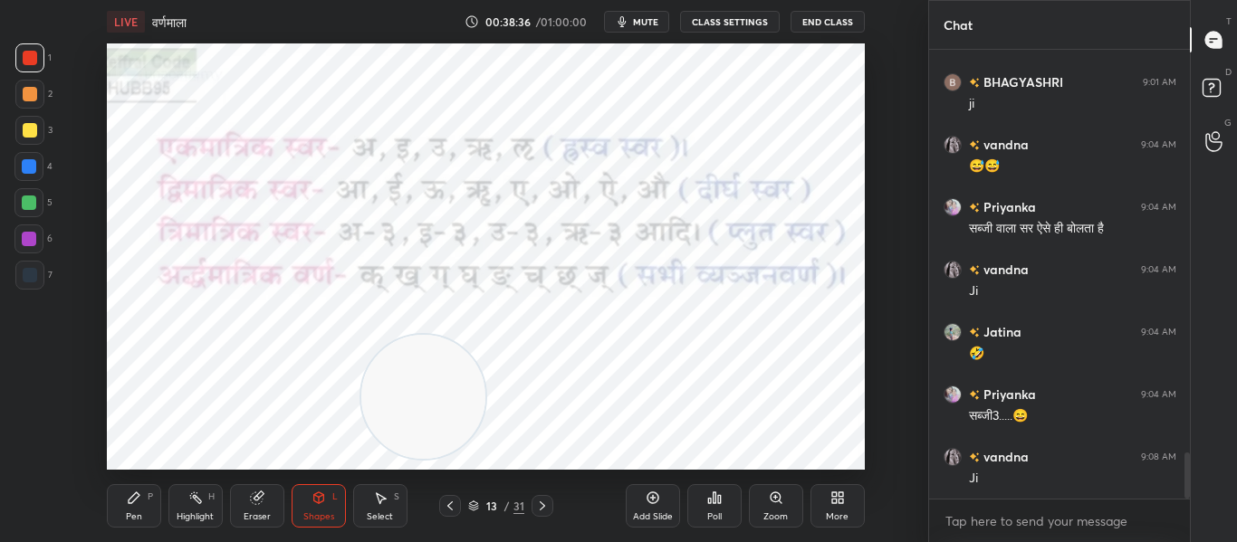
click at [542, 502] on icon at bounding box center [542, 506] width 14 height 14
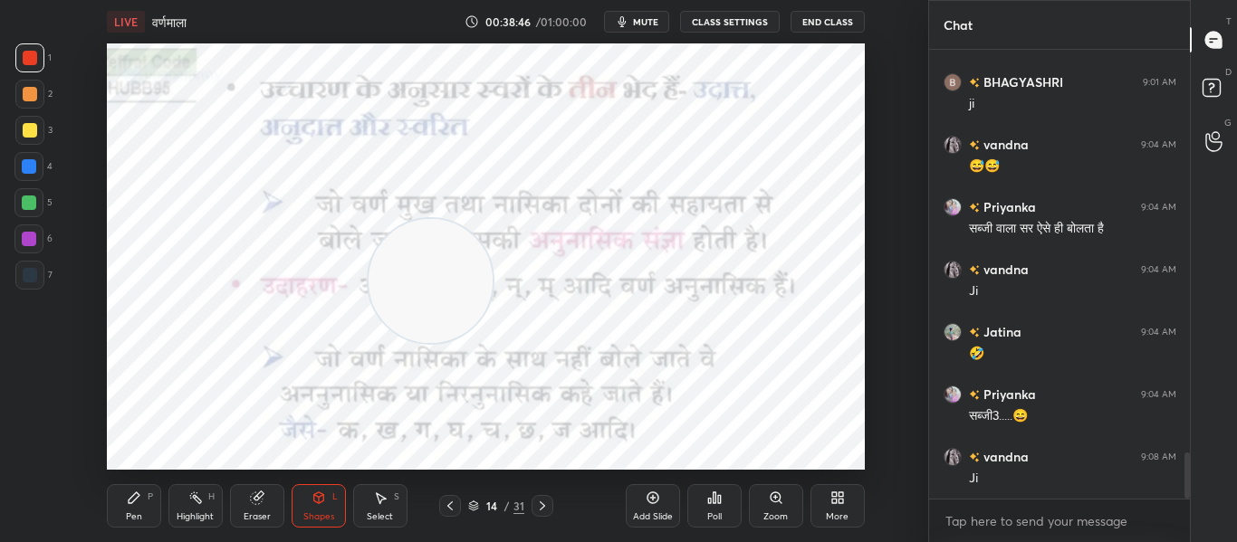
click at [35, 272] on div at bounding box center [30, 275] width 14 height 14
click at [654, 508] on div "Add Slide" at bounding box center [653, 505] width 54 height 43
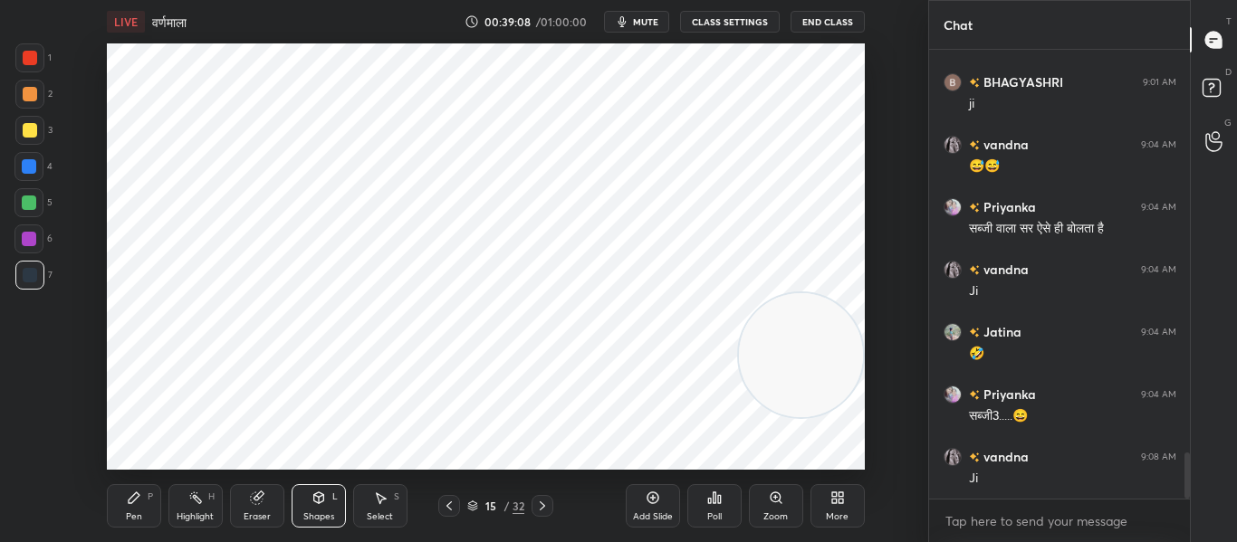
click at [331, 498] on div "Shapes L" at bounding box center [318, 505] width 54 height 43
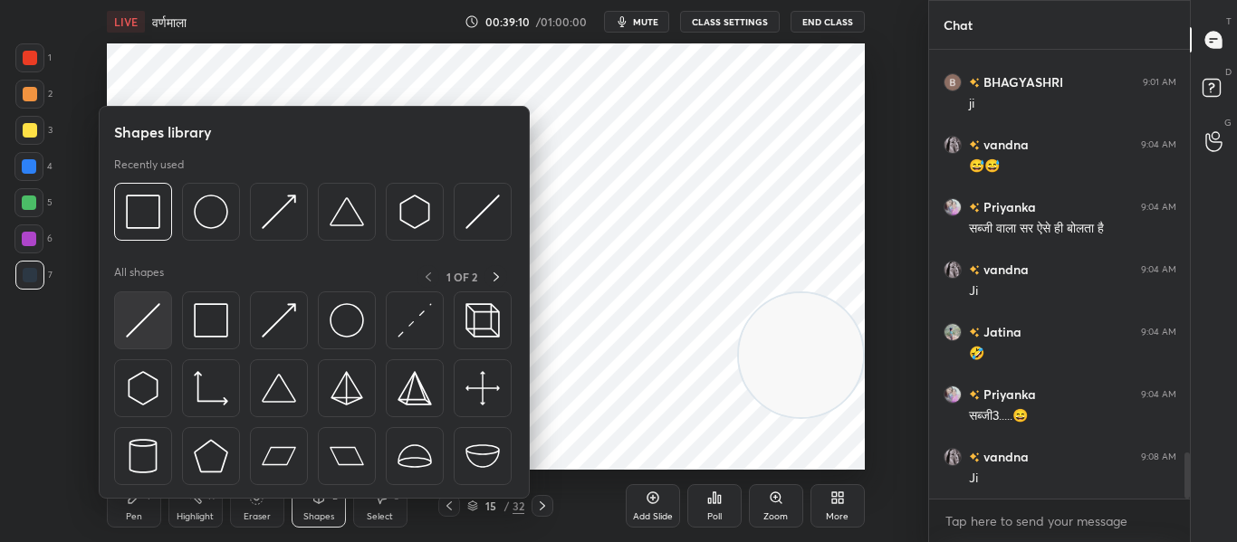
click at [145, 310] on img at bounding box center [143, 320] width 34 height 34
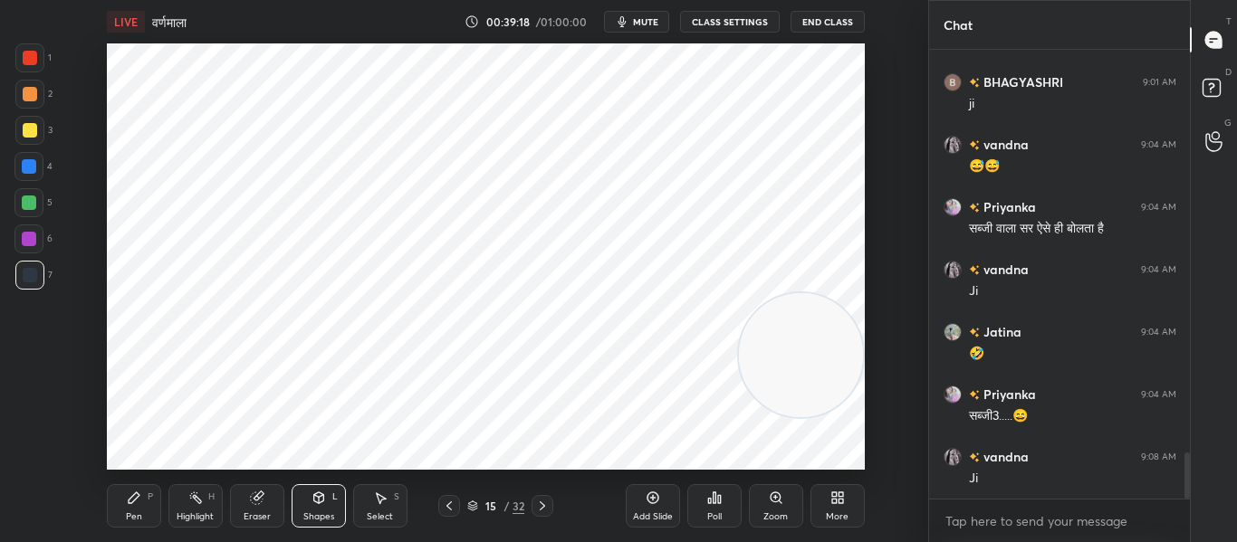
click at [138, 508] on div "Pen P" at bounding box center [134, 505] width 54 height 43
click at [323, 507] on div "Shapes L" at bounding box center [318, 505] width 54 height 43
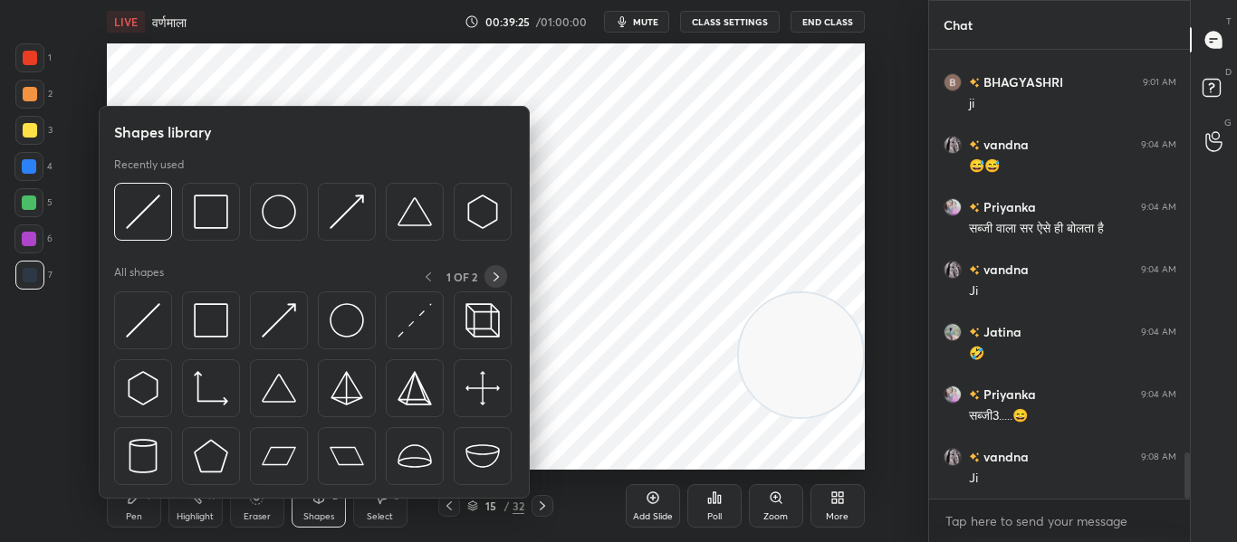
click at [502, 277] on icon at bounding box center [496, 277] width 14 height 14
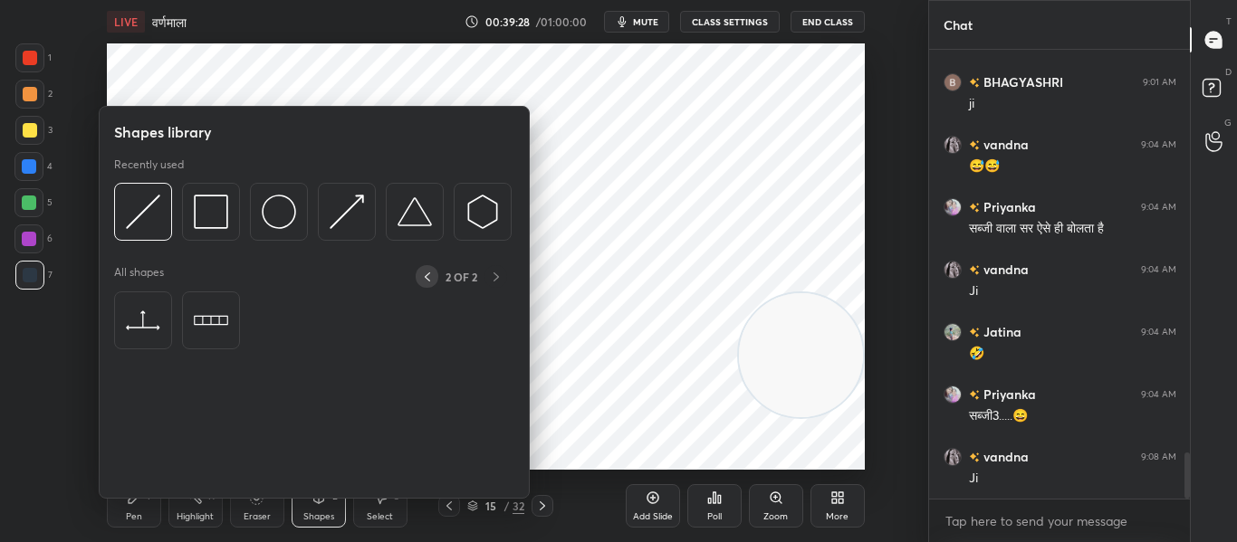
click at [425, 278] on icon at bounding box center [427, 276] width 5 height 9
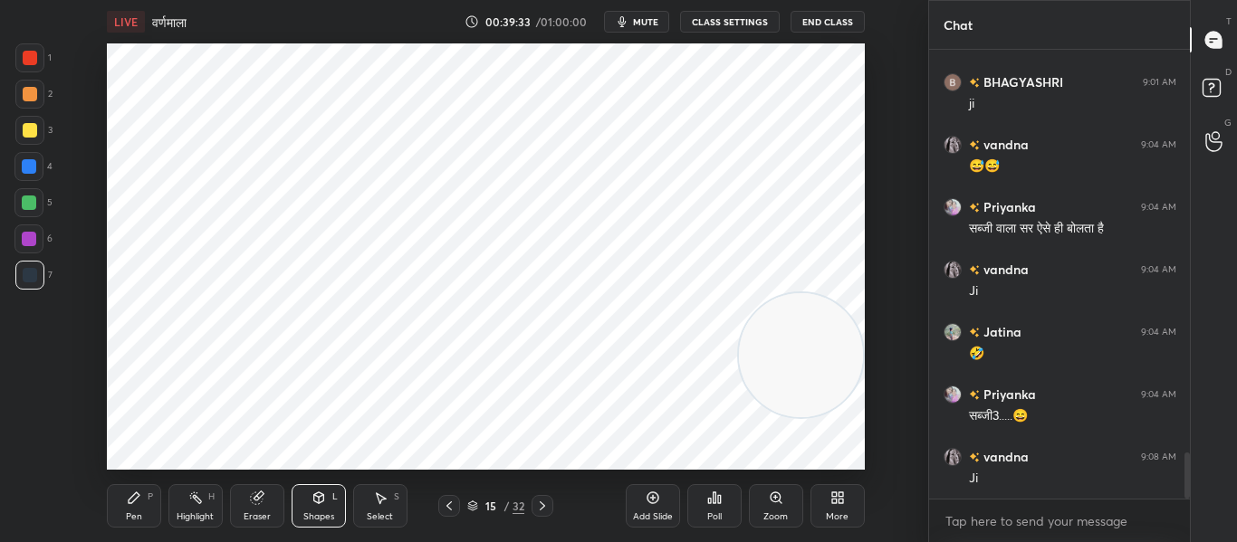
click at [139, 512] on div "Pen" at bounding box center [134, 516] width 16 height 9
click at [25, 55] on div at bounding box center [30, 58] width 14 height 14
click at [33, 272] on div at bounding box center [30, 275] width 14 height 14
click at [262, 512] on div "Eraser" at bounding box center [257, 516] width 27 height 9
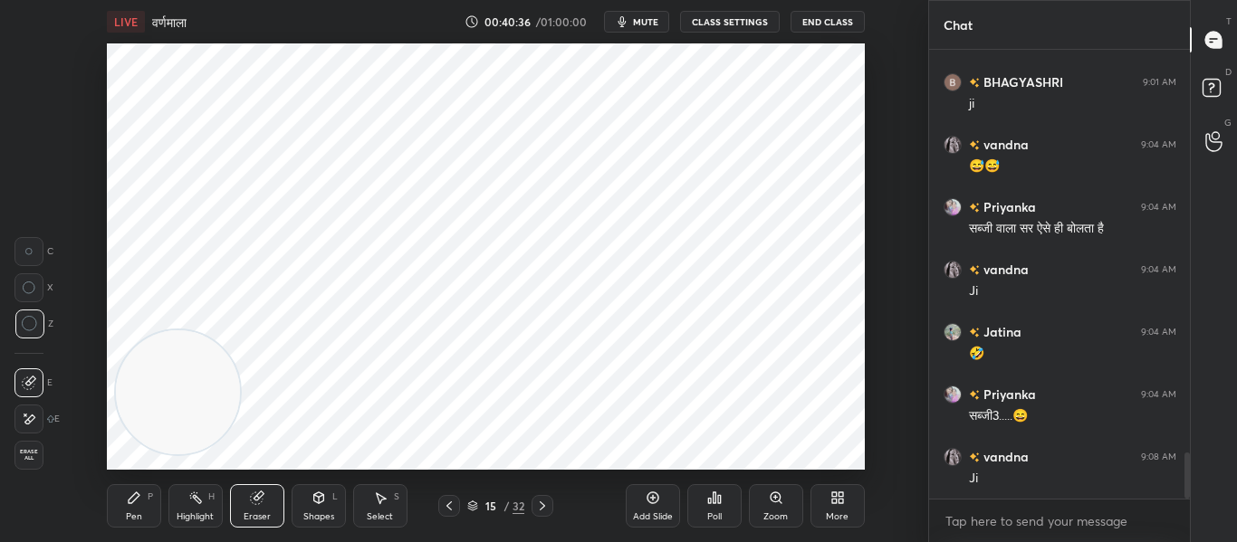
click at [30, 331] on circle at bounding box center [29, 324] width 14 height 14
click at [140, 501] on icon at bounding box center [134, 498] width 14 height 14
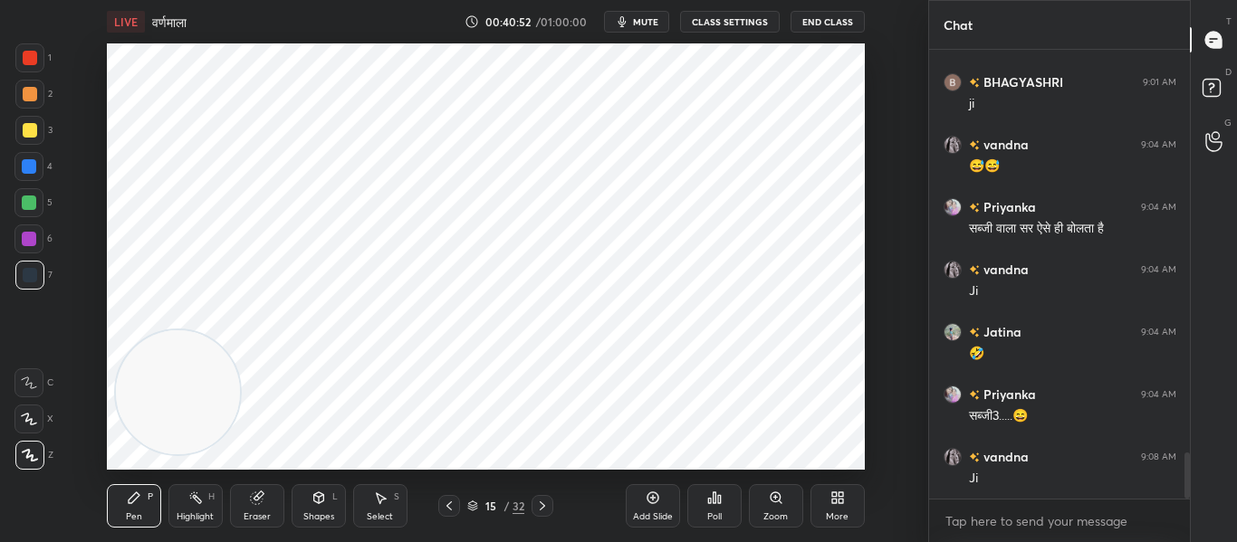
click at [27, 175] on div at bounding box center [28, 166] width 29 height 29
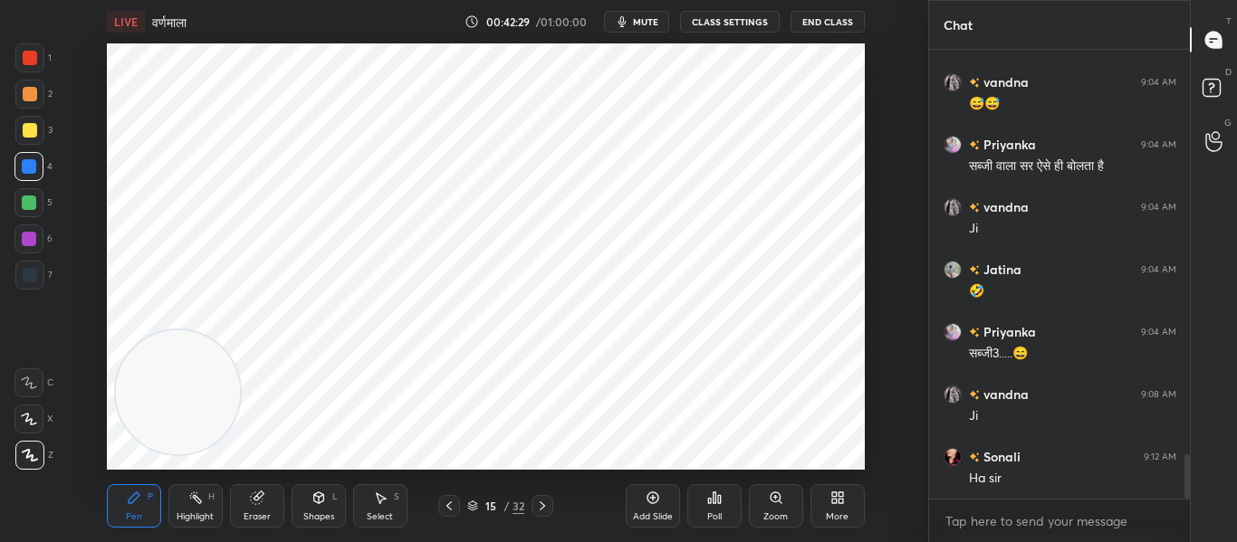
scroll to position [4055, 0]
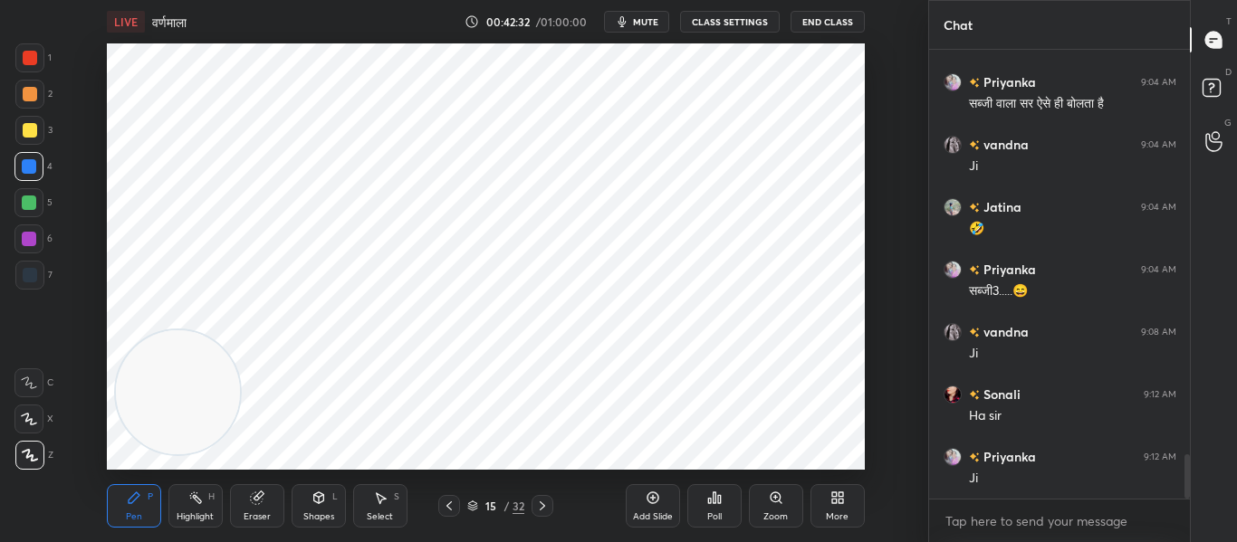
click at [543, 502] on icon at bounding box center [542, 506] width 14 height 14
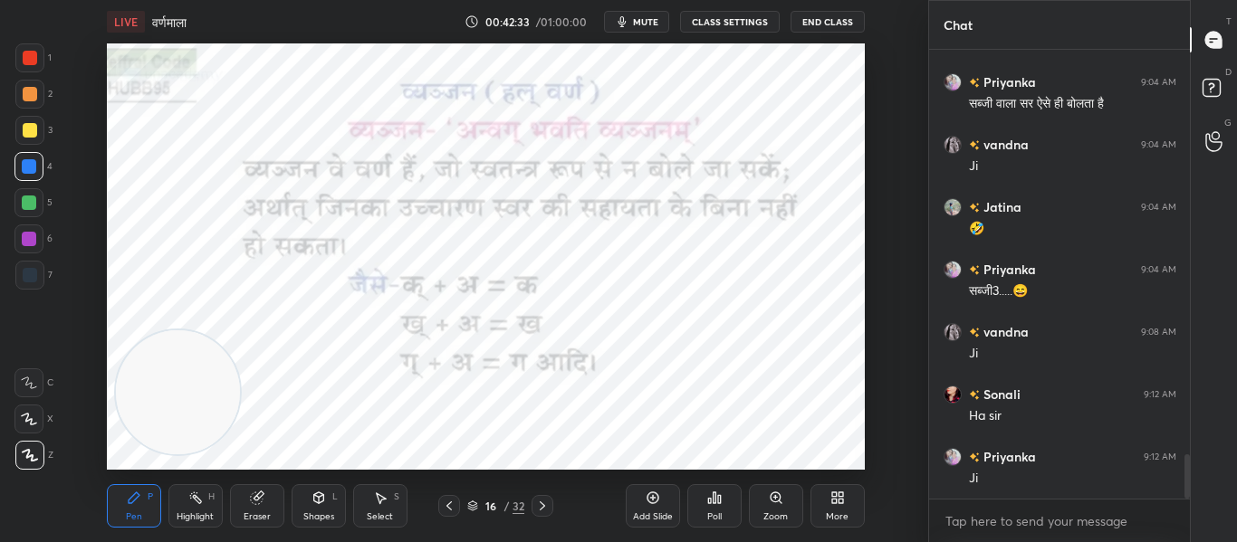
click at [444, 504] on icon at bounding box center [449, 506] width 14 height 14
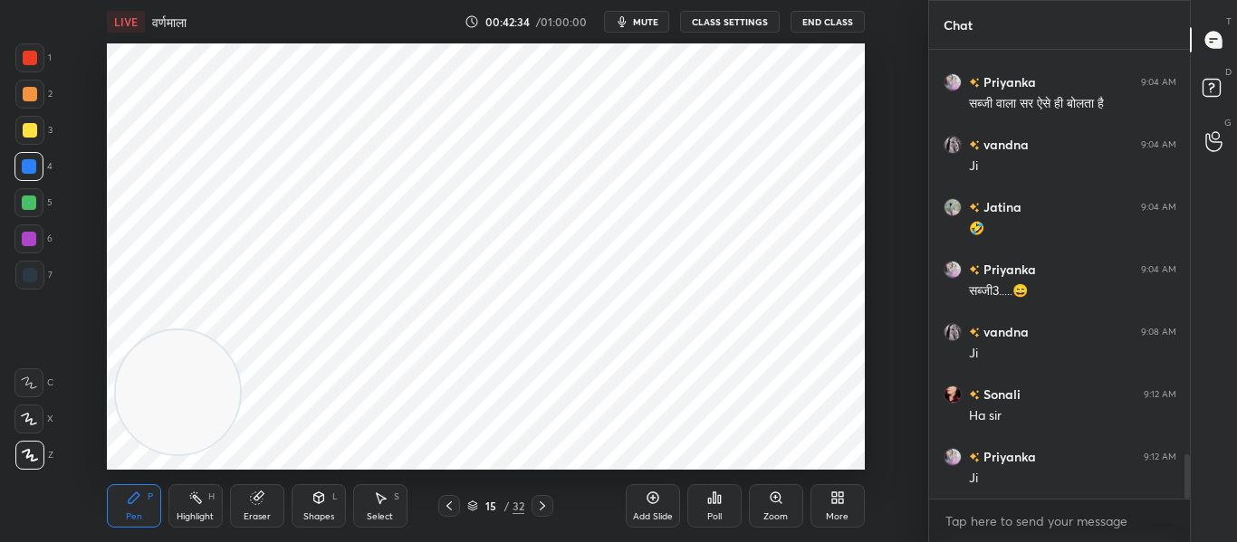
click at [444, 505] on icon at bounding box center [449, 506] width 14 height 14
click at [448, 502] on icon at bounding box center [449, 506] width 14 height 14
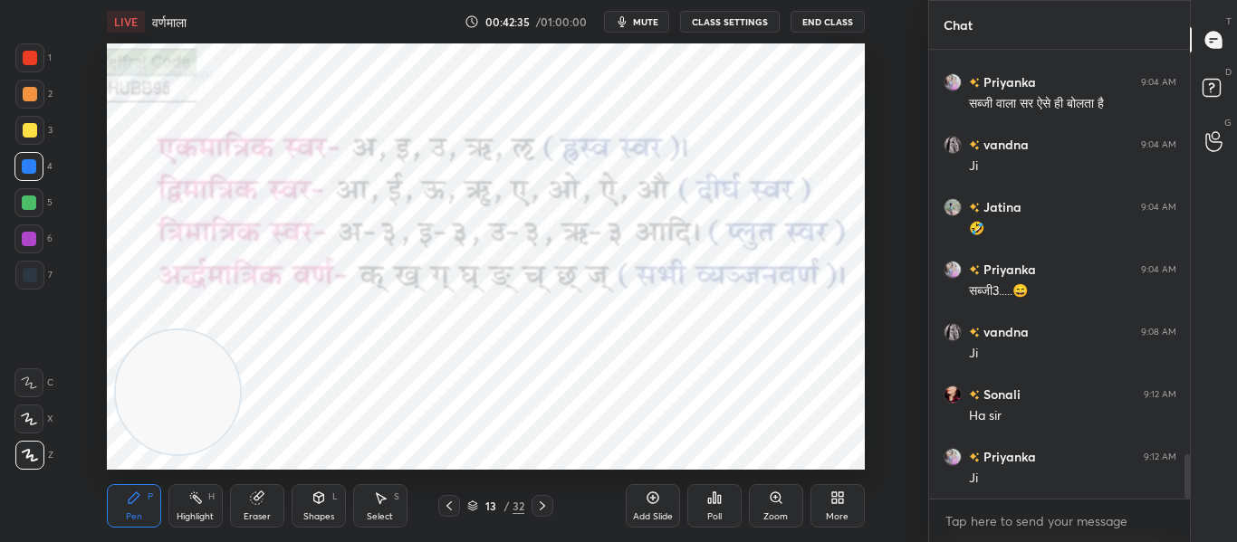
click at [539, 500] on icon at bounding box center [542, 506] width 14 height 14
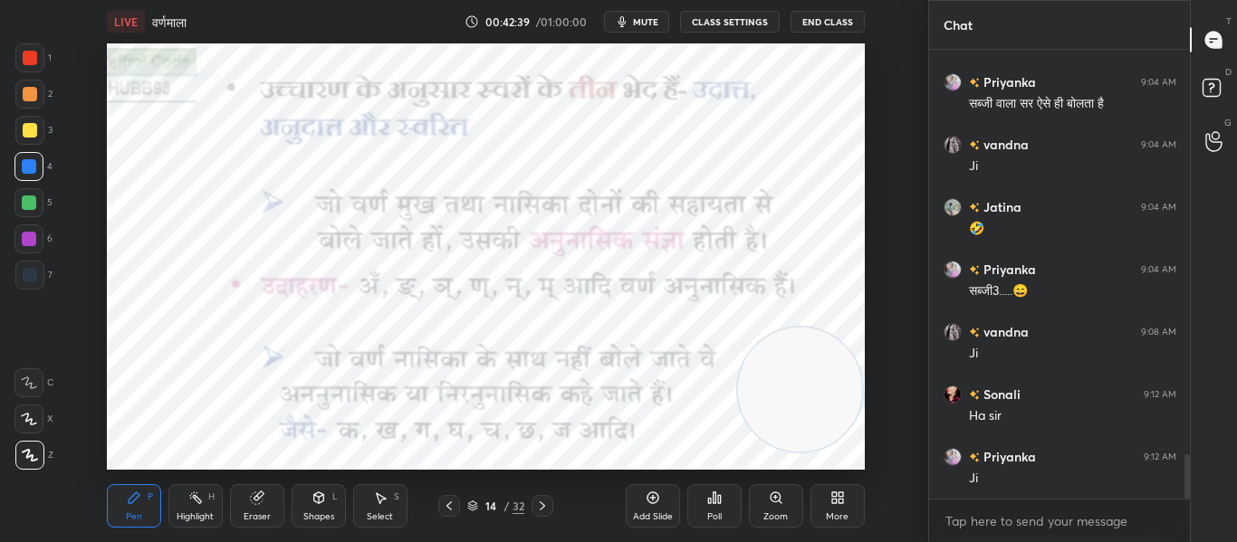
click at [36, 60] on div at bounding box center [30, 58] width 14 height 14
click at [329, 502] on div "Shapes L" at bounding box center [318, 505] width 54 height 43
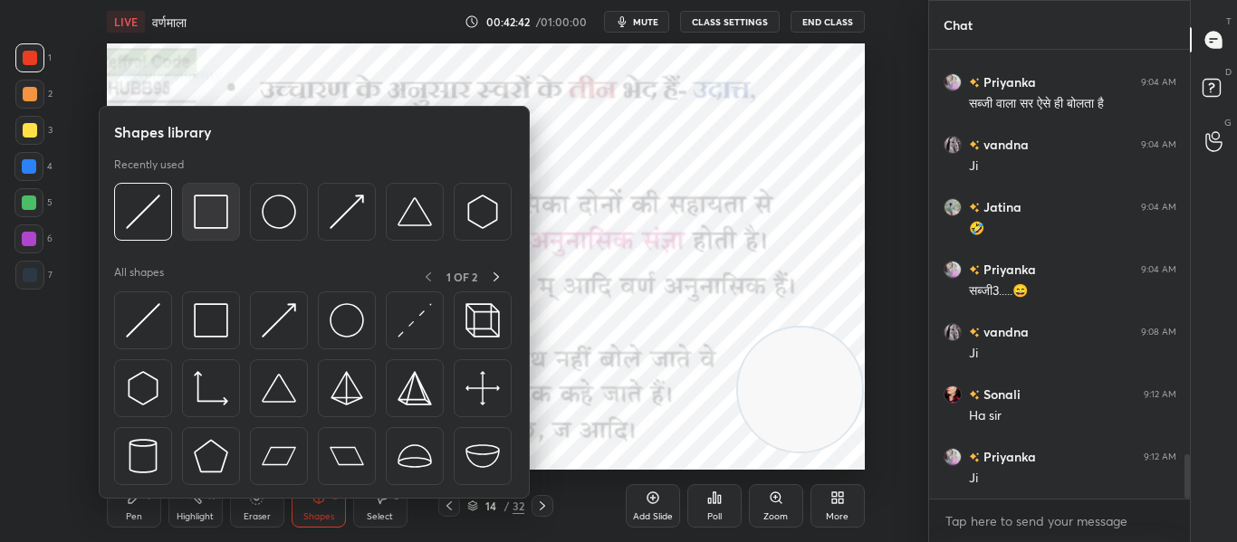
click at [201, 221] on img at bounding box center [211, 212] width 34 height 34
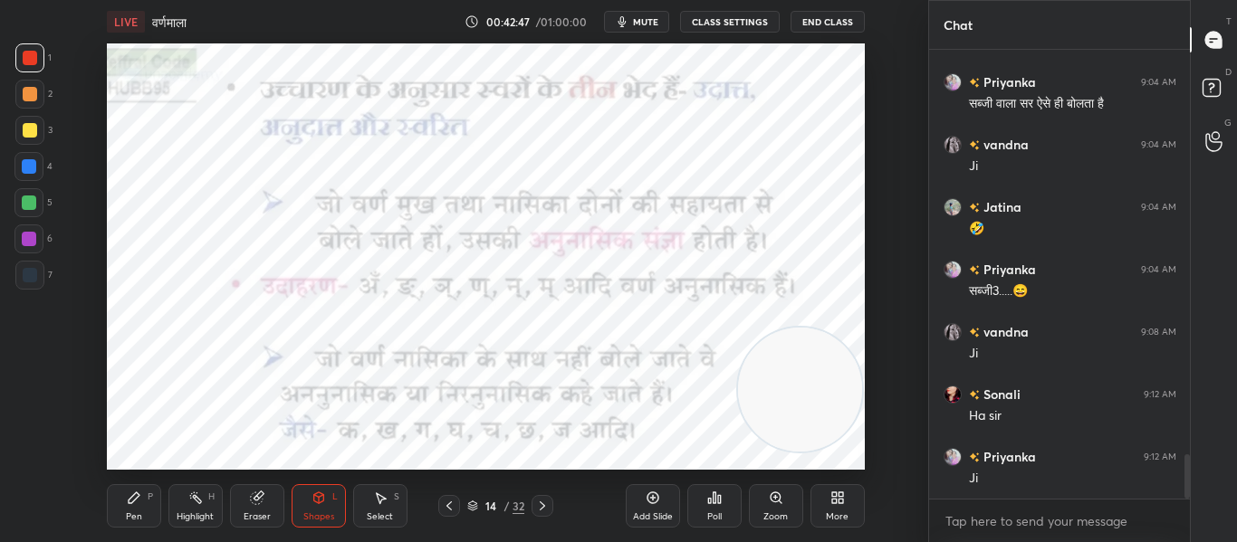
click at [712, 512] on div "Poll" at bounding box center [714, 516] width 14 height 9
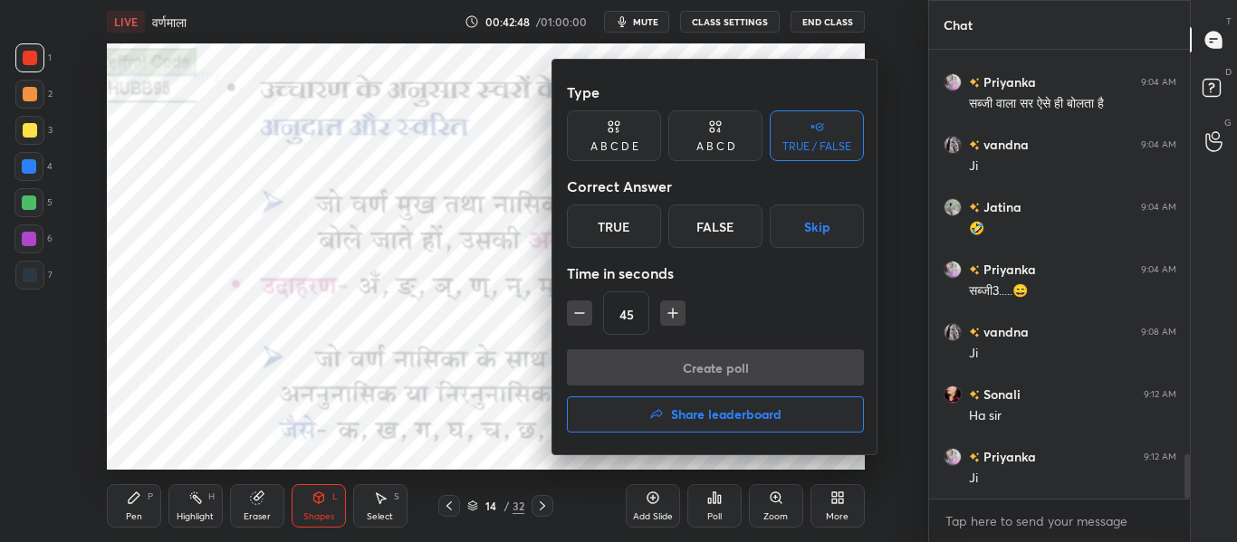
click at [625, 232] on div "True" at bounding box center [614, 226] width 94 height 43
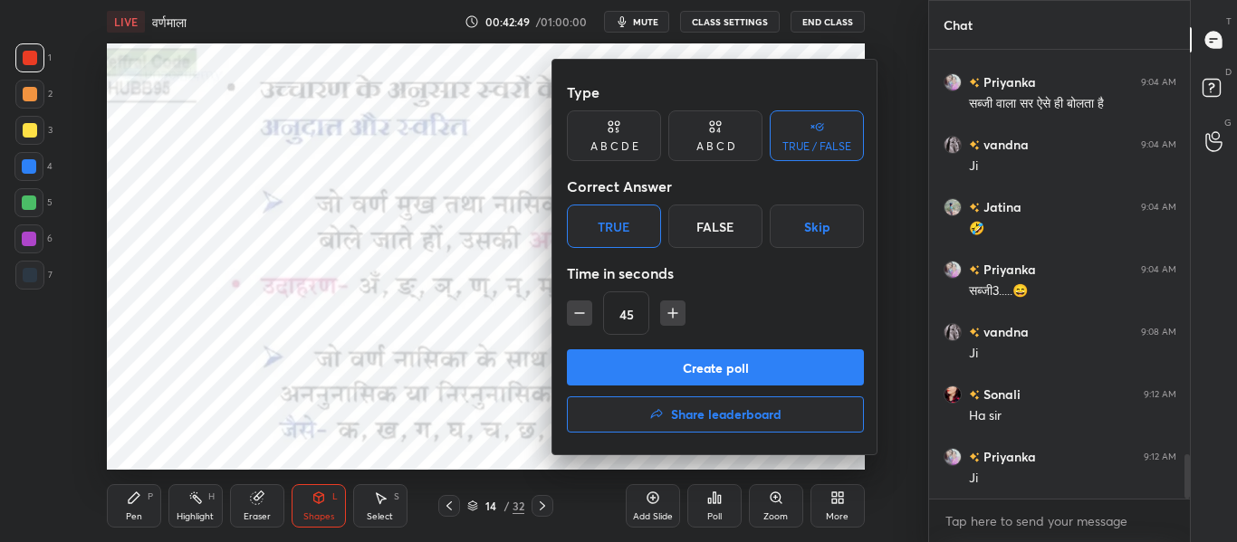
click at [650, 358] on button "Create poll" at bounding box center [715, 367] width 297 height 36
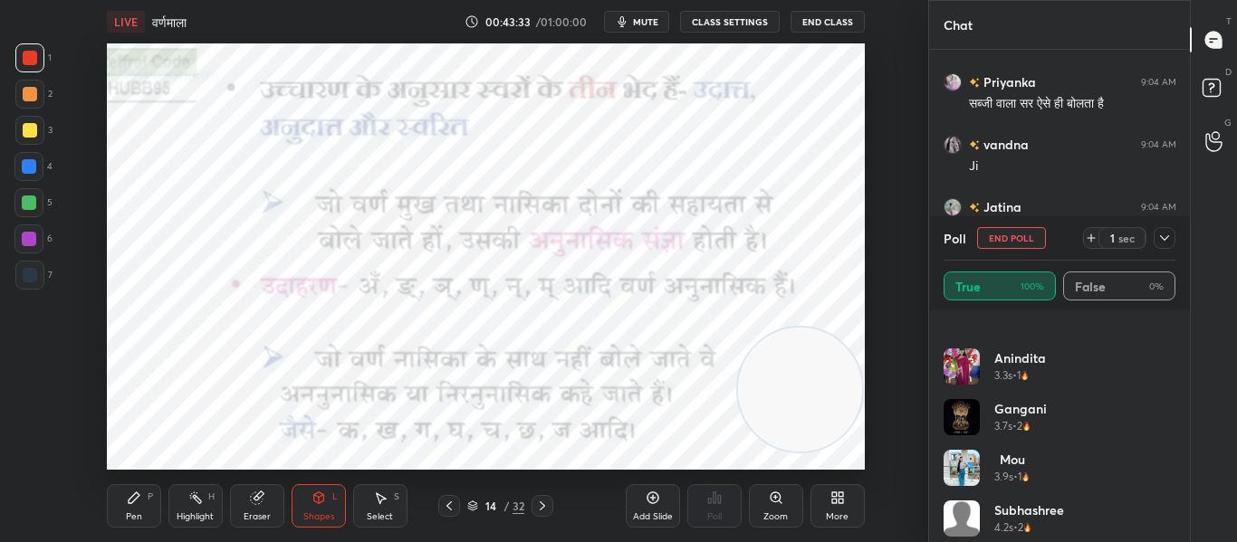
scroll to position [290, 0]
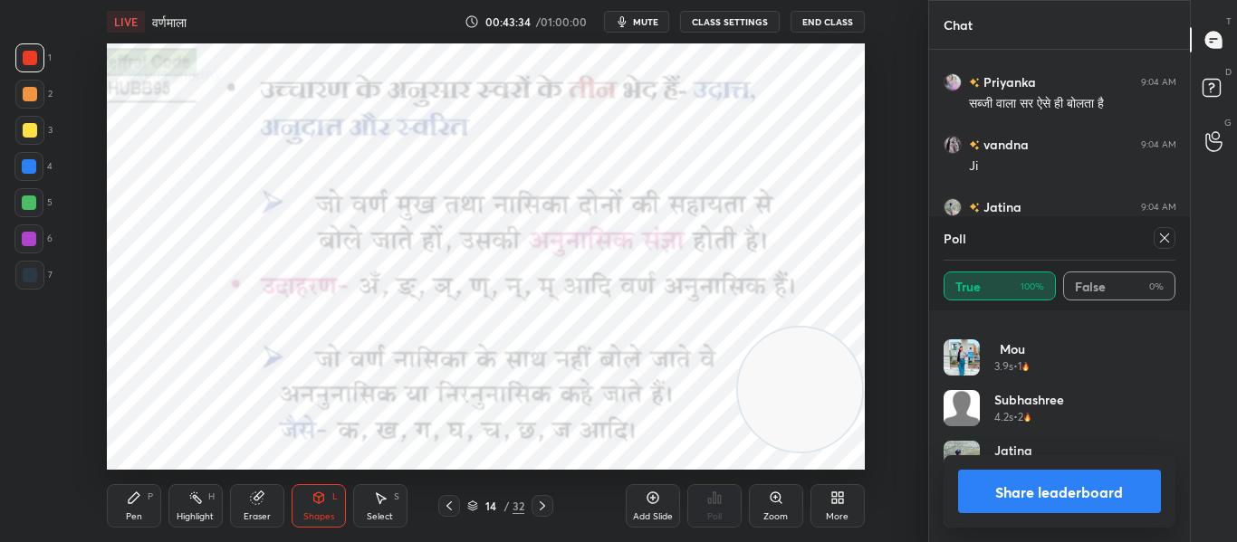
click at [1158, 235] on icon at bounding box center [1164, 238] width 14 height 14
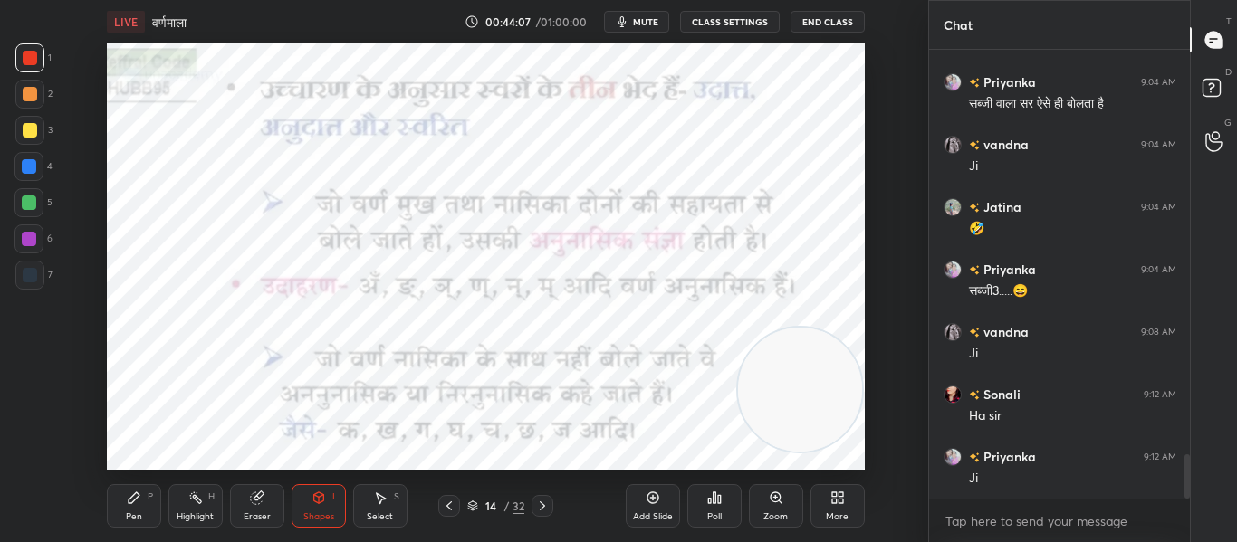
scroll to position [4098, 0]
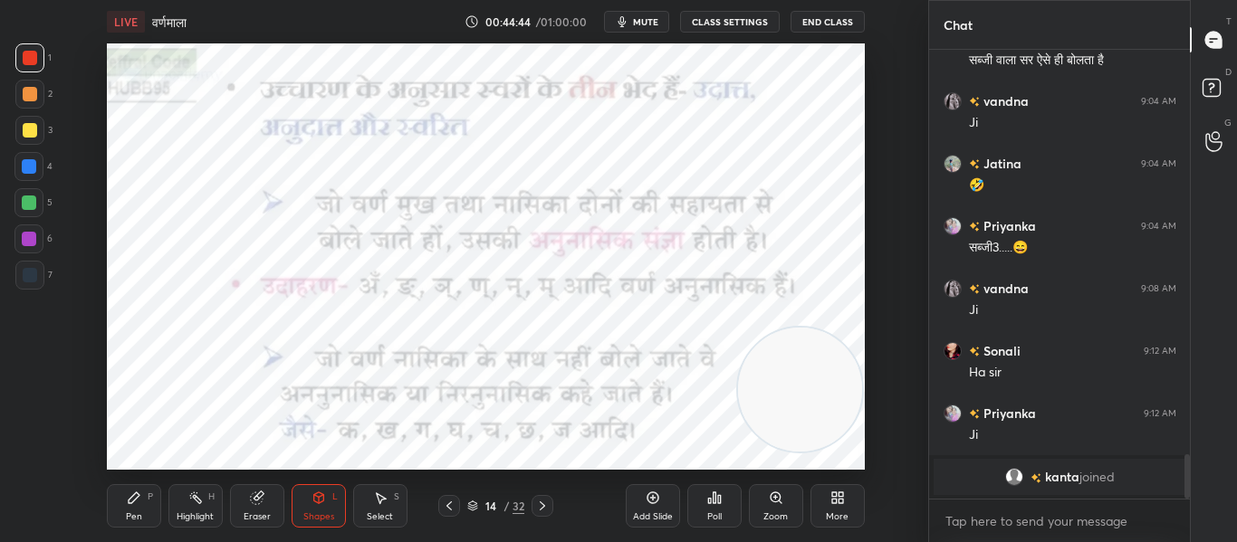
click at [543, 506] on icon at bounding box center [542, 506] width 14 height 14
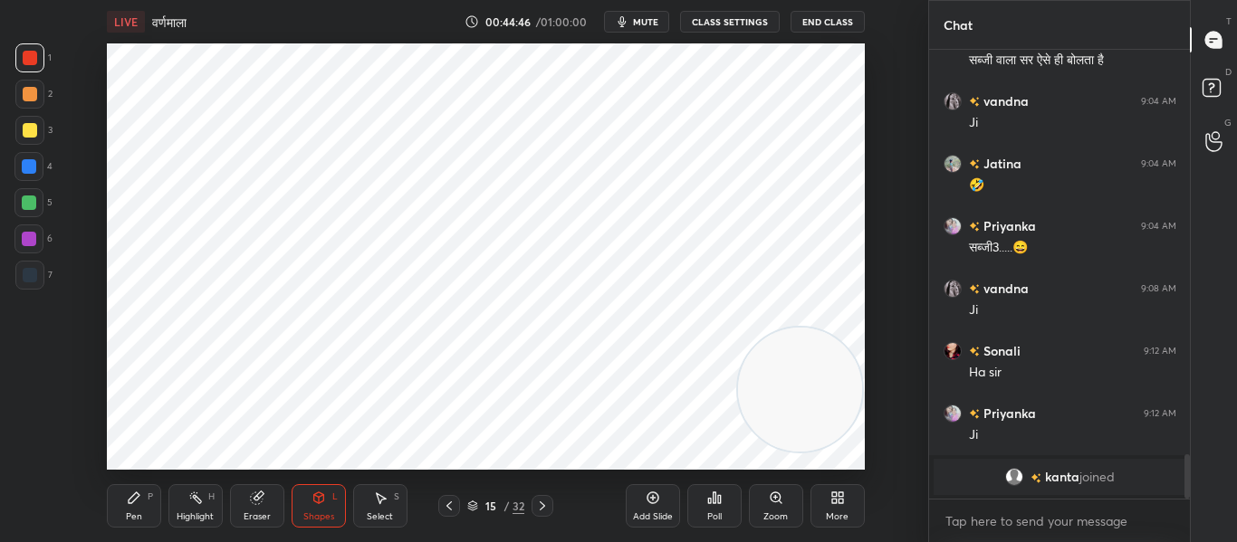
click at [538, 509] on icon at bounding box center [542, 506] width 14 height 14
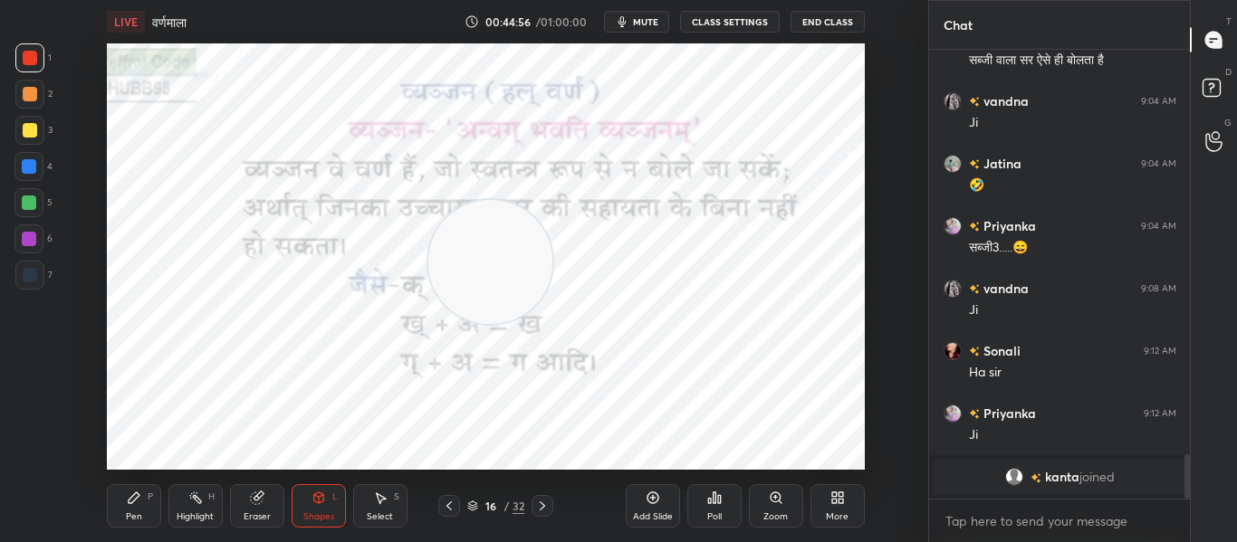
click at [33, 276] on div at bounding box center [30, 275] width 14 height 14
click at [34, 53] on div at bounding box center [30, 58] width 14 height 14
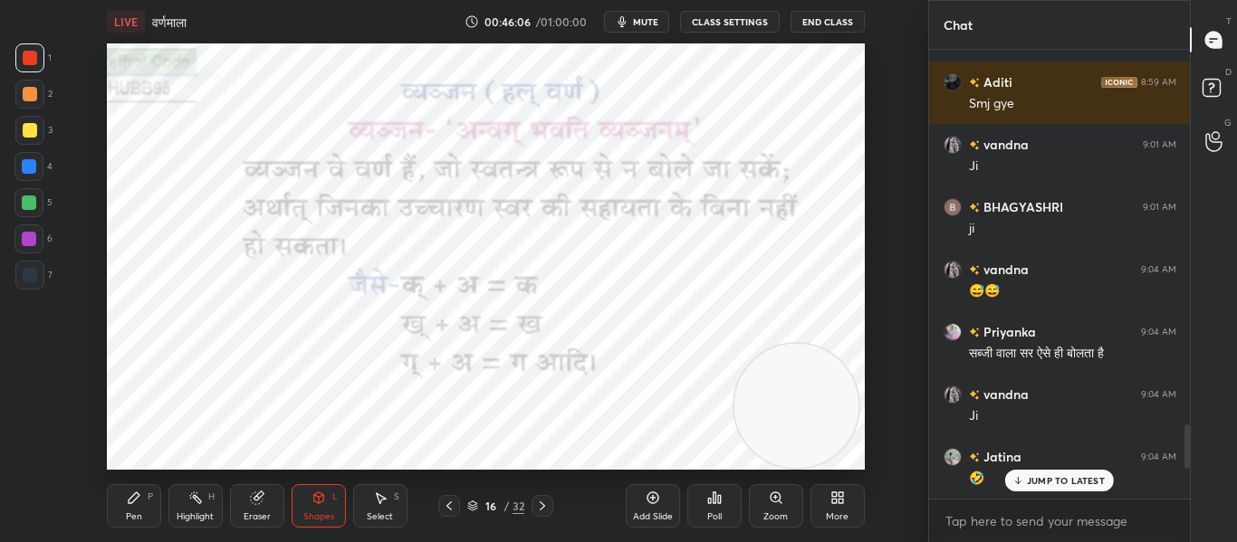
scroll to position [4151, 0]
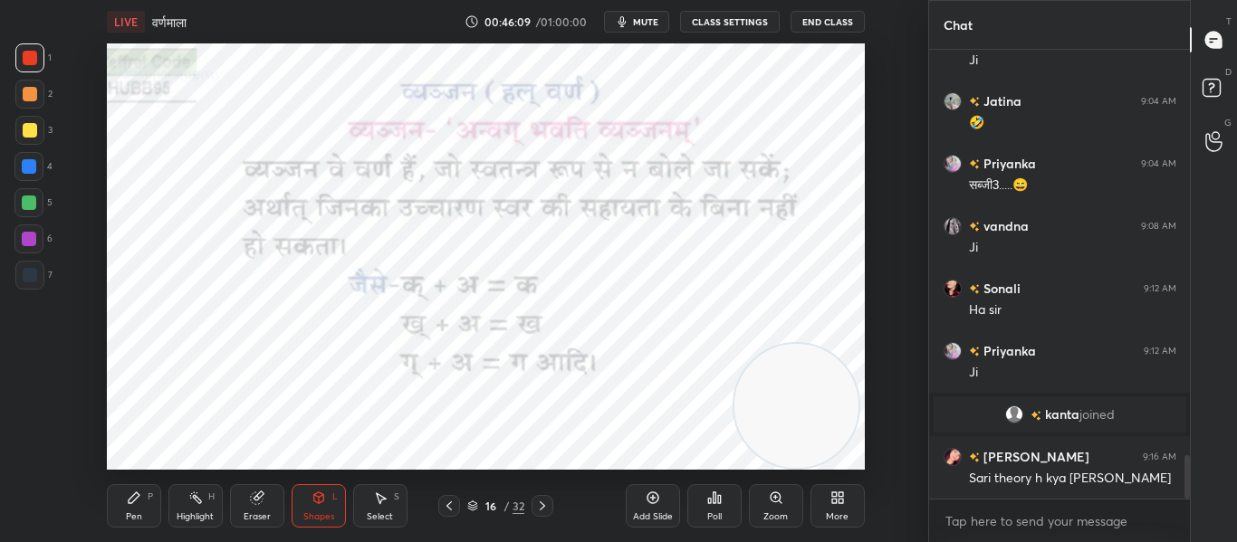
click at [545, 505] on icon at bounding box center [542, 506] width 14 height 14
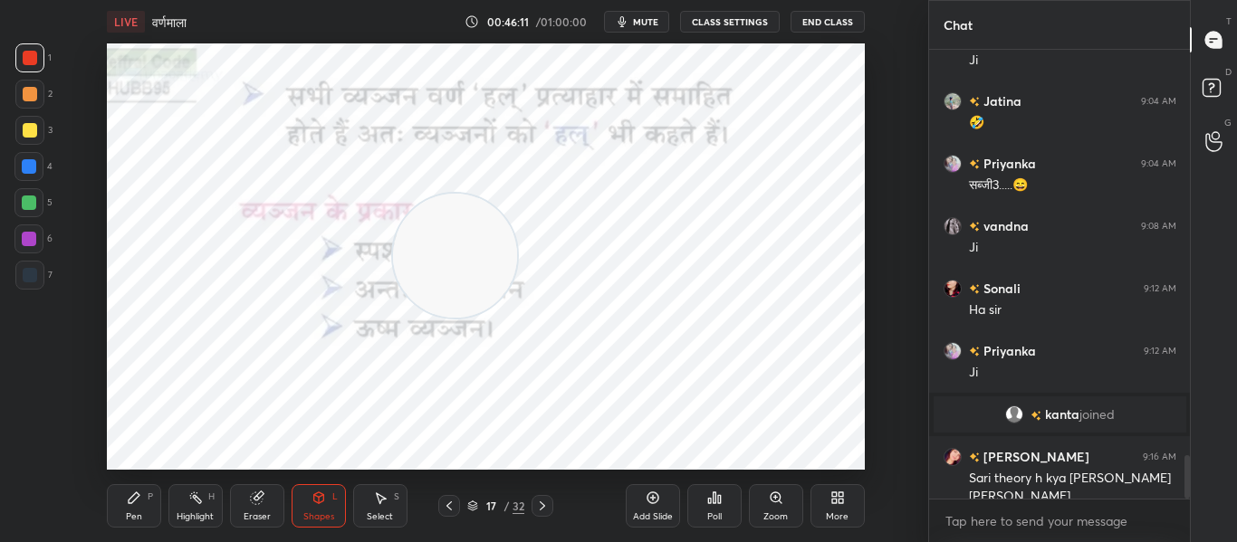
scroll to position [4169, 0]
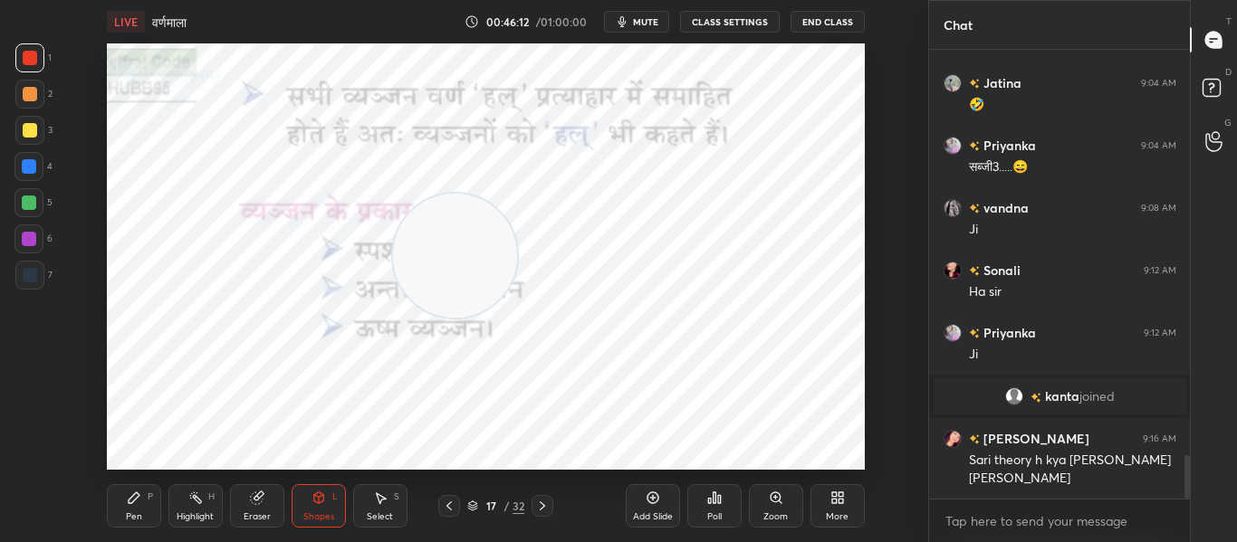
click at [27, 271] on div at bounding box center [30, 275] width 14 height 14
click at [37, 61] on div at bounding box center [30, 58] width 14 height 14
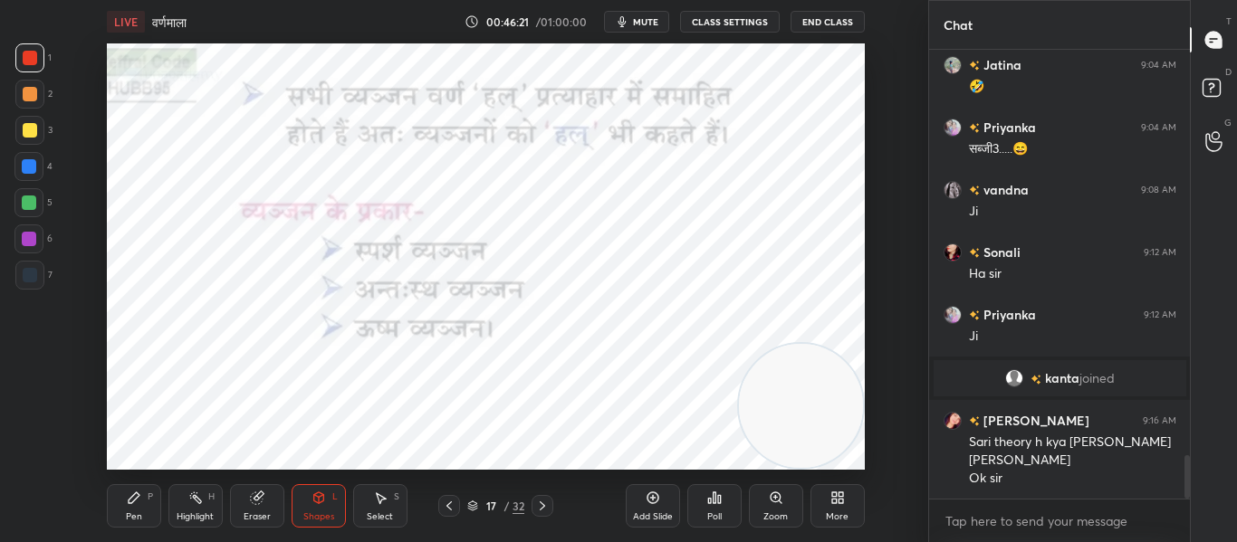
click at [26, 277] on div at bounding box center [30, 275] width 14 height 14
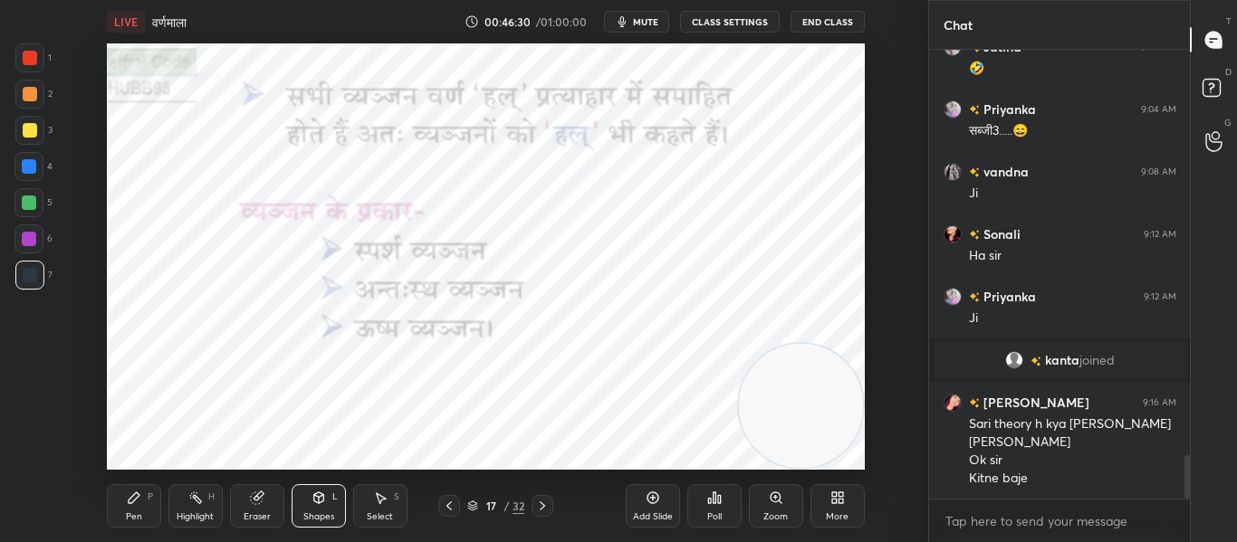
click at [476, 506] on icon at bounding box center [472, 507] width 9 height 3
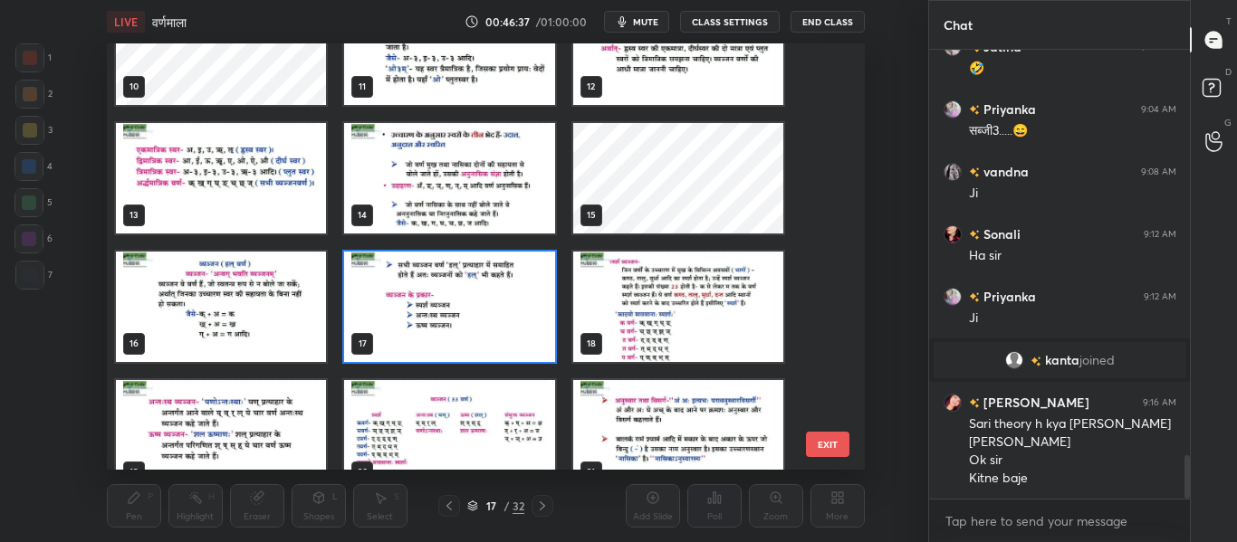
scroll to position [4223, 0]
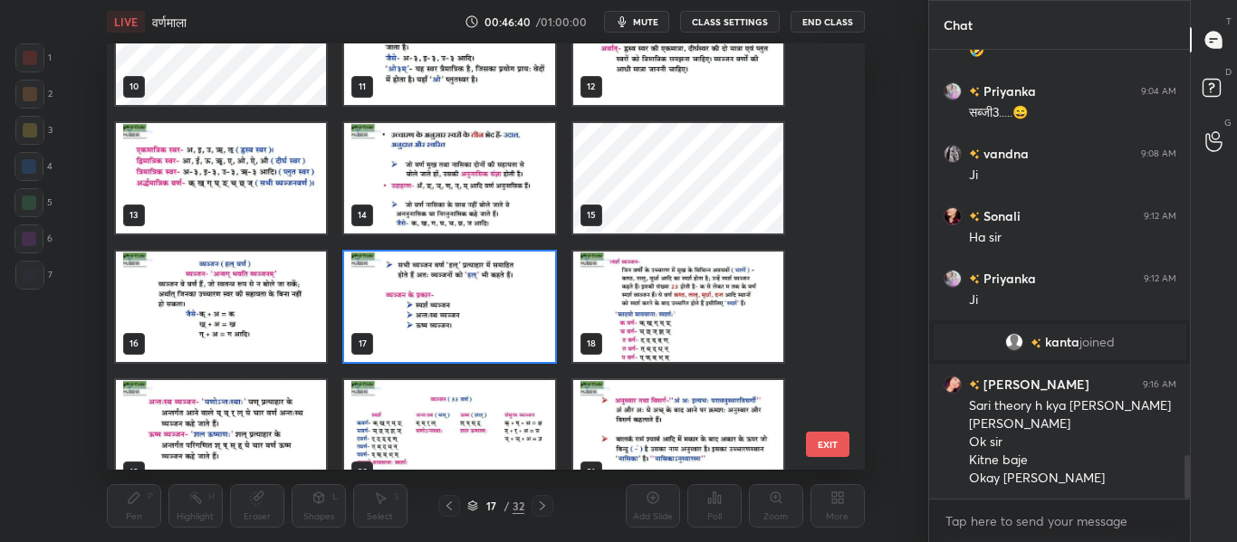
click at [413, 307] on img "grid" at bounding box center [449, 307] width 210 height 110
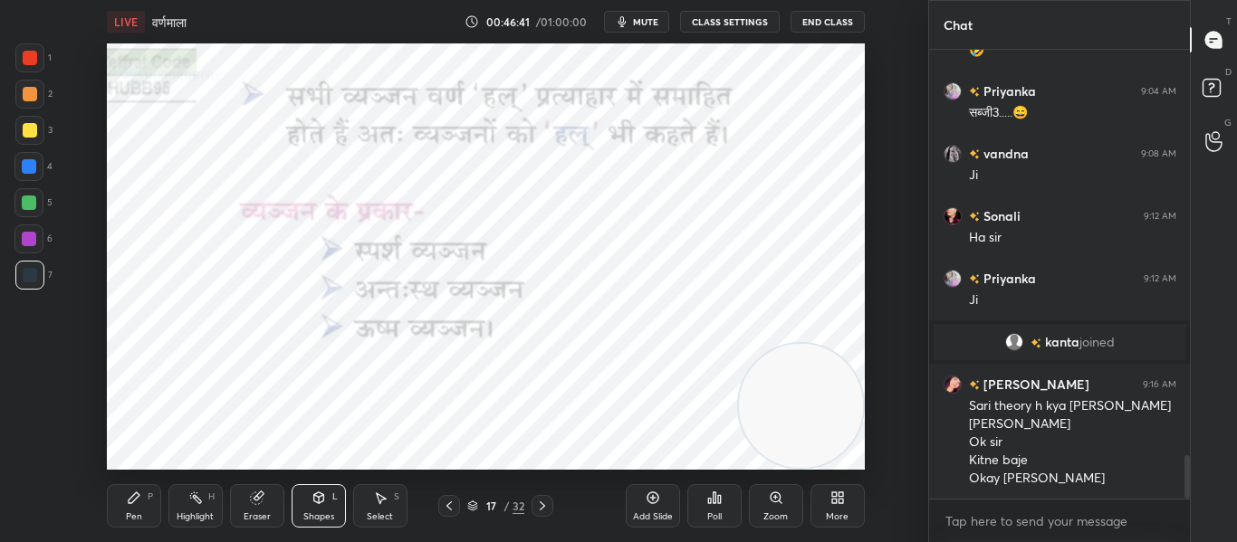
click at [416, 307] on img "grid" at bounding box center [449, 307] width 210 height 110
click at [139, 506] on div "Pen P" at bounding box center [134, 505] width 54 height 43
click at [36, 62] on div at bounding box center [30, 58] width 14 height 14
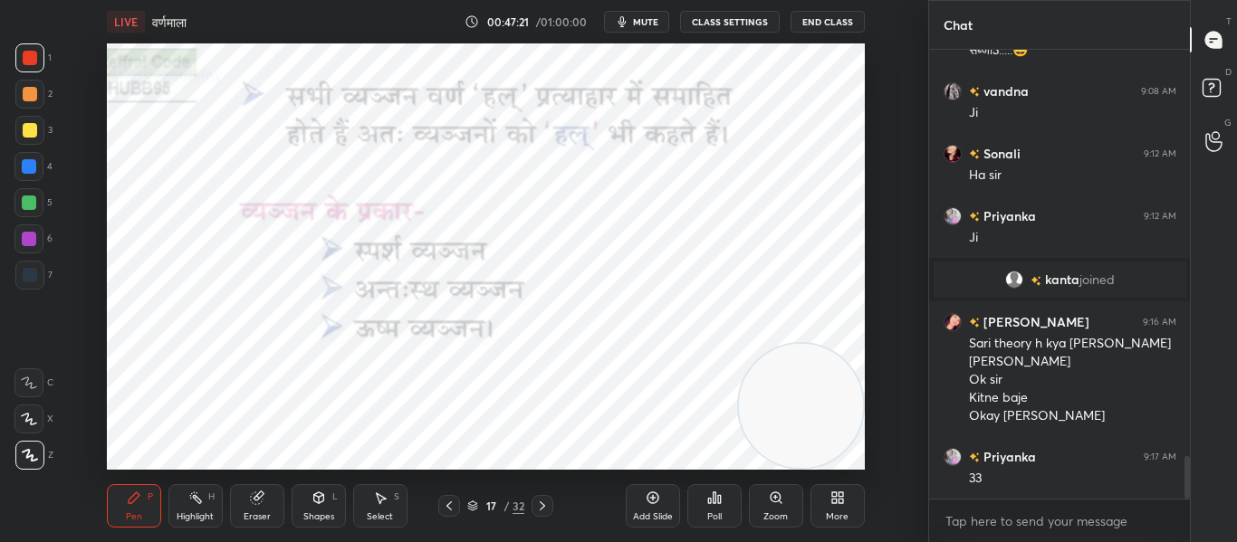
click at [539, 502] on icon at bounding box center [542, 506] width 14 height 14
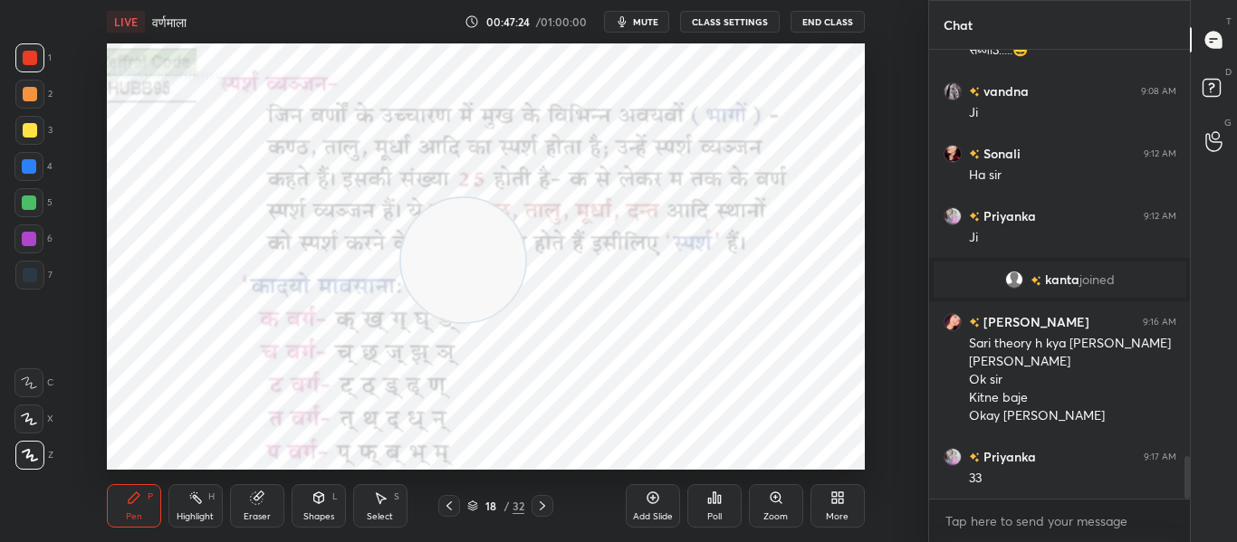
click at [35, 265] on div at bounding box center [29, 275] width 29 height 29
click at [316, 502] on icon at bounding box center [318, 497] width 10 height 11
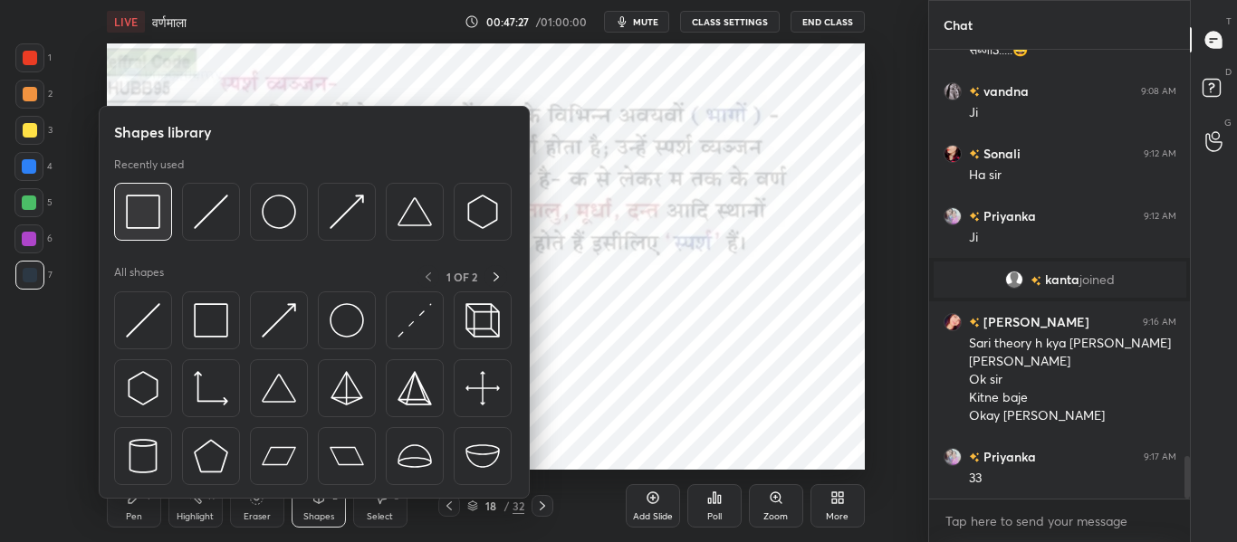
click at [151, 215] on img at bounding box center [143, 212] width 34 height 34
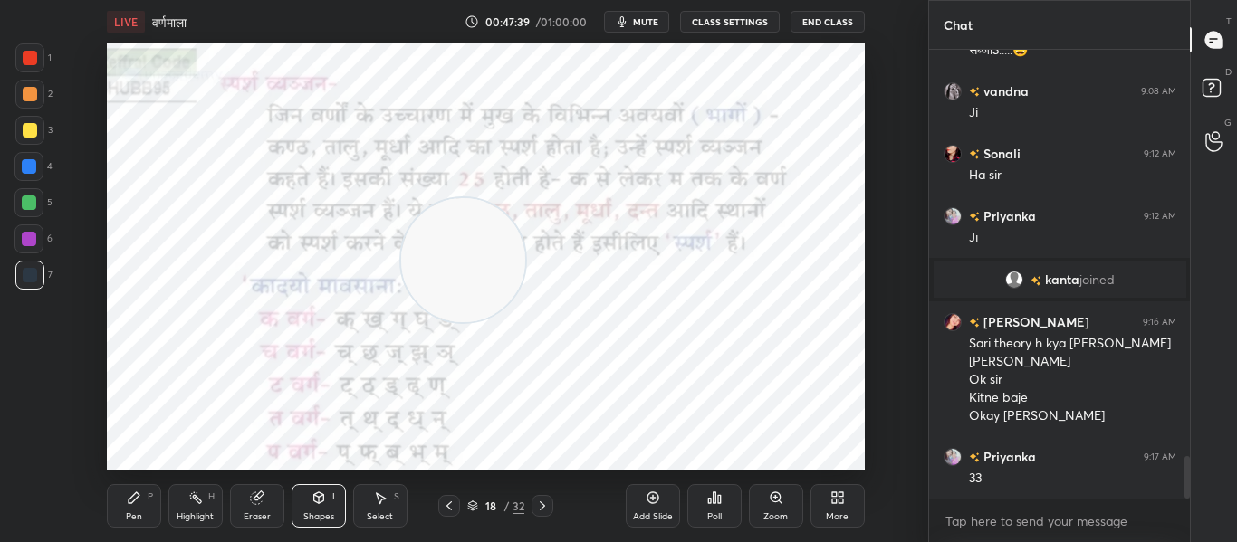
click at [29, 64] on div at bounding box center [30, 58] width 14 height 14
click at [652, 27] on span "mute" at bounding box center [645, 21] width 25 height 13
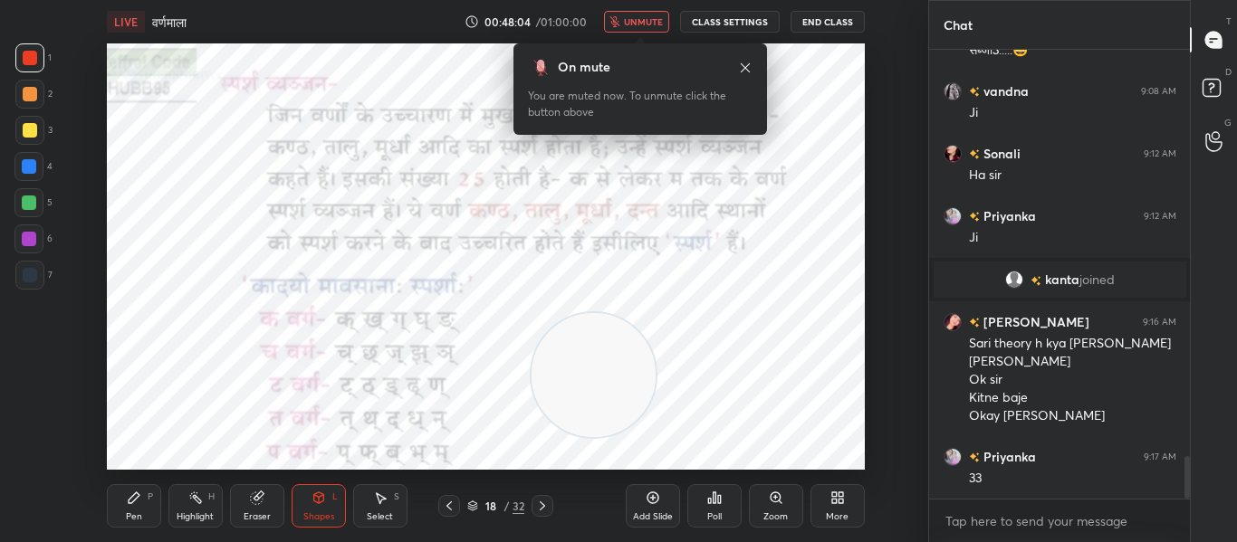
click at [641, 21] on span "unmute" at bounding box center [643, 21] width 39 height 13
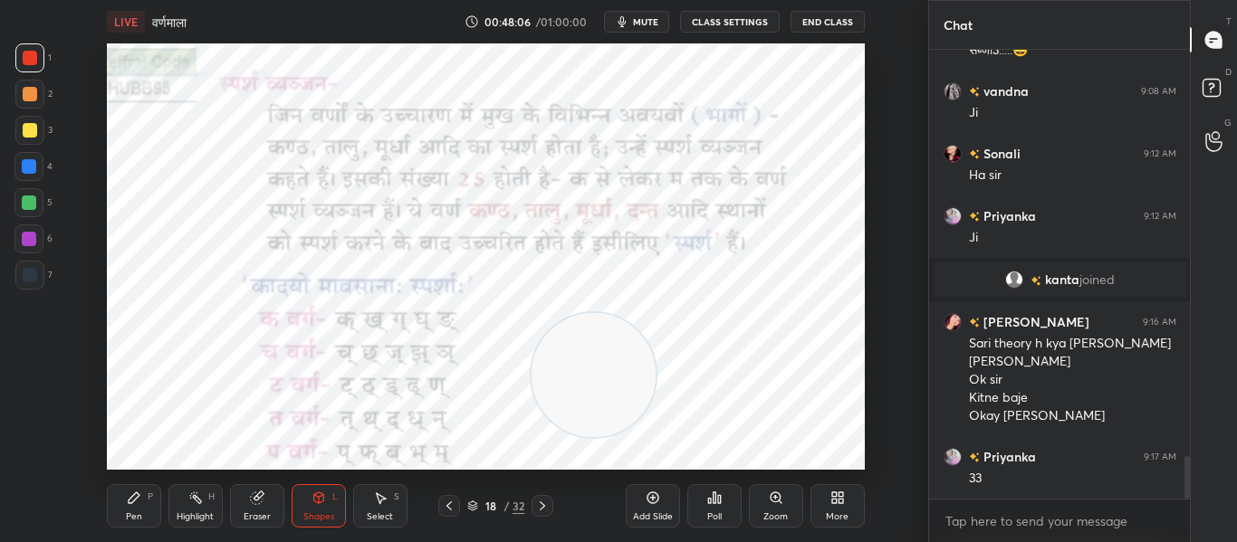
click at [30, 166] on div at bounding box center [29, 166] width 14 height 14
click at [35, 61] on div at bounding box center [30, 58] width 14 height 14
click at [129, 494] on icon at bounding box center [134, 498] width 14 height 14
click at [664, 508] on div "Add Slide" at bounding box center [653, 505] width 54 height 43
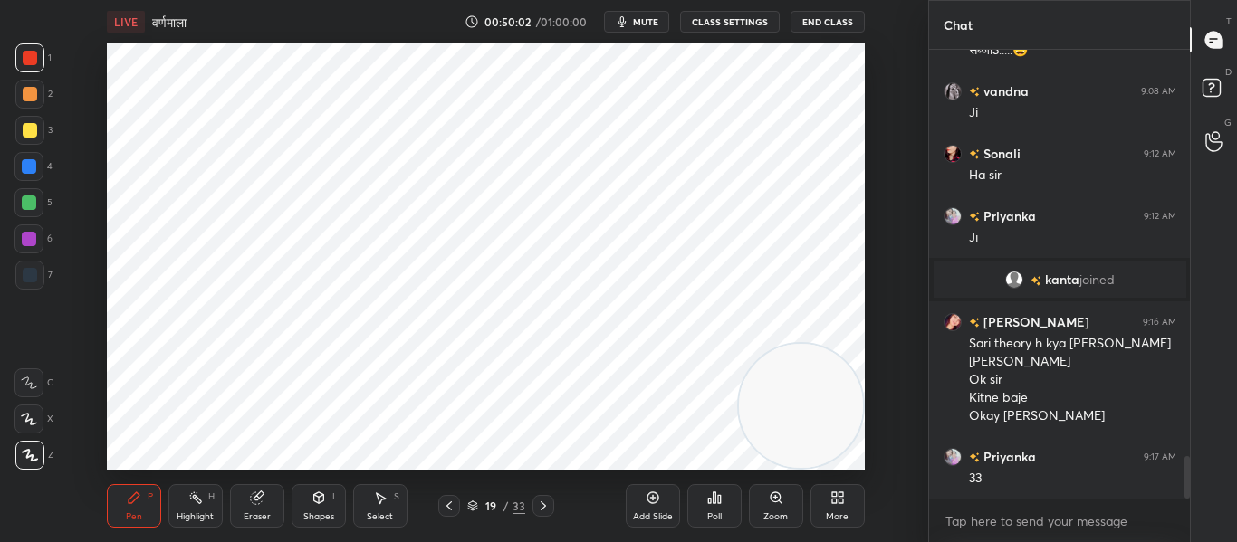
click at [310, 507] on div "Shapes L" at bounding box center [318, 505] width 54 height 43
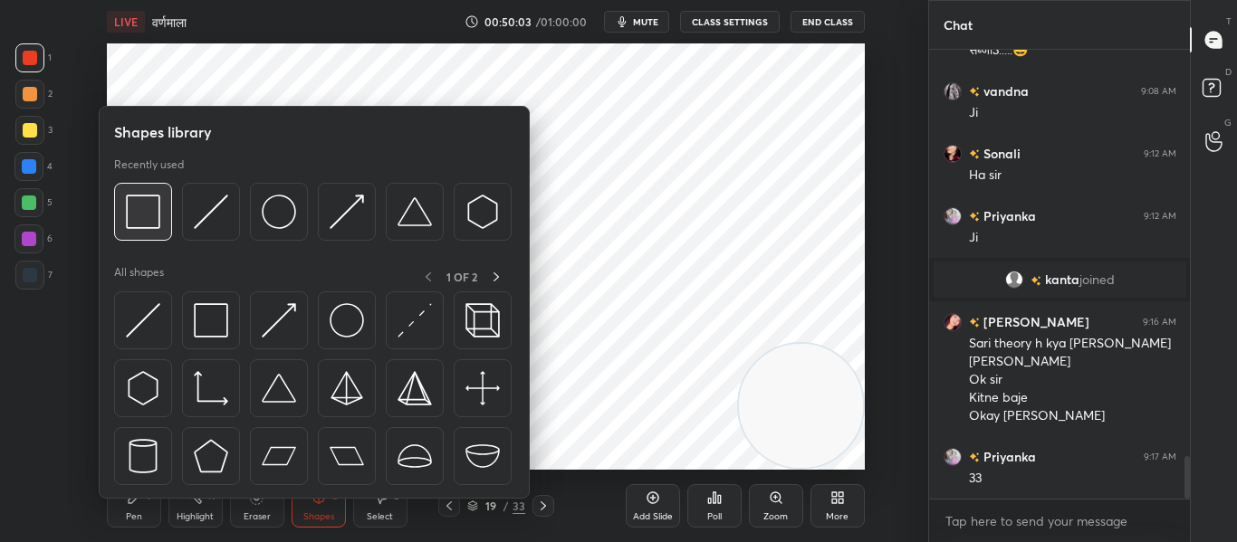
click at [145, 226] on img at bounding box center [143, 212] width 34 height 34
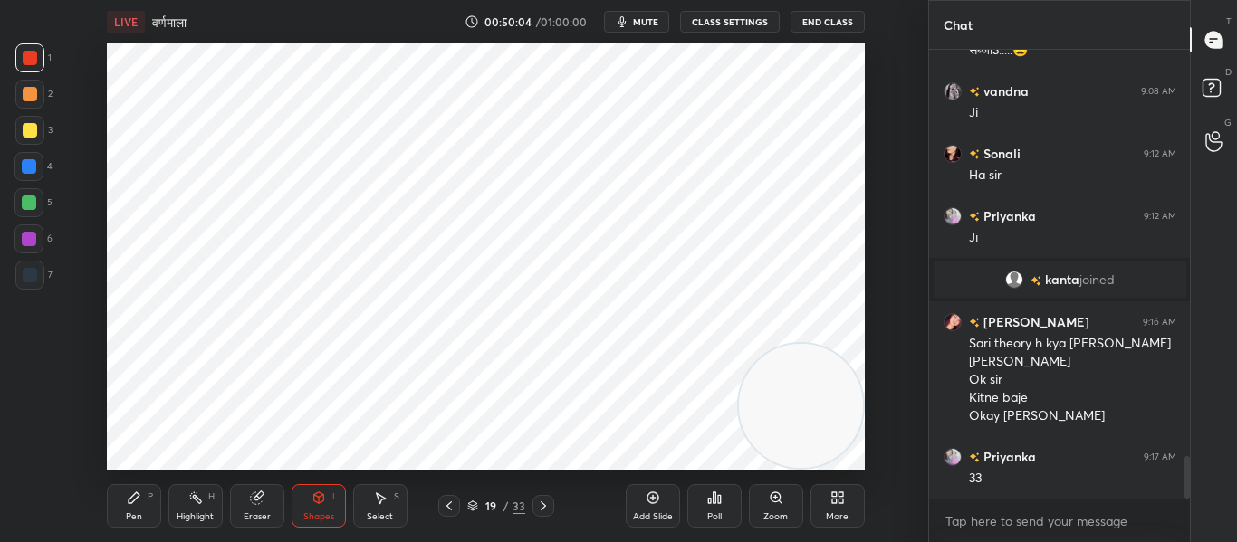
click at [37, 271] on div at bounding box center [29, 275] width 29 height 29
click at [451, 506] on icon at bounding box center [449, 506] width 14 height 14
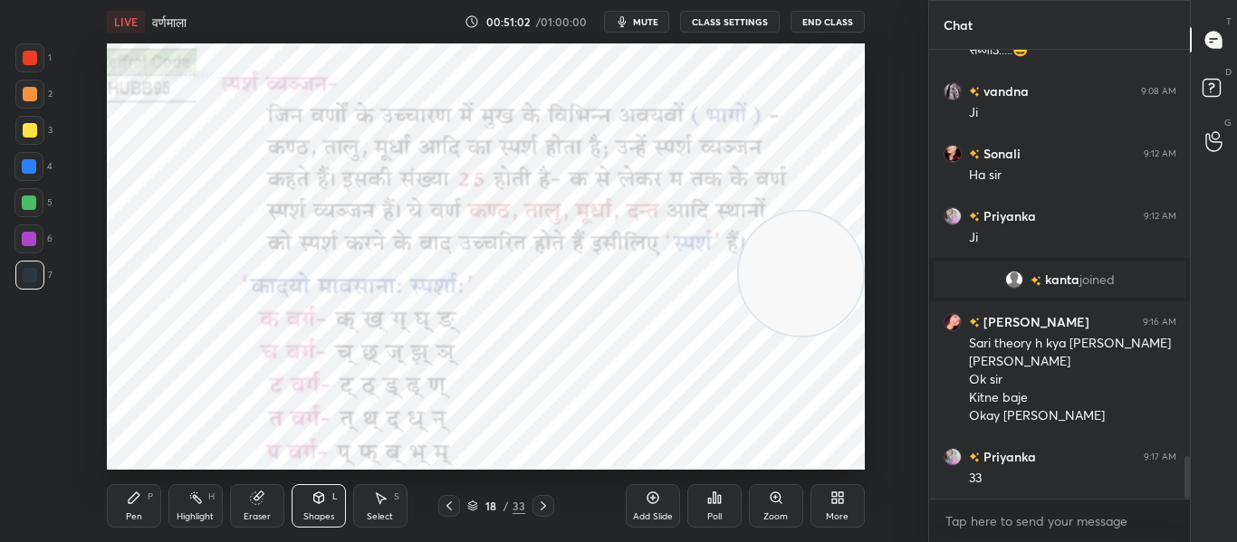
click at [541, 502] on icon at bounding box center [543, 506] width 14 height 14
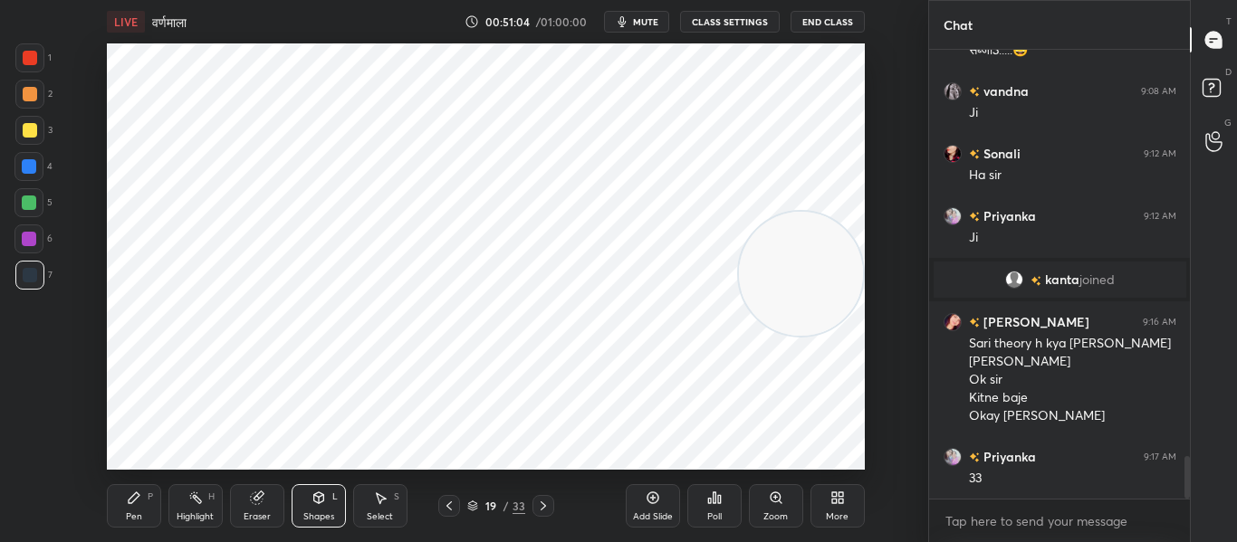
click at [541, 501] on icon at bounding box center [543, 506] width 14 height 14
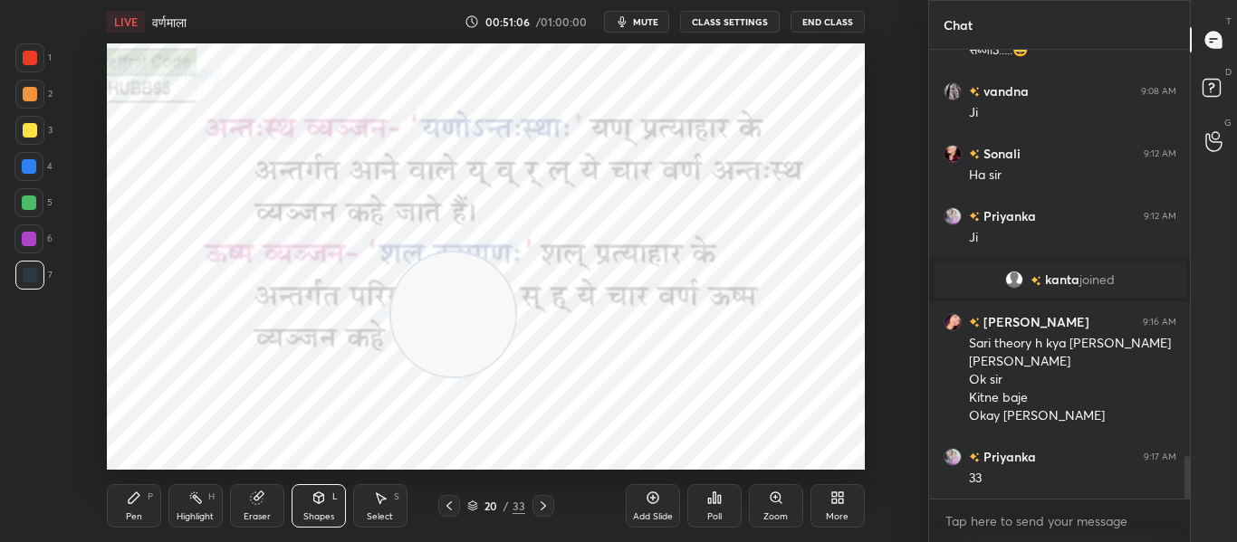
click at [36, 57] on div at bounding box center [30, 58] width 14 height 14
click at [330, 498] on div "Shapes L" at bounding box center [318, 505] width 54 height 43
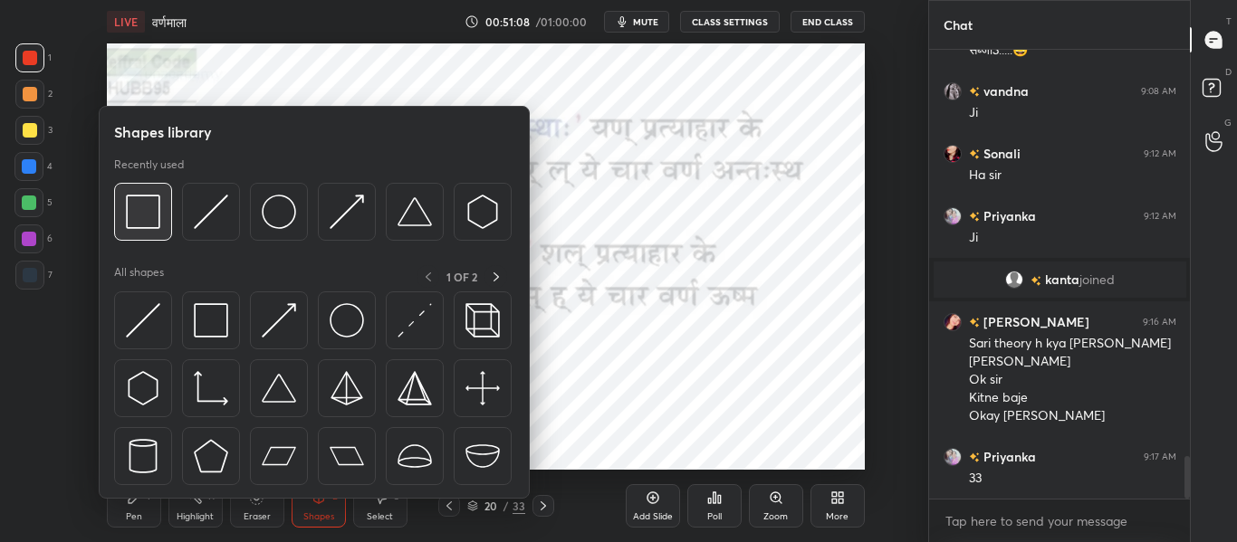
click at [157, 204] on img at bounding box center [143, 212] width 34 height 34
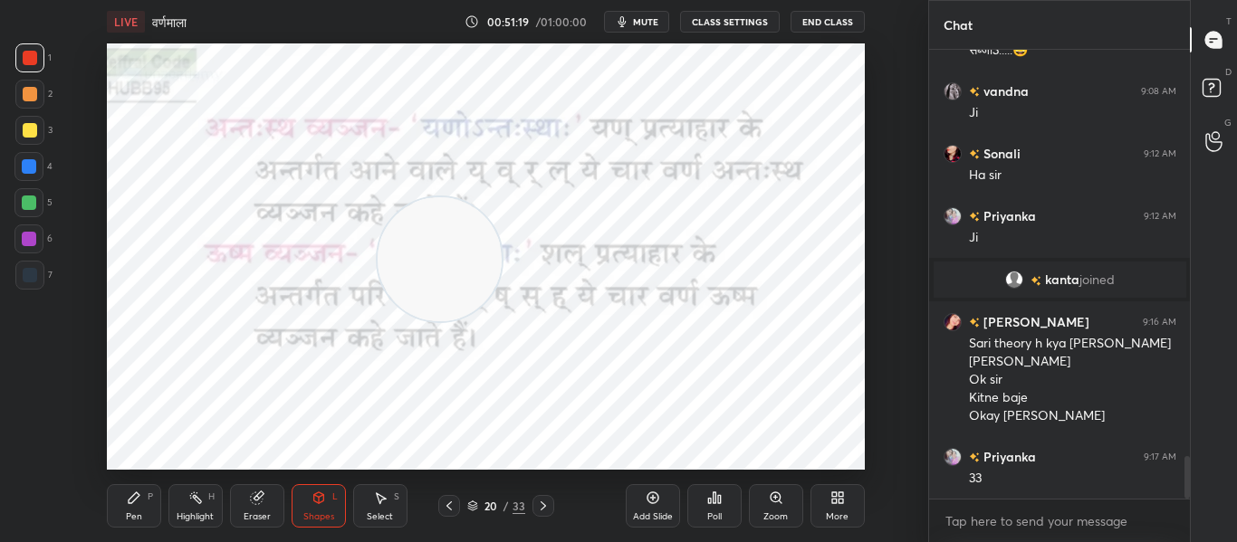
click at [37, 278] on div at bounding box center [29, 275] width 29 height 29
click at [30, 57] on div at bounding box center [30, 58] width 14 height 14
click at [649, 508] on div "Add Slide" at bounding box center [653, 505] width 54 height 43
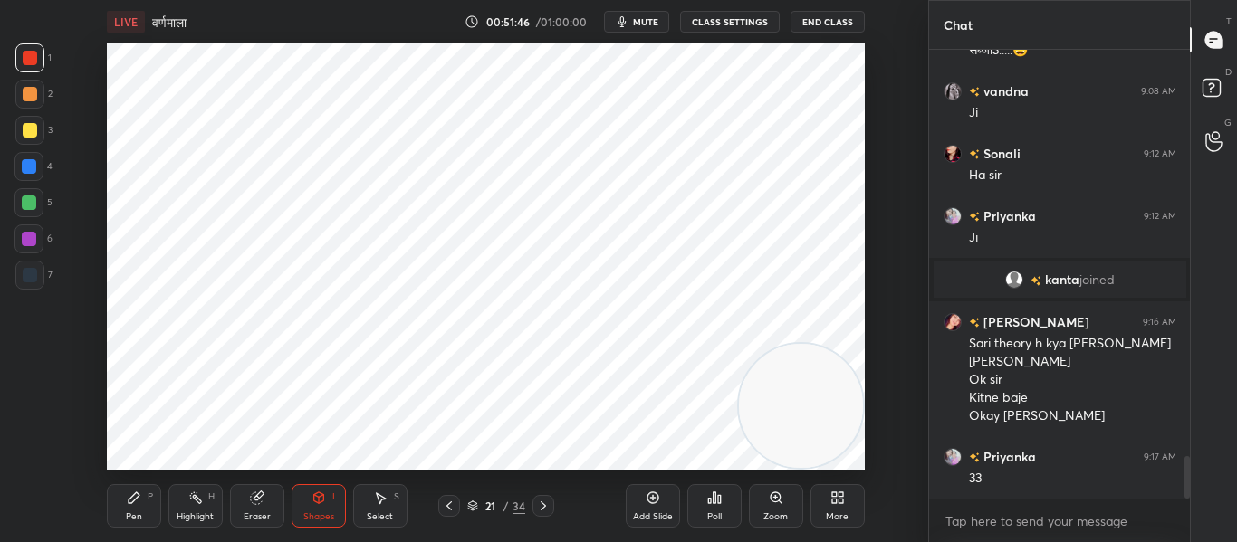
click at [140, 502] on icon at bounding box center [134, 498] width 14 height 14
click at [34, 276] on div at bounding box center [30, 275] width 14 height 14
click at [331, 509] on div "Shapes L" at bounding box center [318, 505] width 54 height 43
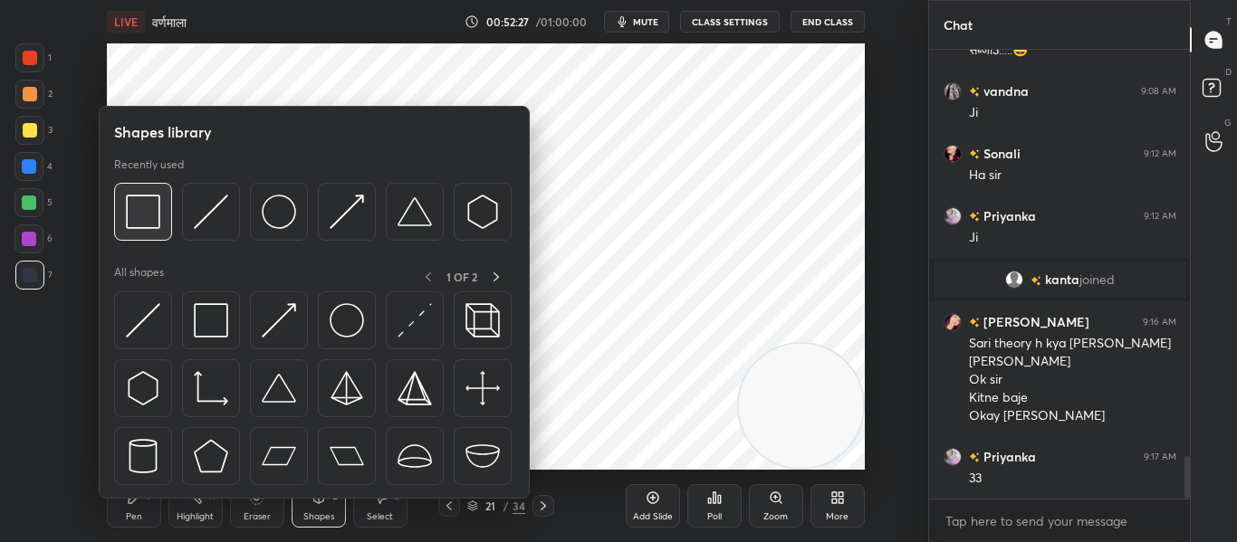
click at [148, 215] on img at bounding box center [143, 212] width 34 height 34
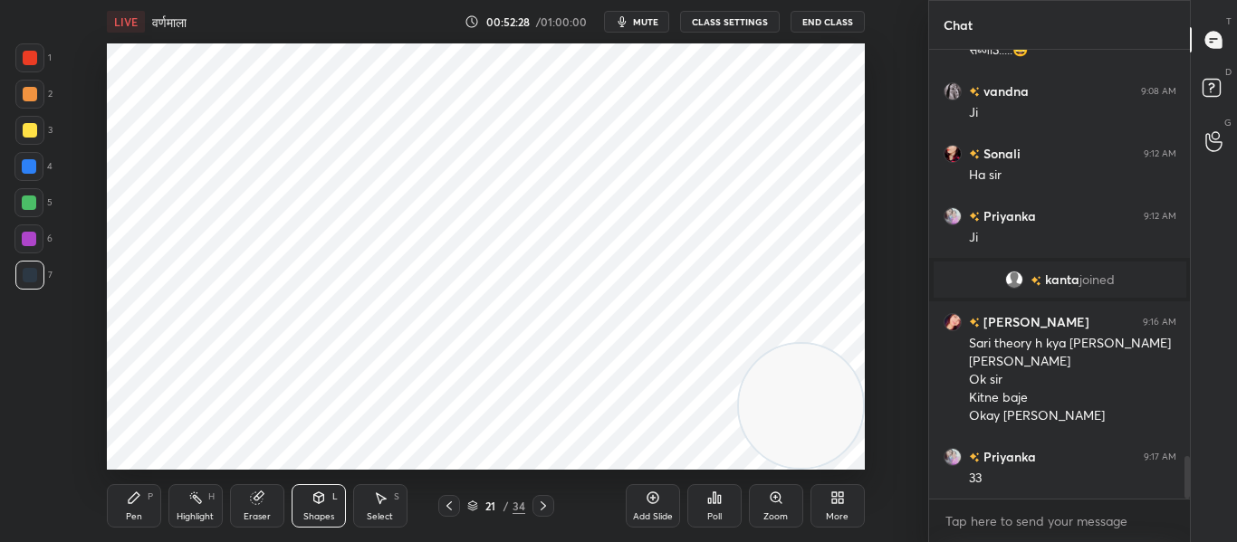
click at [32, 58] on div at bounding box center [30, 58] width 14 height 14
click at [446, 503] on icon at bounding box center [449, 506] width 14 height 14
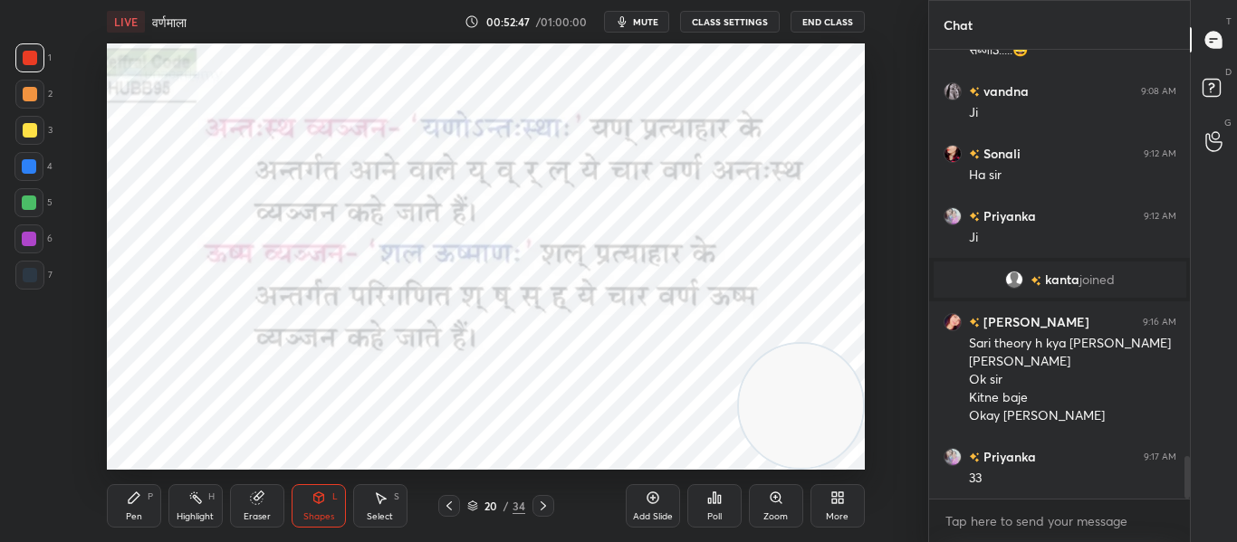
click at [542, 502] on icon at bounding box center [543, 506] width 14 height 14
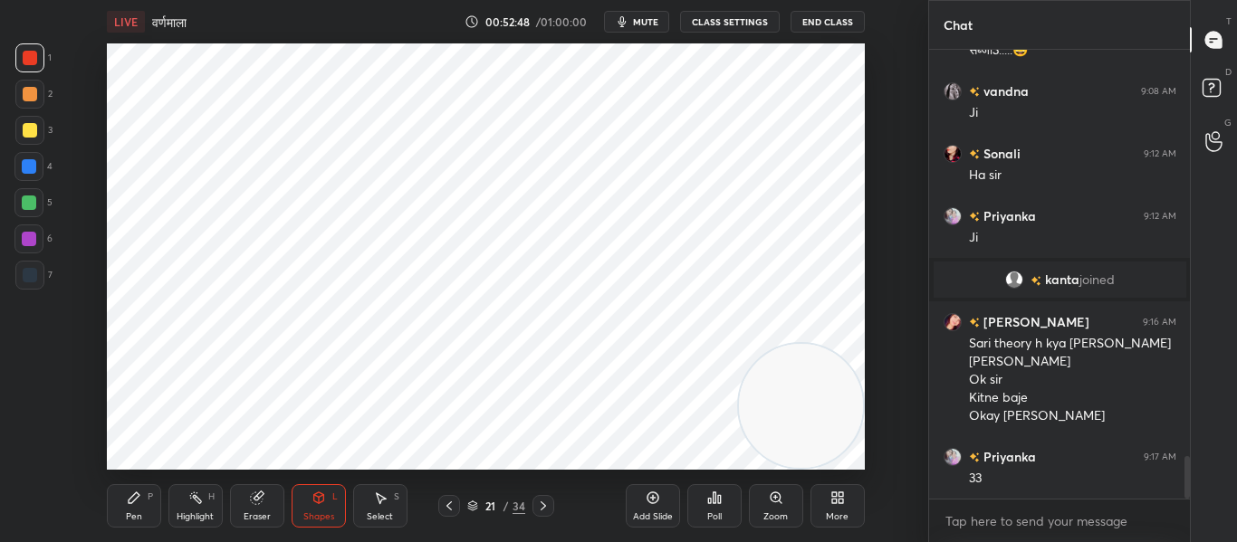
click at [653, 515] on div "Add Slide" at bounding box center [653, 516] width 40 height 9
click at [131, 506] on div "Pen P" at bounding box center [134, 505] width 54 height 43
click at [29, 278] on div at bounding box center [30, 275] width 14 height 14
click at [36, 164] on div at bounding box center [29, 166] width 14 height 14
click at [312, 492] on icon at bounding box center [318, 498] width 14 height 14
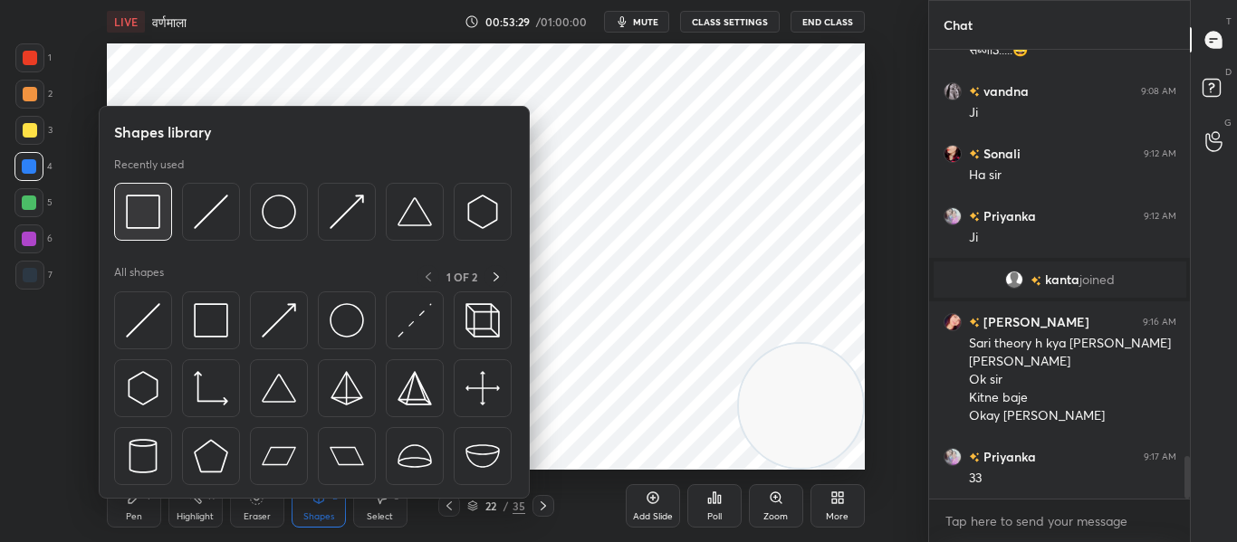
click at [150, 212] on img at bounding box center [143, 212] width 34 height 34
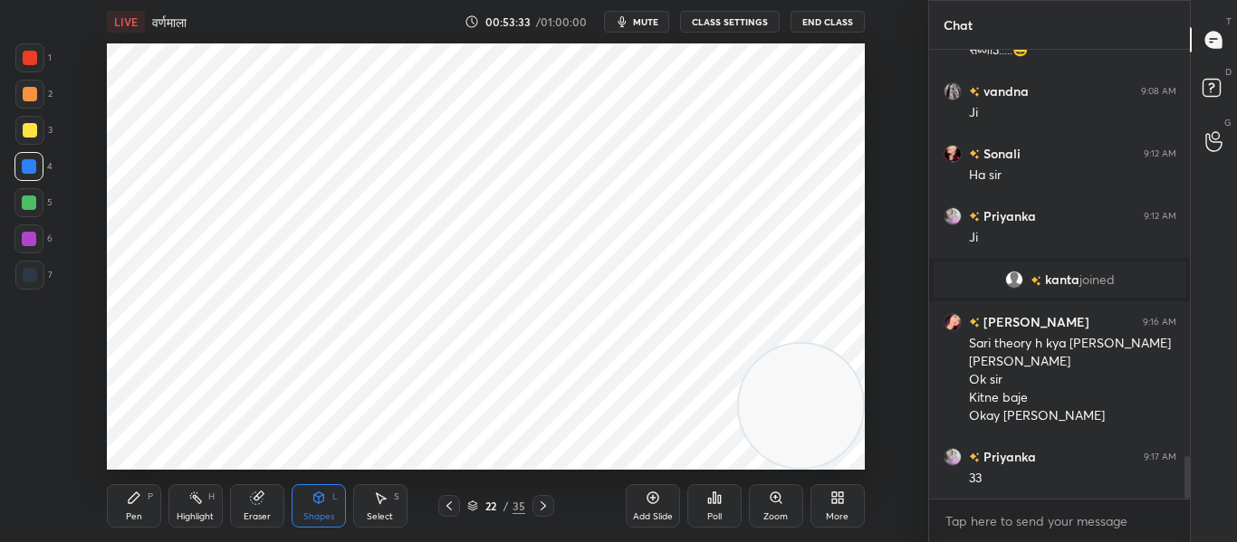
click at [33, 62] on div at bounding box center [30, 58] width 14 height 14
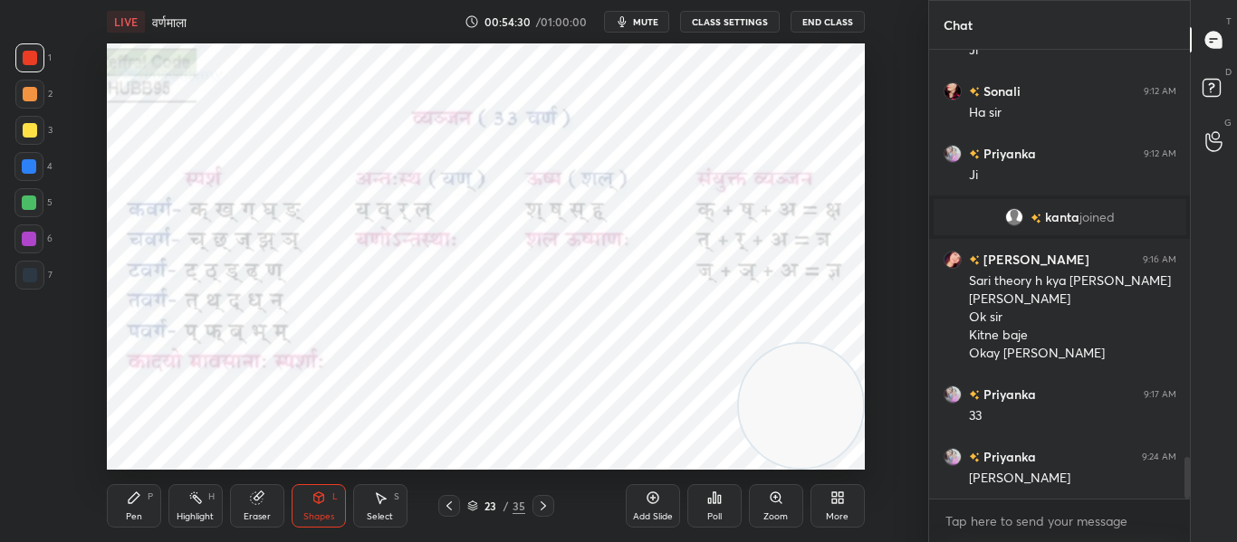
click at [31, 272] on div at bounding box center [30, 275] width 14 height 14
click at [25, 57] on div at bounding box center [30, 58] width 14 height 14
click at [38, 281] on div at bounding box center [29, 275] width 29 height 29
click at [32, 56] on div at bounding box center [30, 58] width 14 height 14
click at [24, 279] on div at bounding box center [30, 275] width 14 height 14
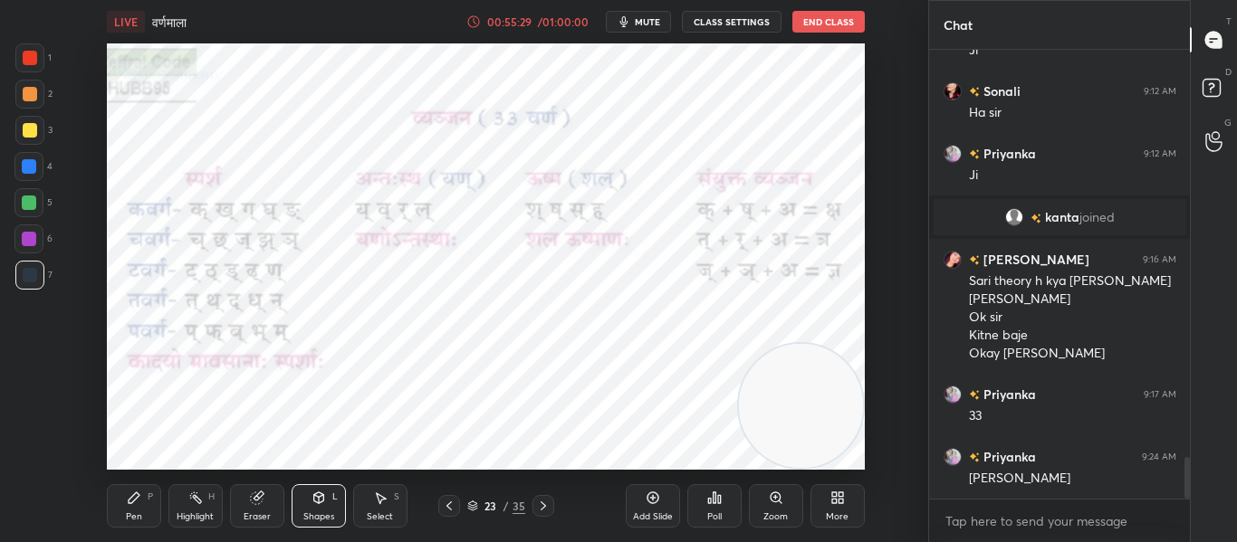
click at [30, 56] on div at bounding box center [30, 58] width 14 height 14
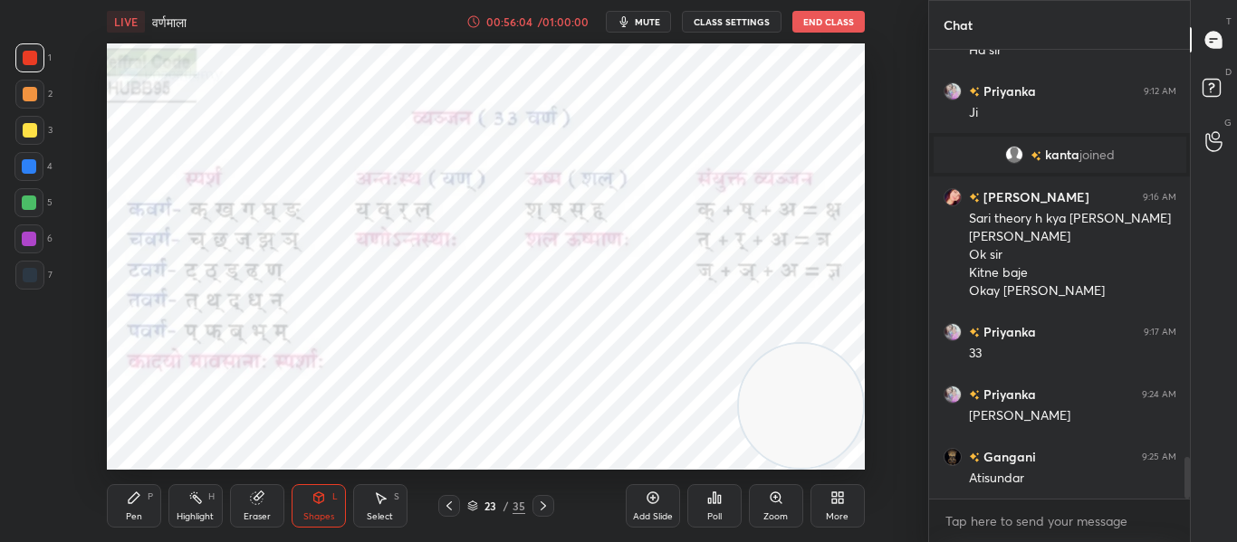
click at [544, 502] on icon at bounding box center [543, 506] width 14 height 14
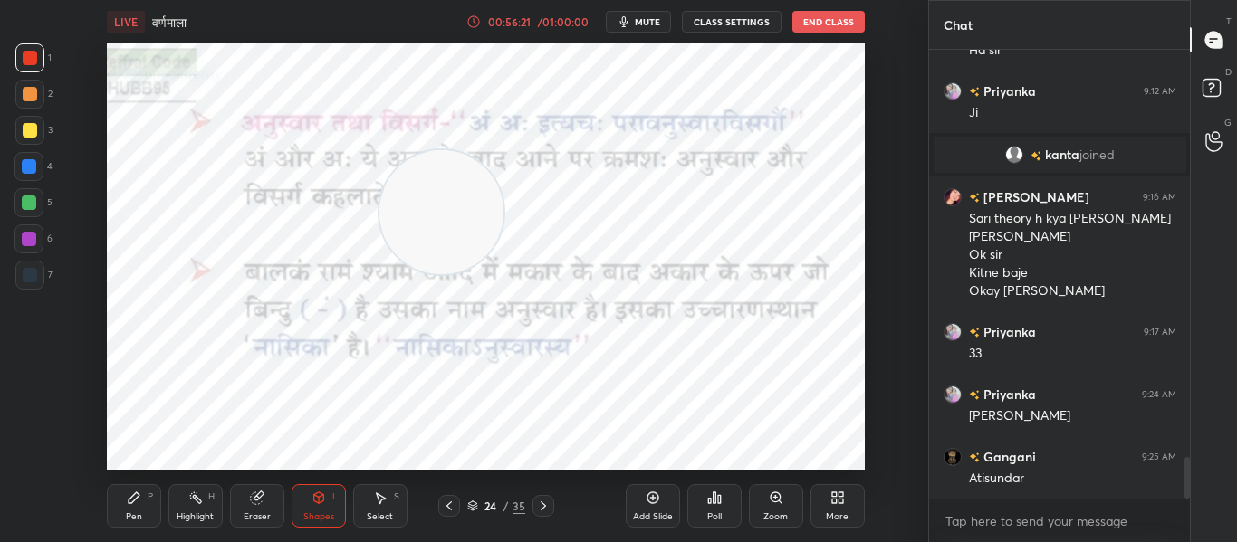
click at [543, 501] on icon at bounding box center [543, 506] width 14 height 14
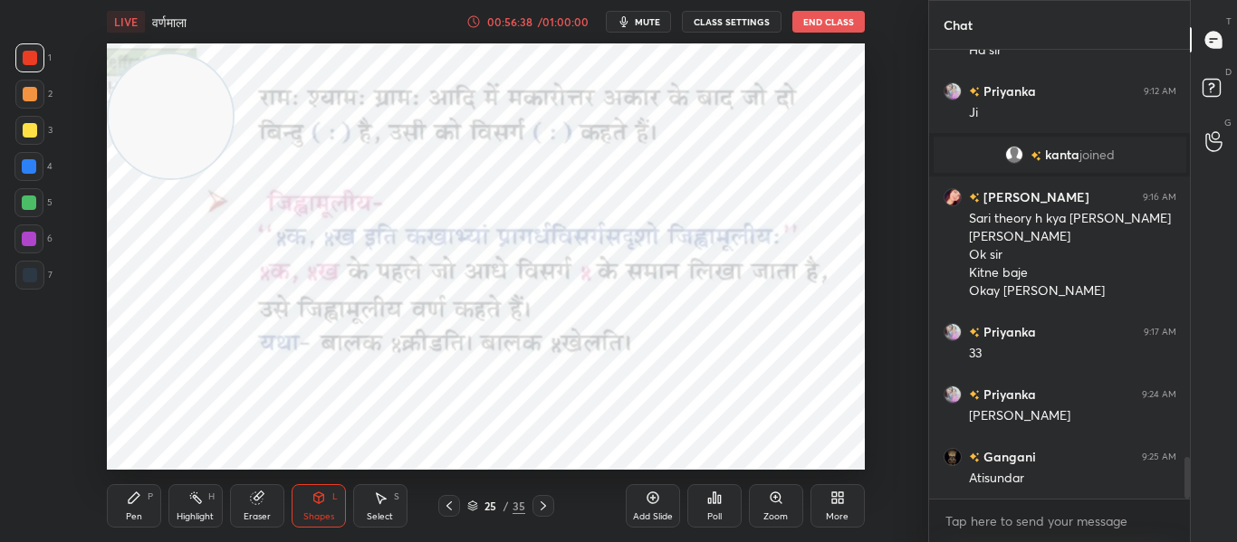
click at [123, 503] on div "Pen P" at bounding box center [134, 505] width 54 height 43
click at [308, 507] on div "Shapes L" at bounding box center [318, 505] width 54 height 43
click at [70, 343] on div "Setting up your live class Poll for secs No correct answer Start poll" at bounding box center [485, 256] width 855 height 426
click at [242, 502] on div "Eraser" at bounding box center [257, 505] width 54 height 43
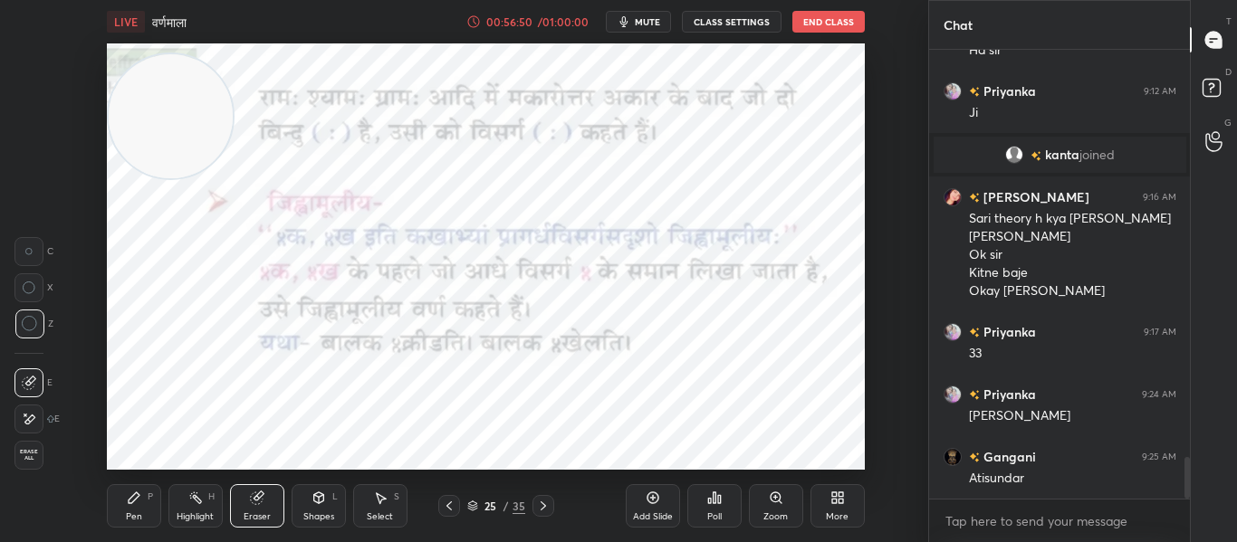
click at [40, 328] on div at bounding box center [29, 324] width 29 height 29
click at [140, 498] on icon at bounding box center [134, 498] width 14 height 14
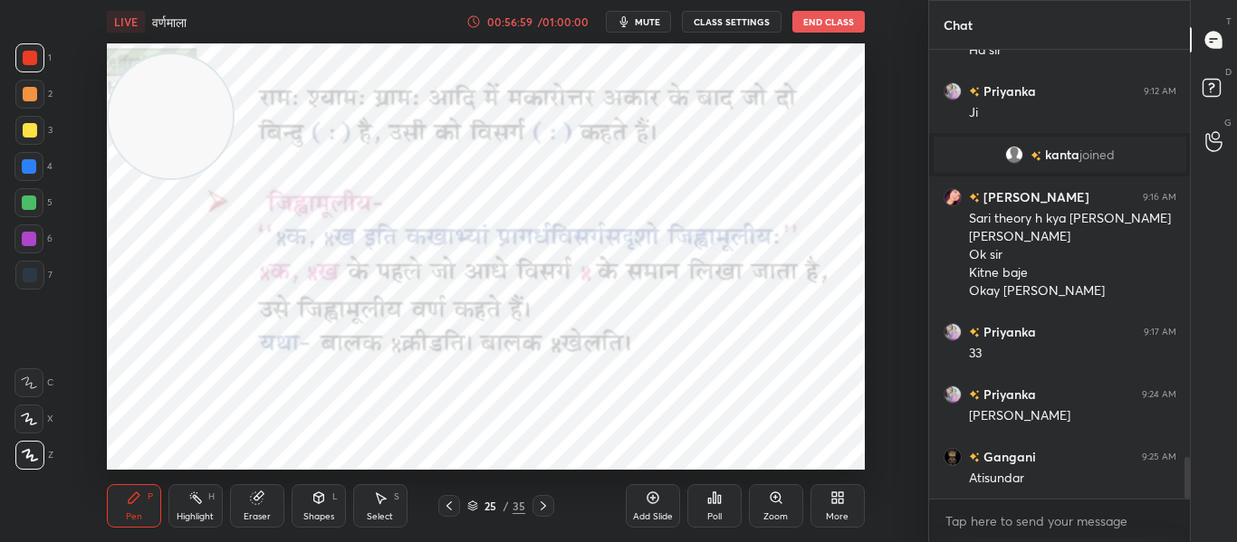
click at [258, 502] on icon at bounding box center [256, 498] width 12 height 12
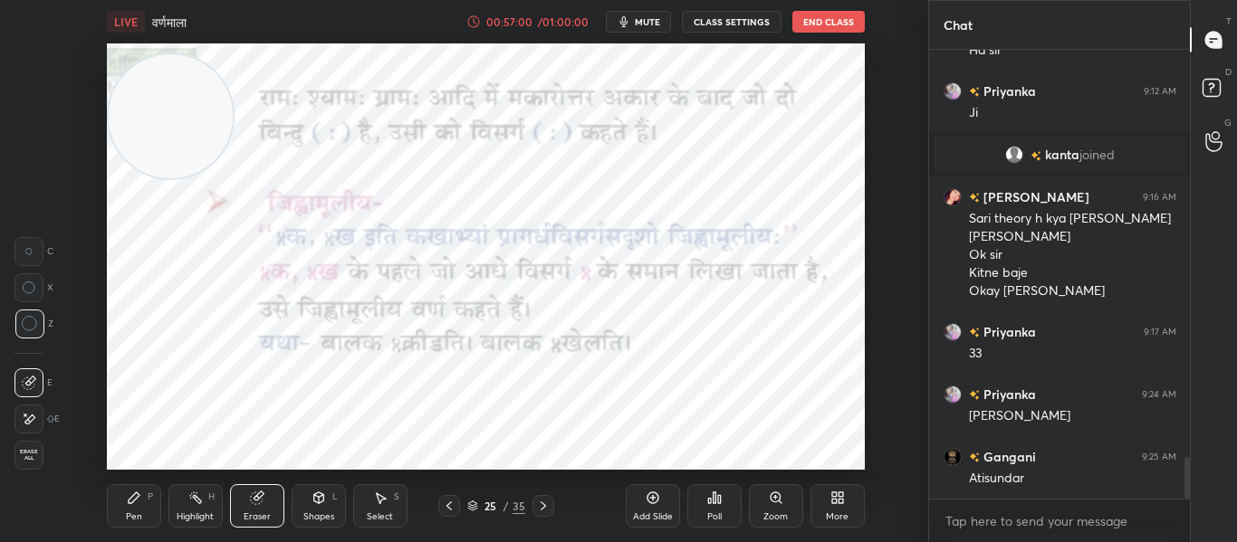
click at [34, 331] on icon at bounding box center [30, 324] width 16 height 16
click at [313, 489] on div "Shapes L" at bounding box center [318, 505] width 54 height 43
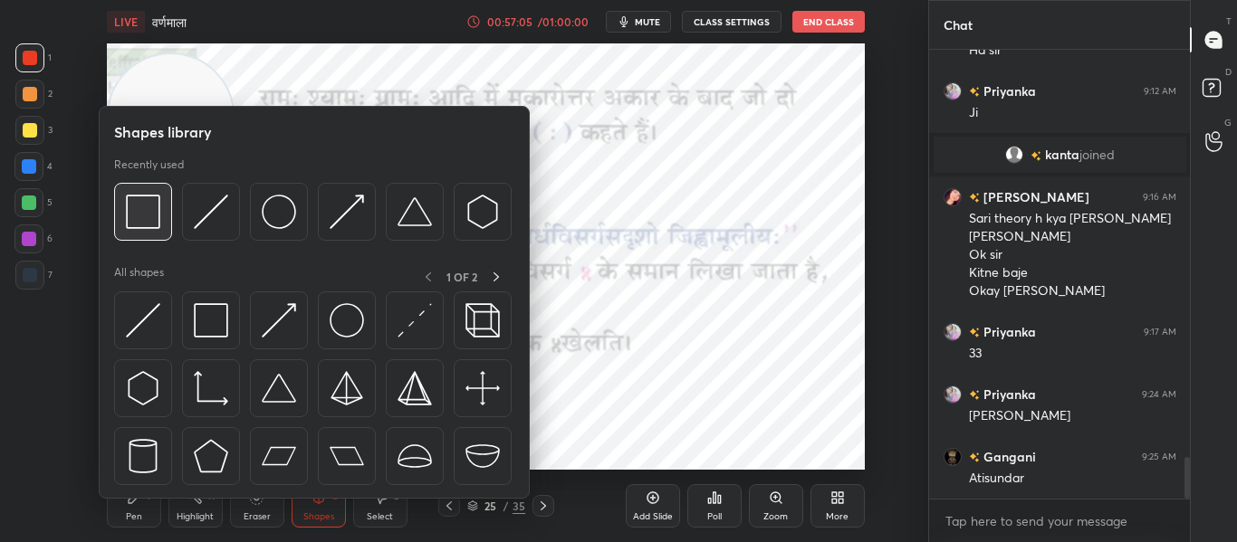
click at [167, 226] on div at bounding box center [143, 212] width 58 height 58
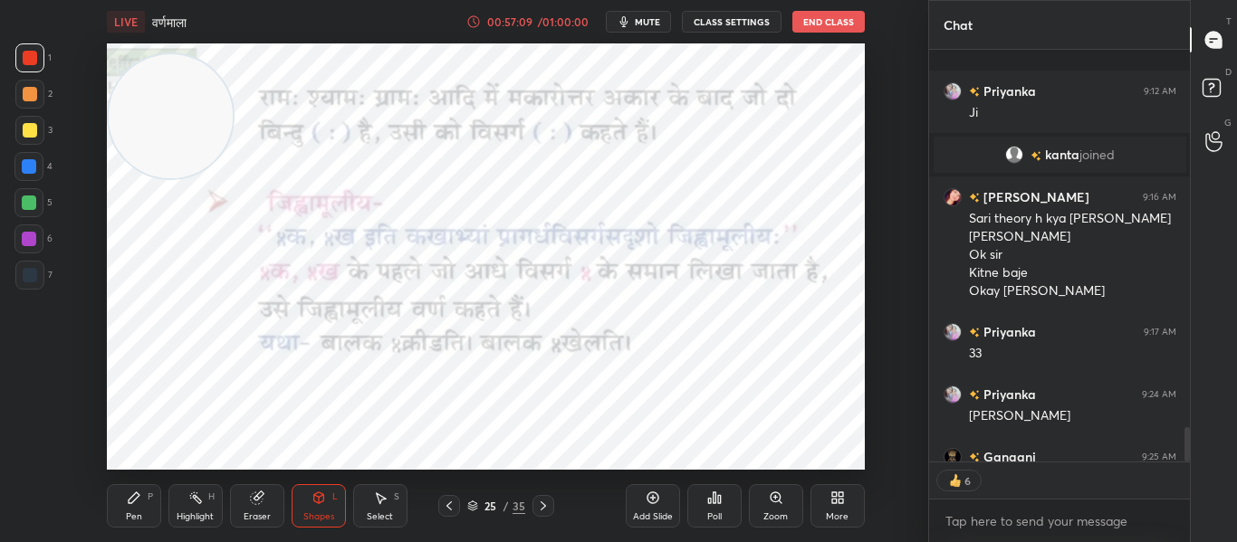
scroll to position [4510, 0]
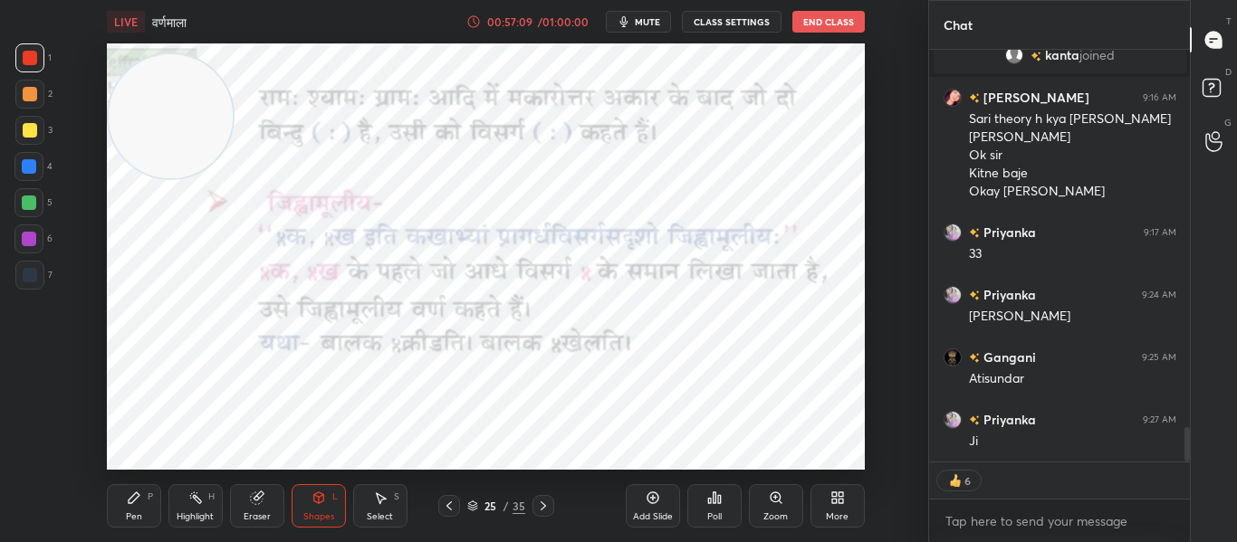
click at [540, 510] on icon at bounding box center [543, 506] width 14 height 14
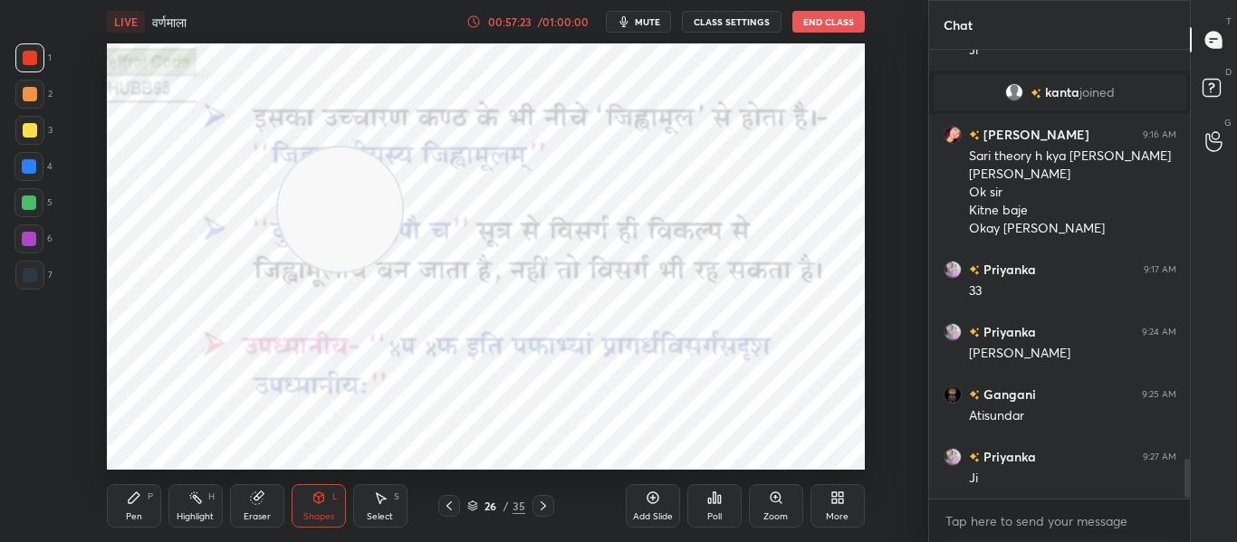
scroll to position [4473, 0]
click at [540, 505] on icon at bounding box center [543, 506] width 14 height 14
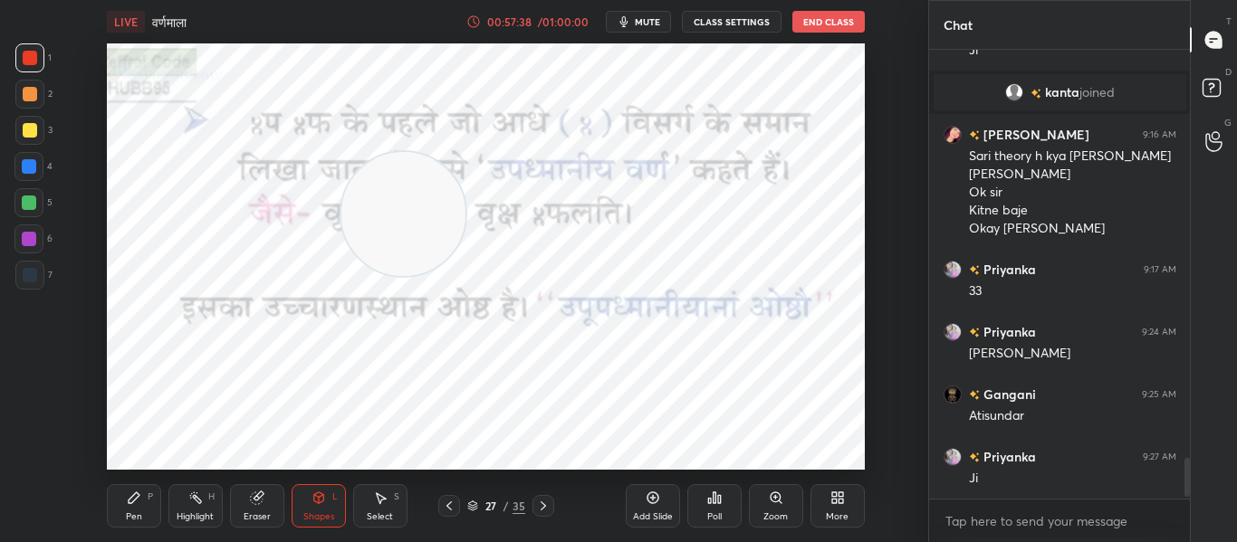
click at [539, 511] on icon at bounding box center [543, 506] width 14 height 14
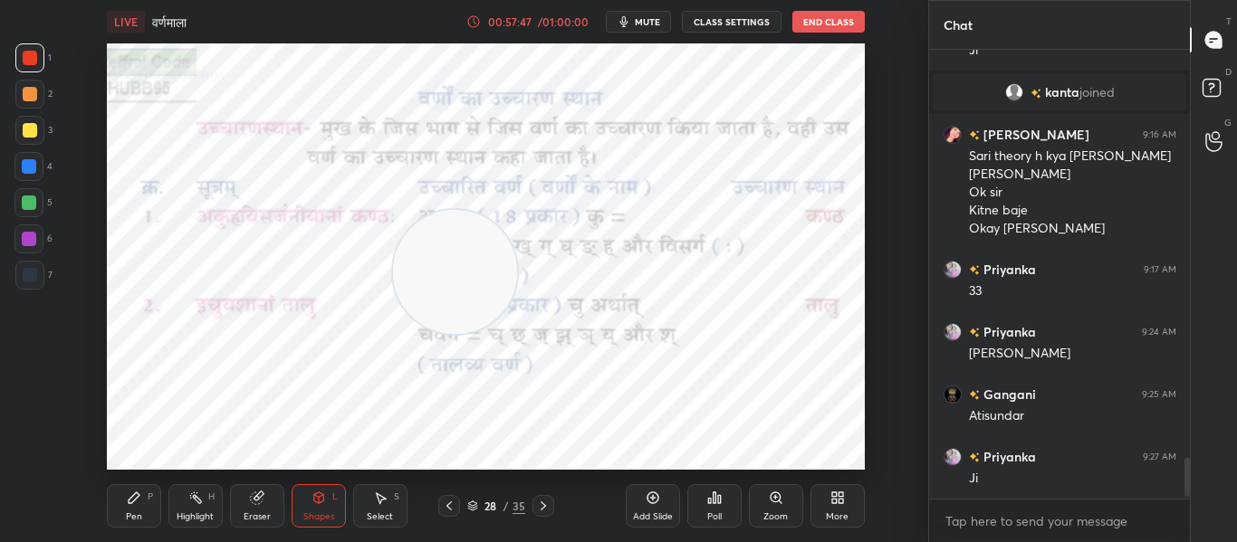
click at [24, 272] on div at bounding box center [30, 275] width 14 height 14
click at [26, 275] on div at bounding box center [30, 275] width 14 height 14
click at [543, 503] on icon at bounding box center [543, 506] width 14 height 14
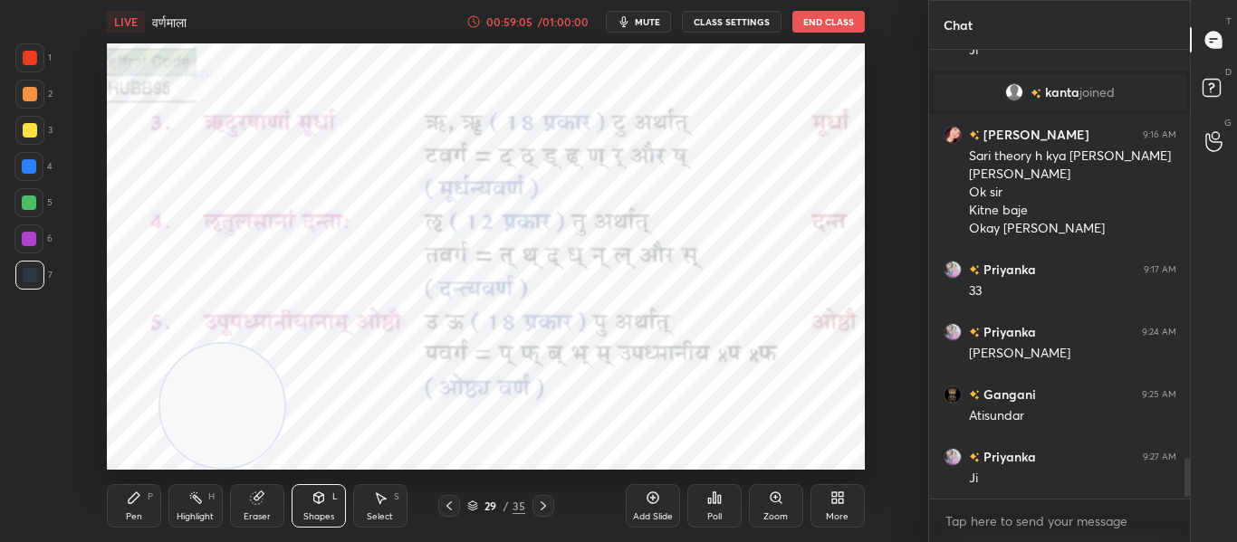
click at [538, 506] on icon at bounding box center [543, 506] width 14 height 14
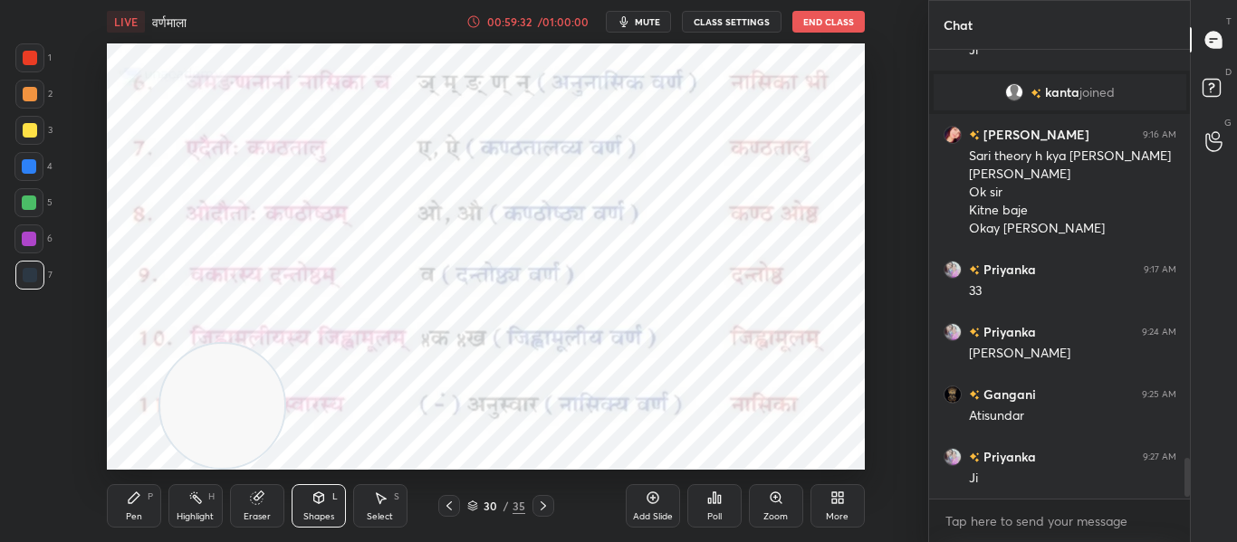
click at [27, 62] on div at bounding box center [30, 58] width 14 height 14
click at [27, 274] on div at bounding box center [30, 275] width 14 height 14
click at [22, 55] on div at bounding box center [29, 57] width 29 height 29
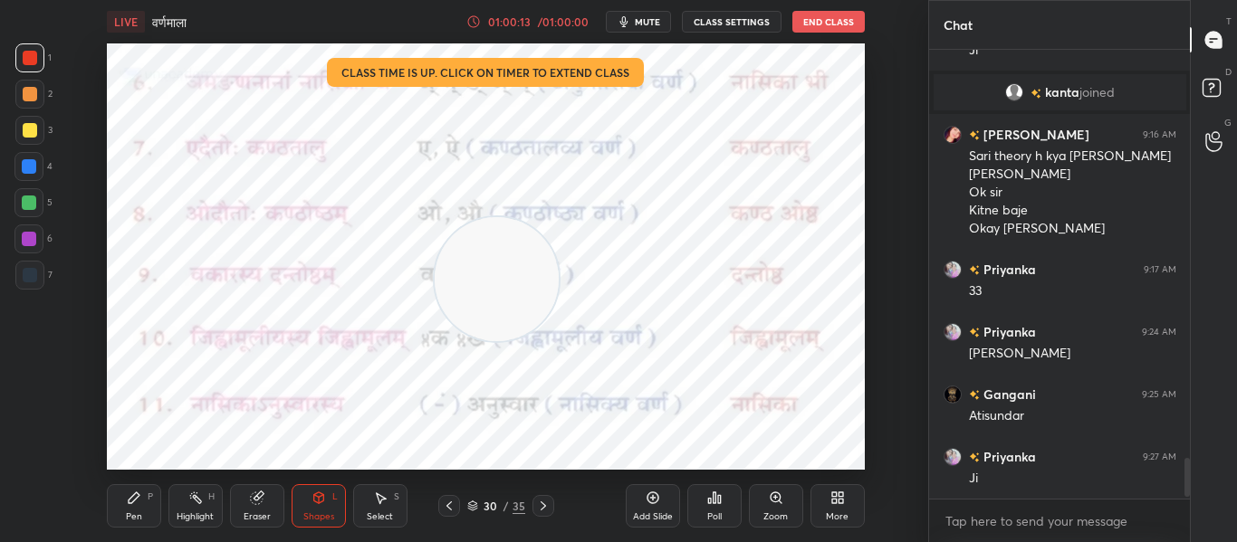
click at [542, 508] on icon at bounding box center [542, 506] width 5 height 9
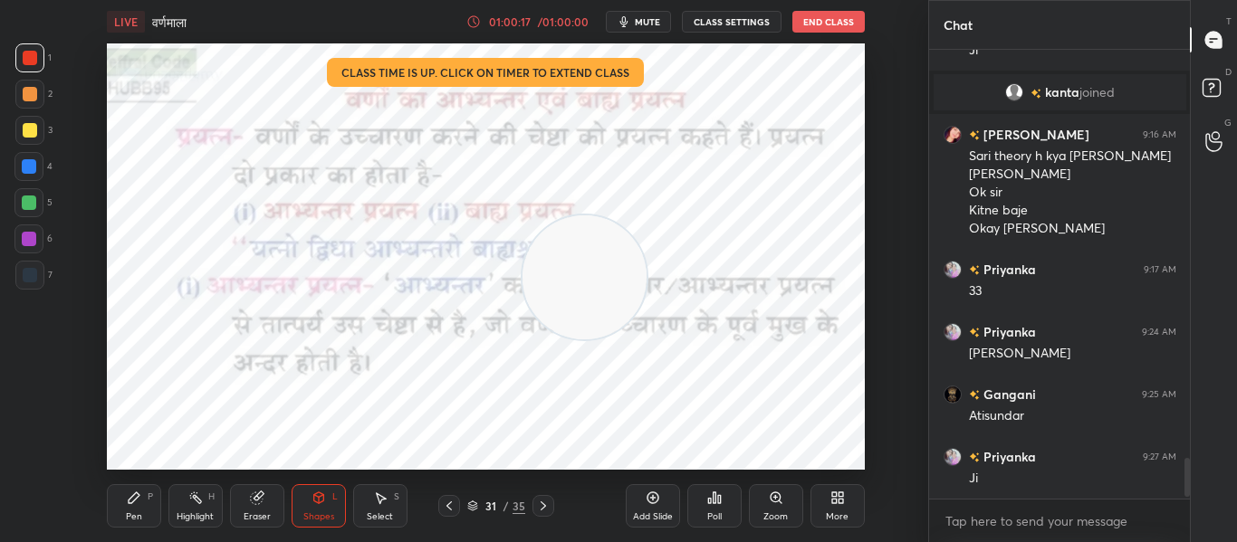
click at [539, 502] on icon at bounding box center [543, 506] width 14 height 14
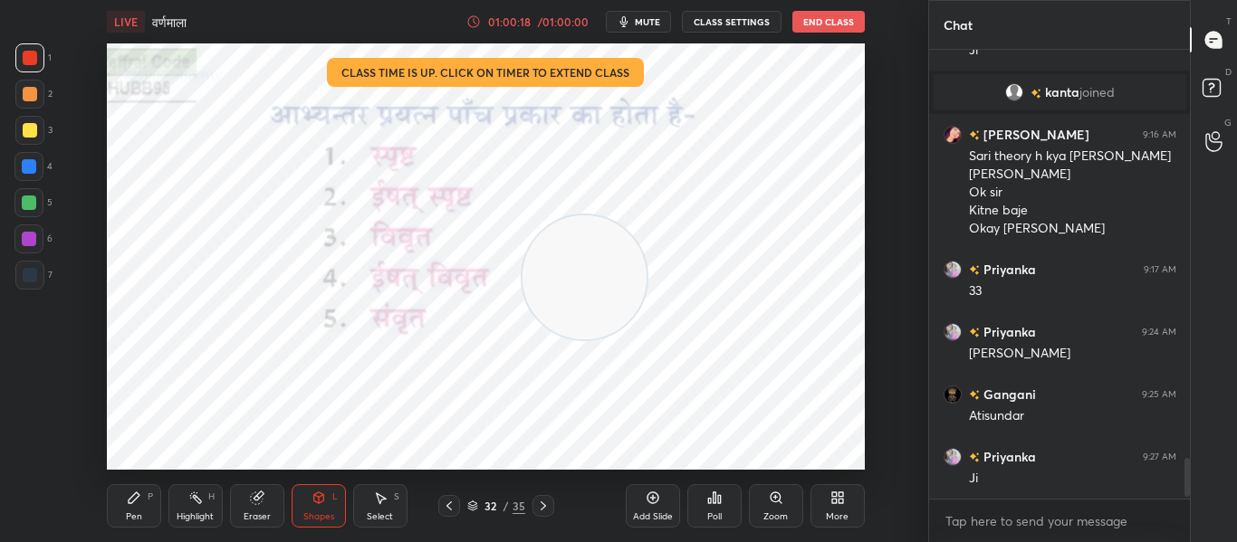
click at [540, 498] on div at bounding box center [543, 506] width 22 height 22
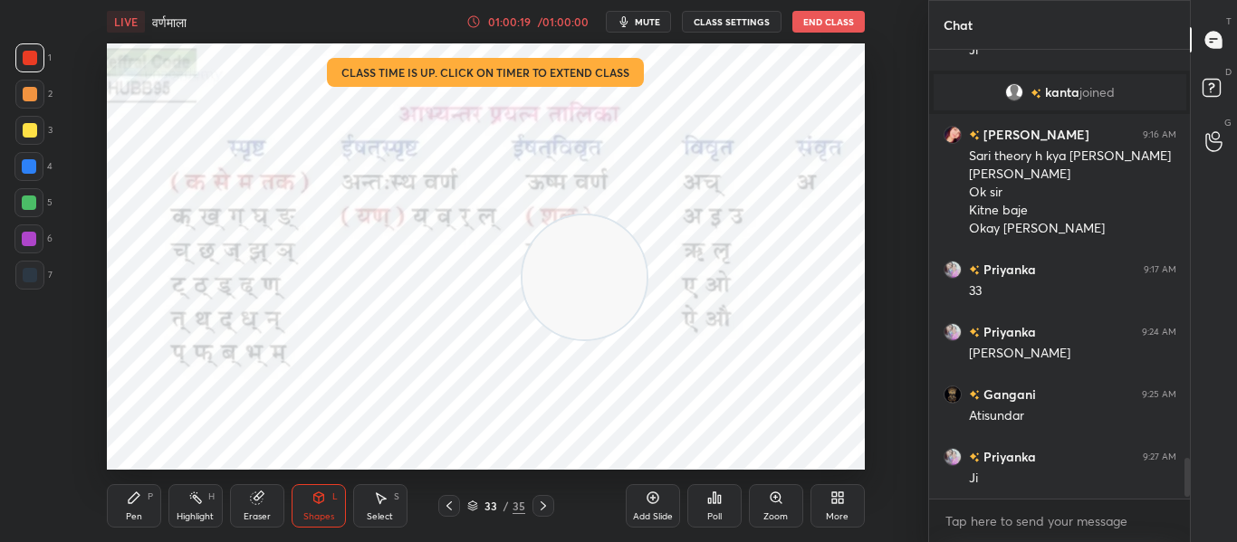
click at [542, 496] on div at bounding box center [543, 506] width 22 height 22
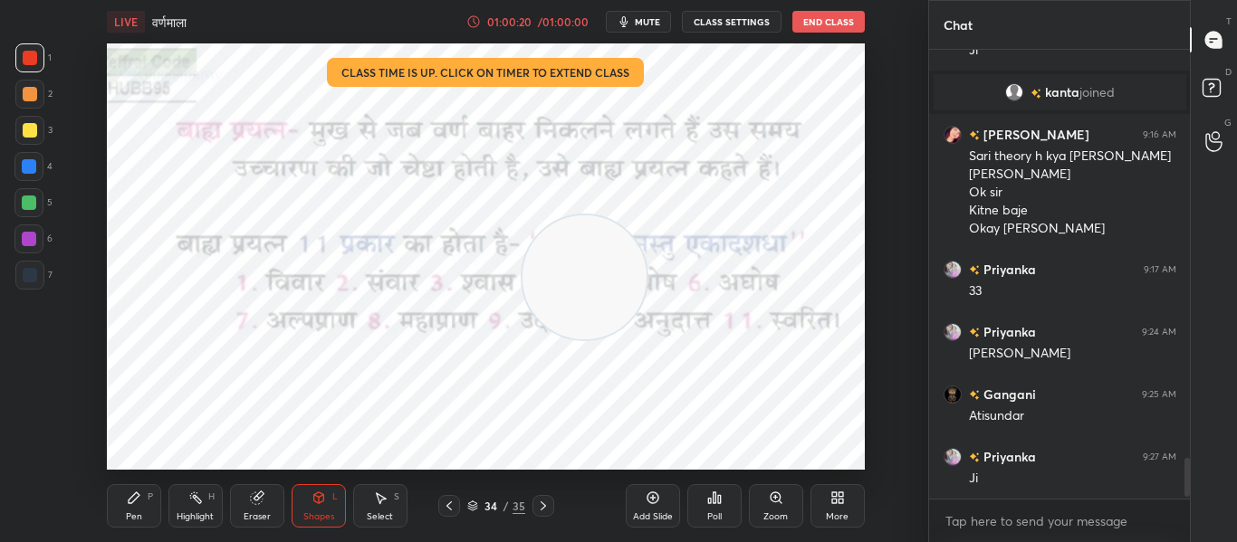
click at [543, 495] on div at bounding box center [543, 506] width 22 height 22
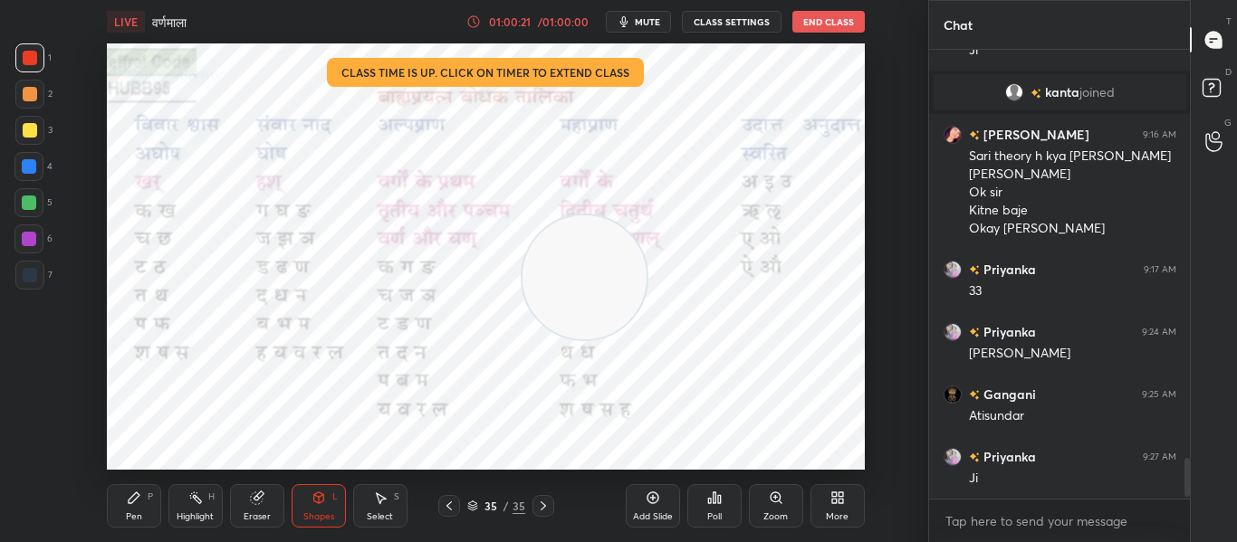
click at [543, 498] on div at bounding box center [543, 506] width 22 height 22
click at [545, 502] on icon at bounding box center [543, 506] width 14 height 14
click at [452, 500] on icon at bounding box center [449, 506] width 14 height 14
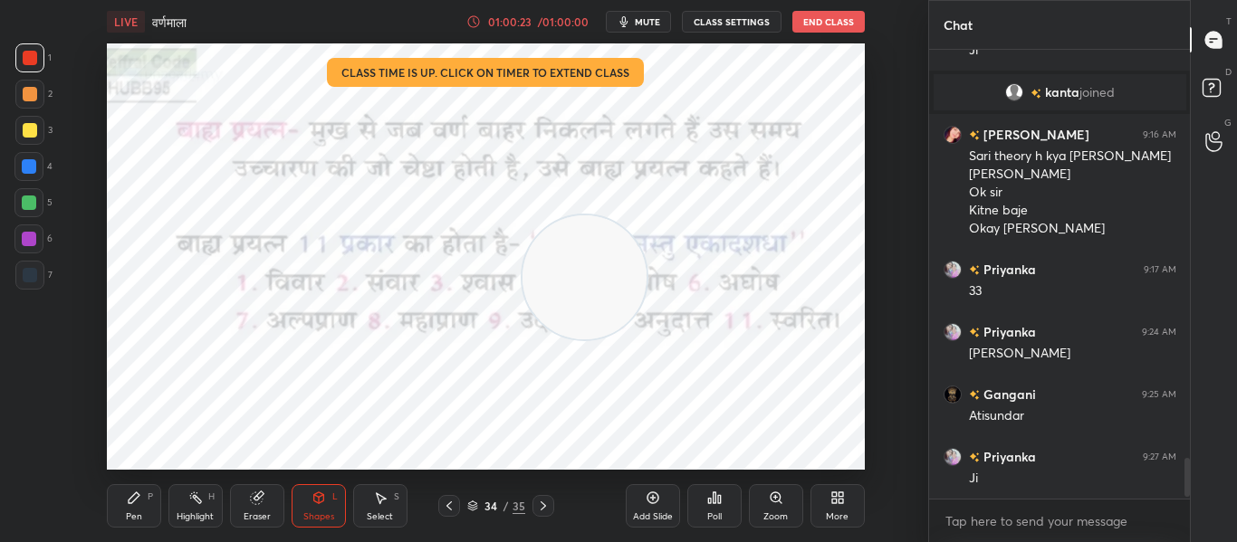
click at [452, 500] on icon at bounding box center [449, 506] width 14 height 14
click at [451, 502] on icon at bounding box center [448, 506] width 5 height 9
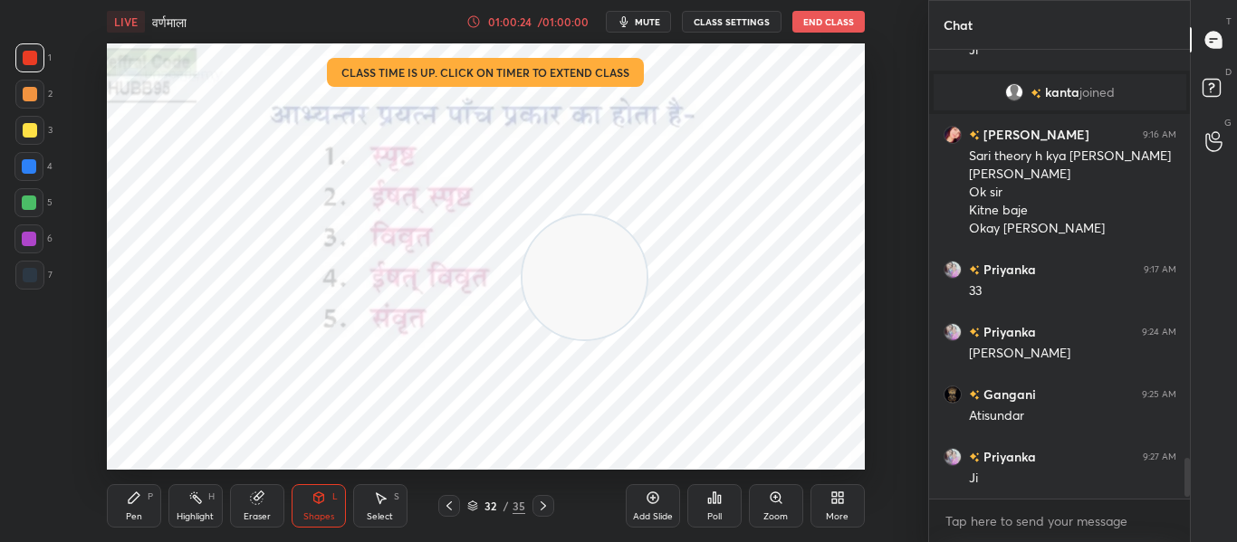
click at [449, 505] on icon at bounding box center [449, 506] width 14 height 14
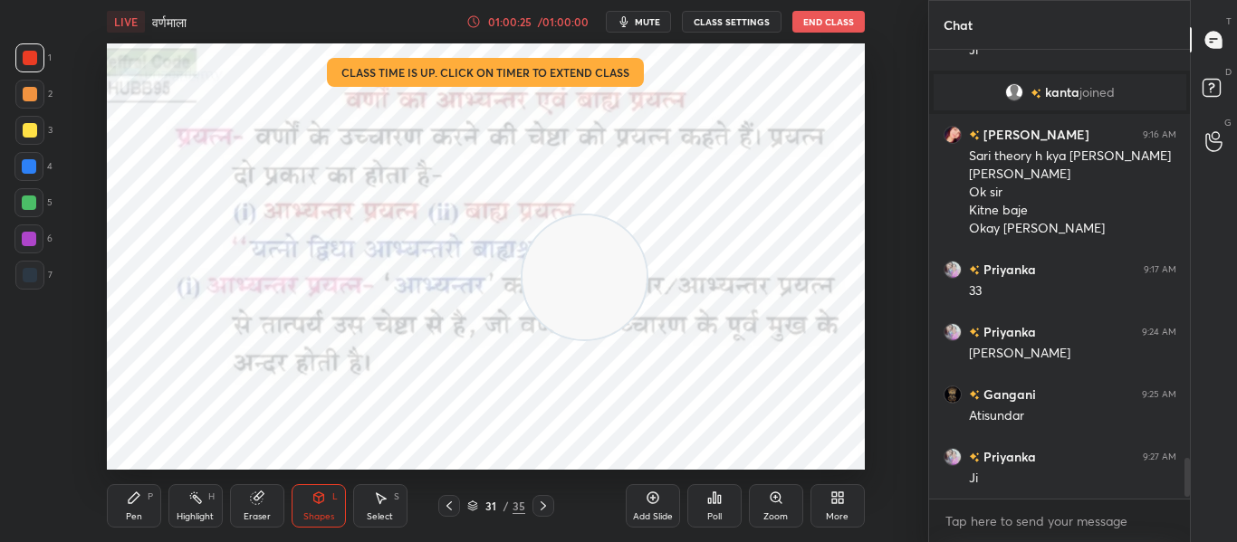
click at [453, 504] on icon at bounding box center [449, 506] width 14 height 14
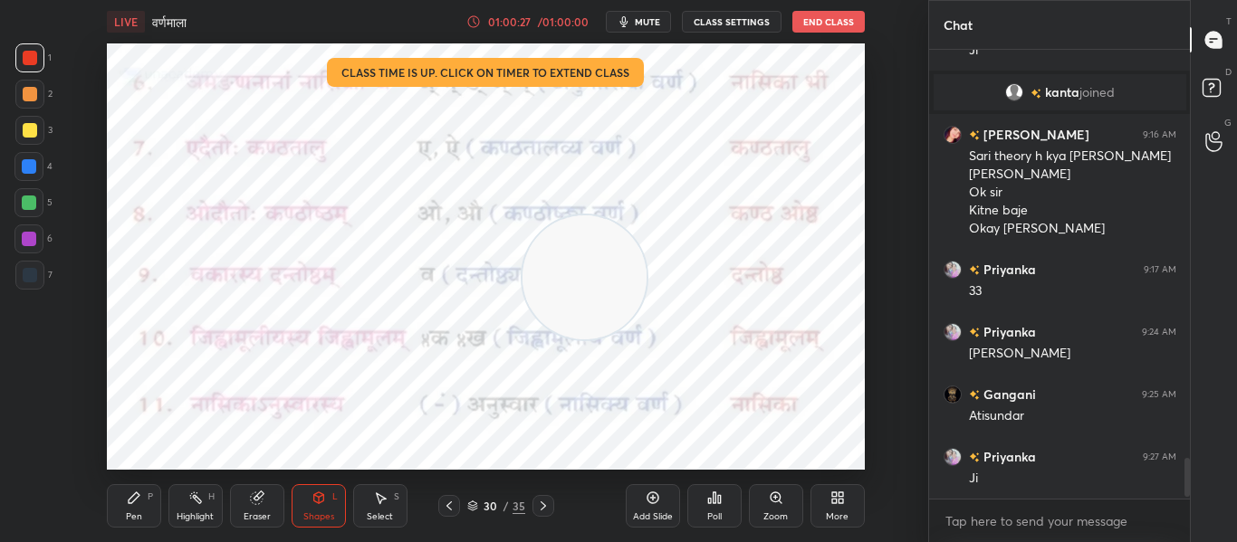
click at [657, 496] on icon at bounding box center [652, 498] width 12 height 12
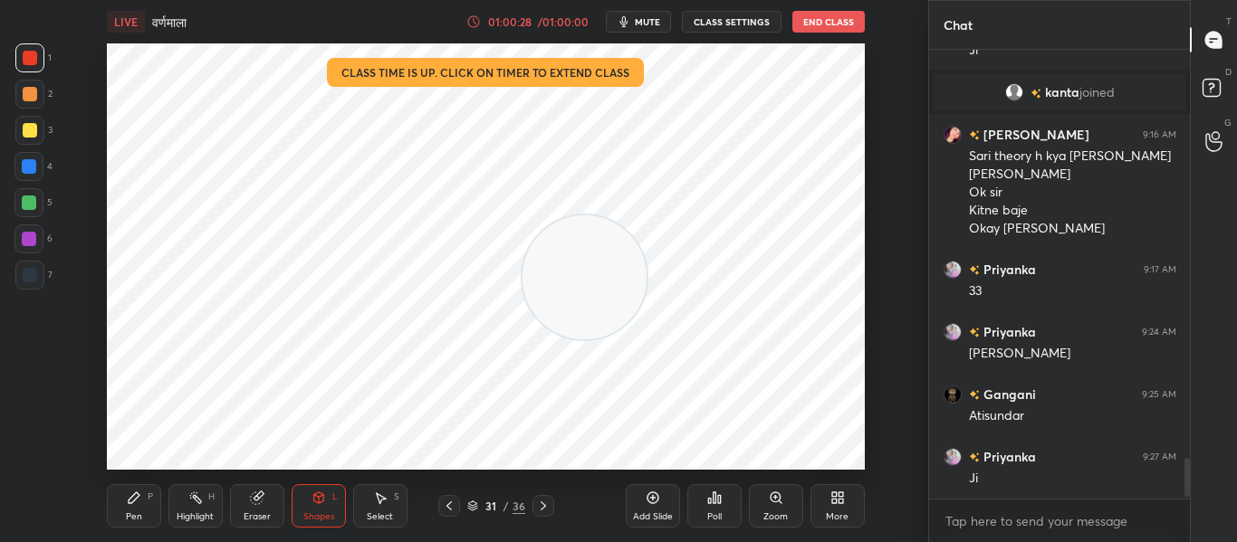
click at [144, 499] on div "Pen P" at bounding box center [134, 505] width 54 height 43
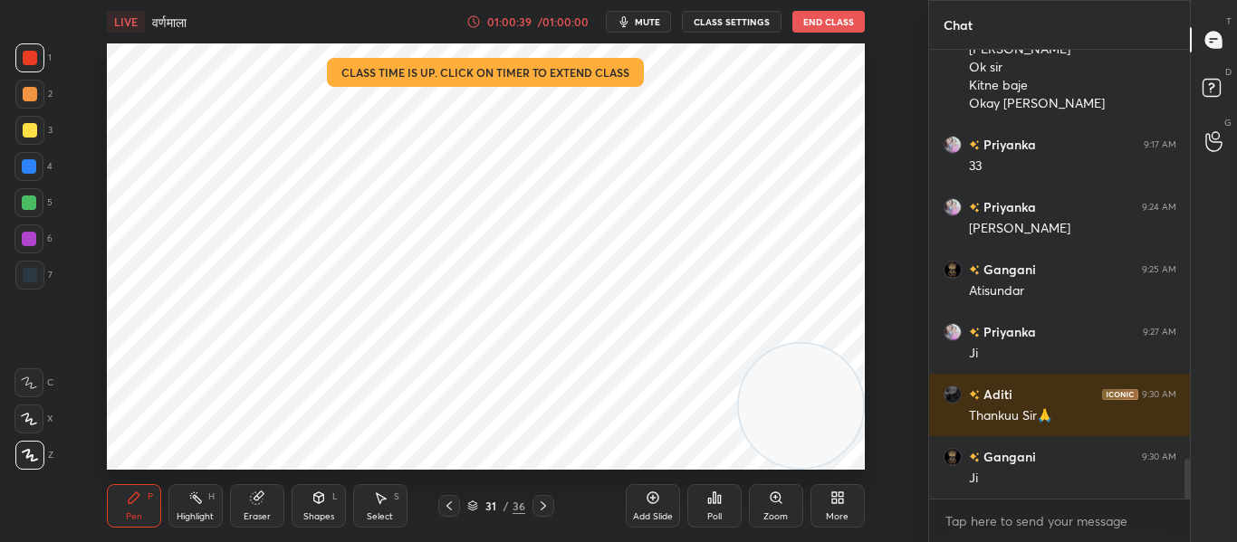
scroll to position [4660, 0]
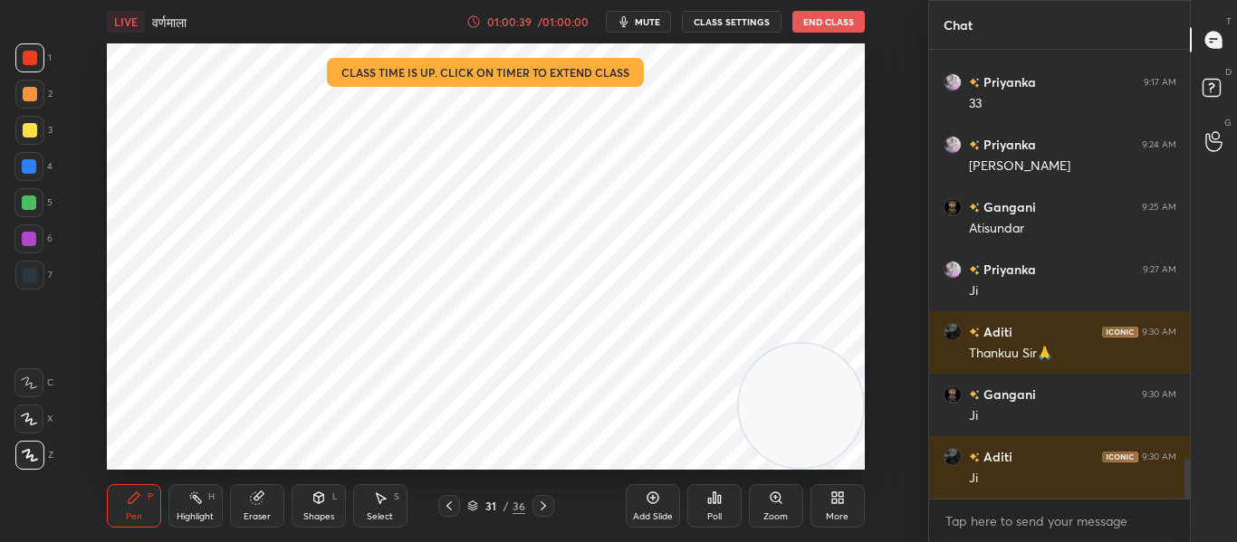
click at [33, 280] on div at bounding box center [30, 275] width 14 height 14
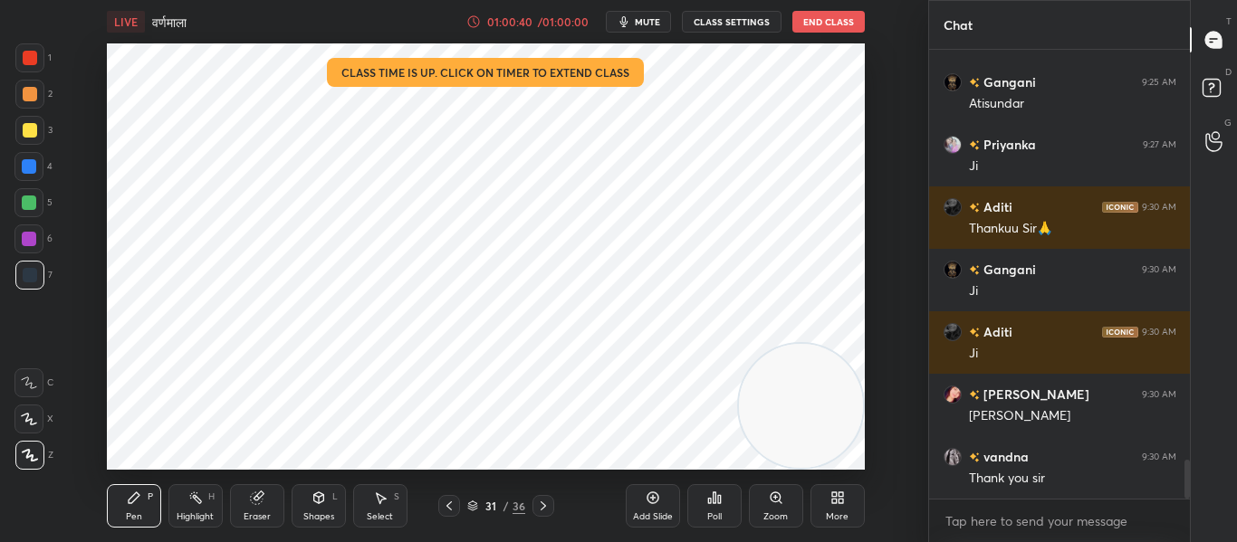
click at [310, 497] on div "Shapes L" at bounding box center [318, 505] width 54 height 43
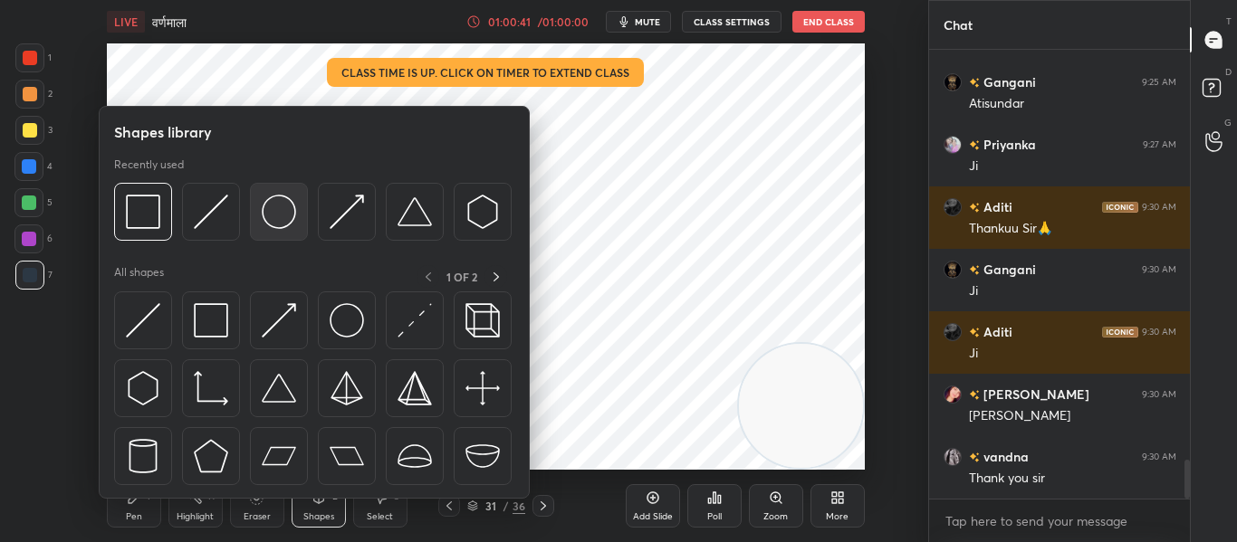
click at [279, 223] on img at bounding box center [279, 212] width 34 height 34
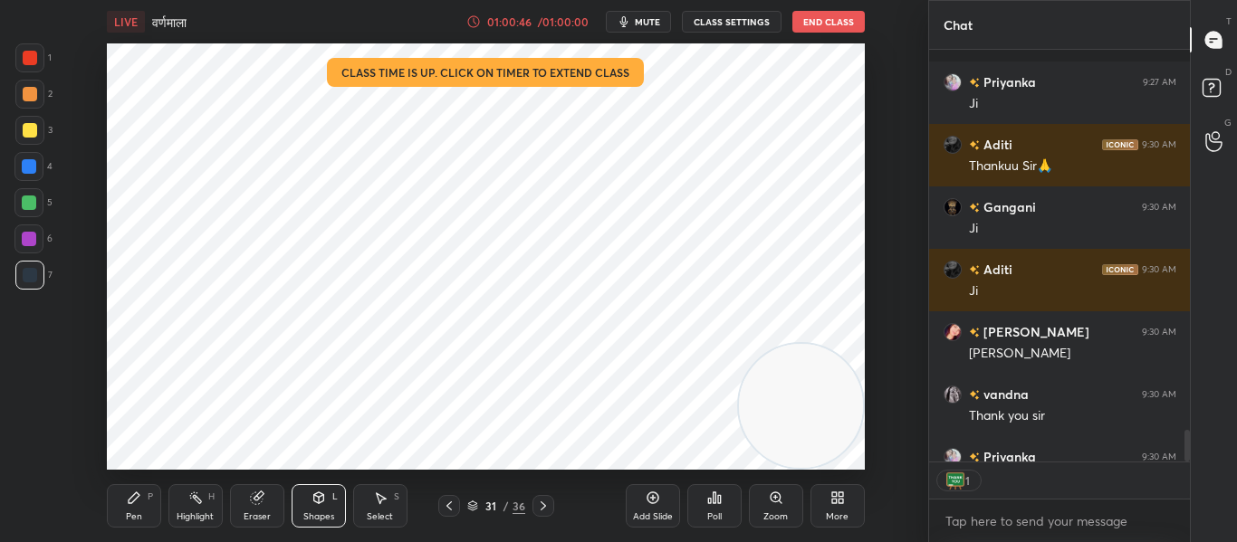
scroll to position [4947, 0]
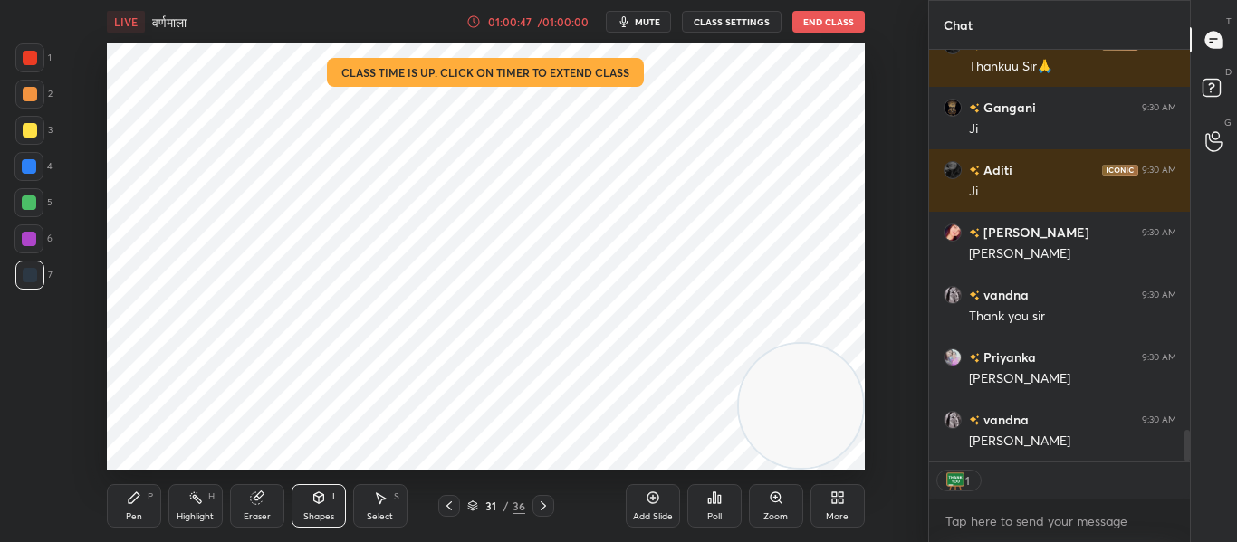
click at [450, 504] on icon at bounding box center [449, 506] width 14 height 14
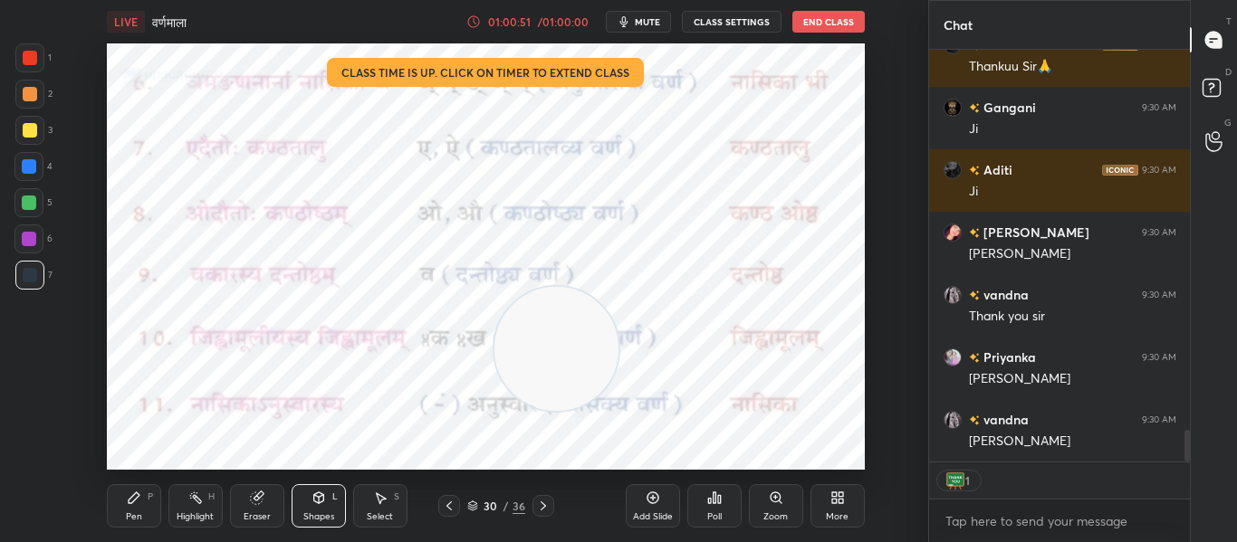
click at [453, 502] on icon at bounding box center [449, 506] width 14 height 14
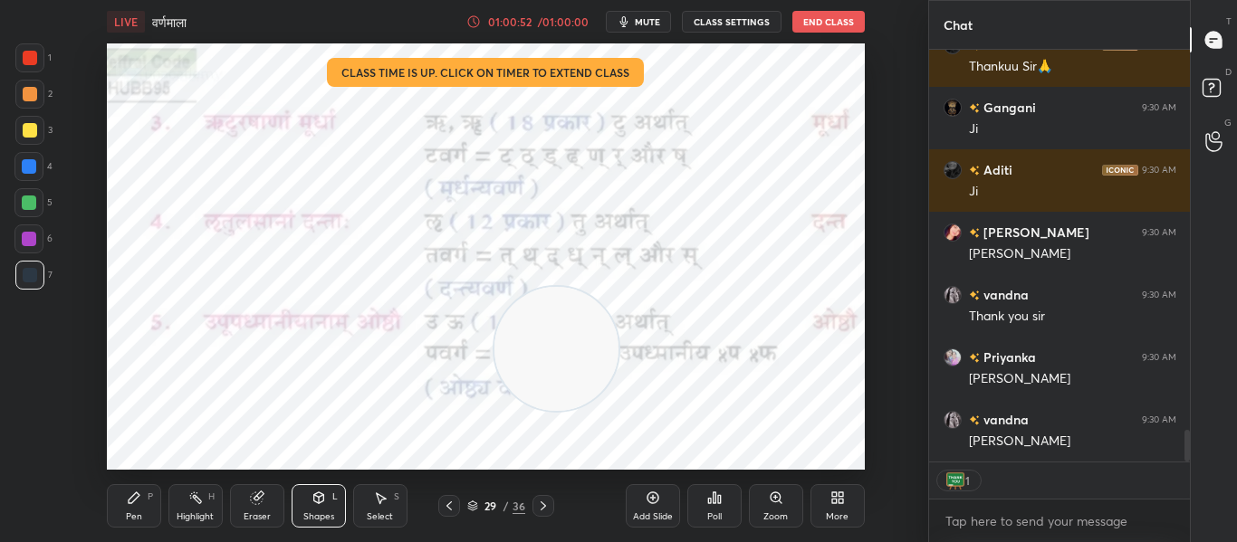
click at [451, 504] on icon at bounding box center [449, 506] width 14 height 14
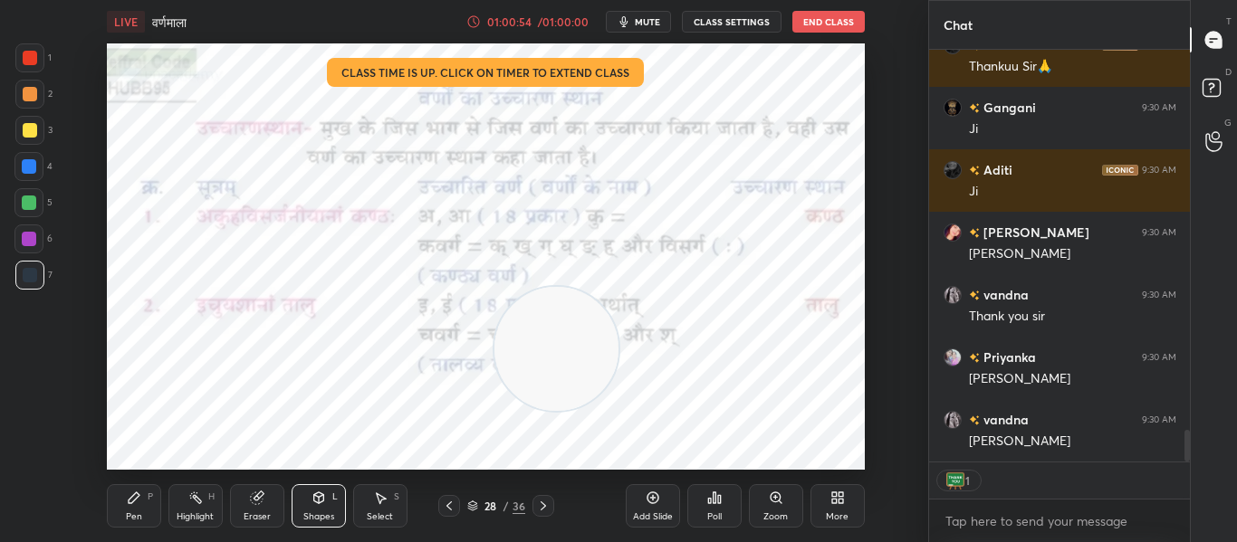
scroll to position [5010, 0]
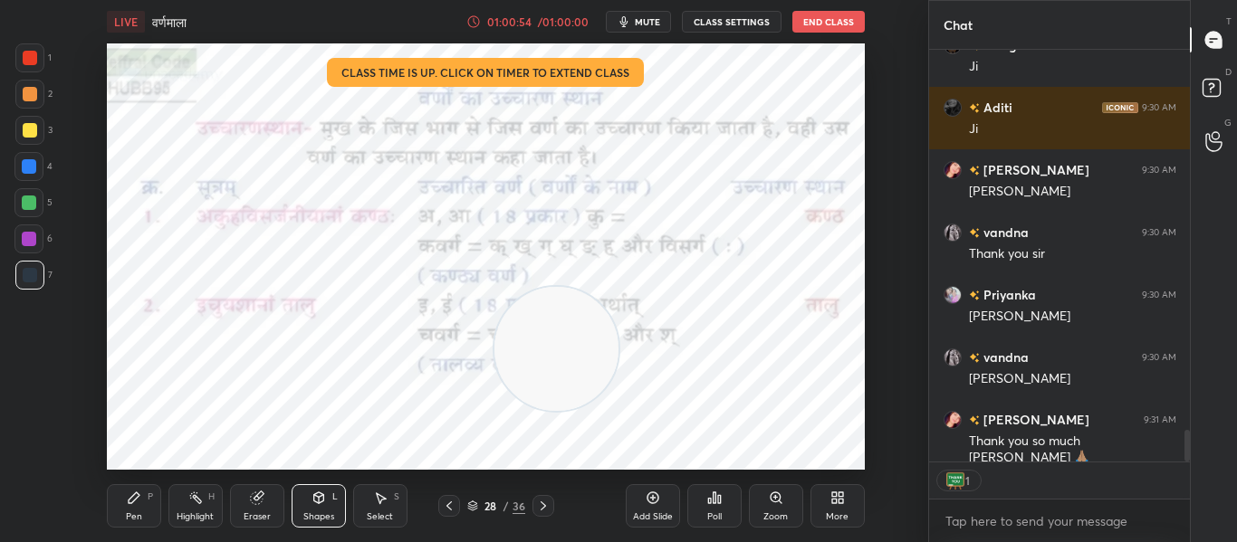
click at [544, 506] on icon at bounding box center [542, 506] width 5 height 9
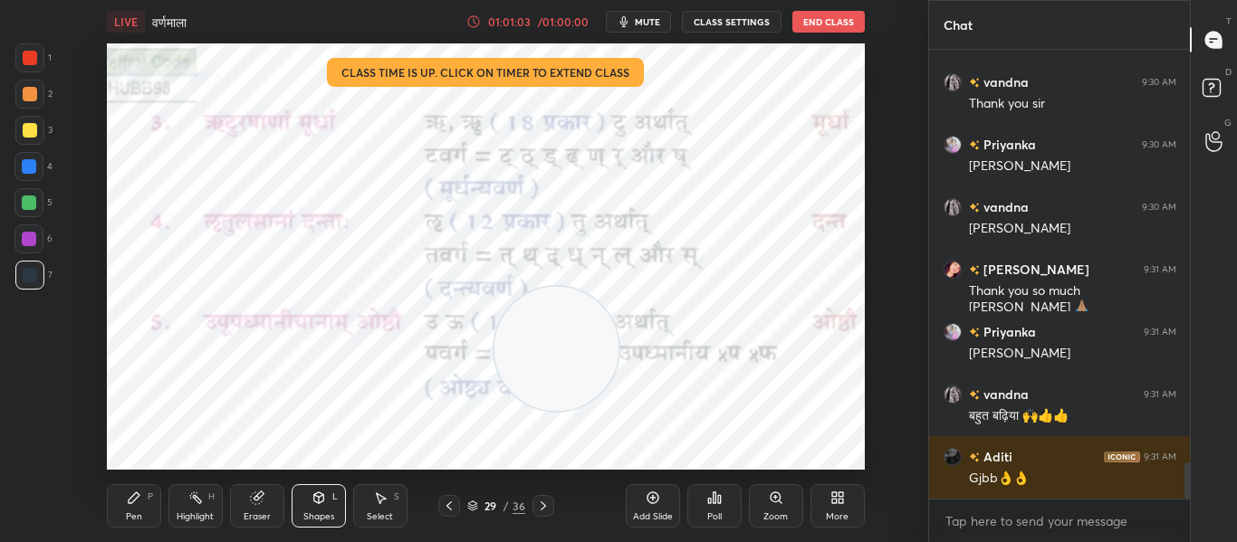
scroll to position [406, 255]
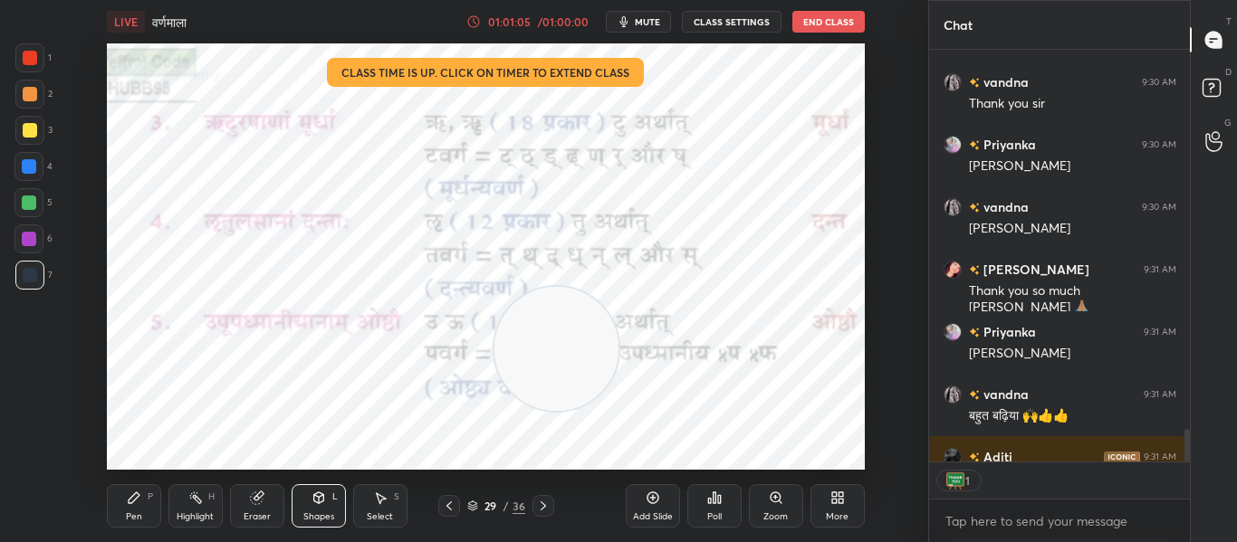
click at [821, 15] on button "End Class" at bounding box center [828, 22] width 72 height 22
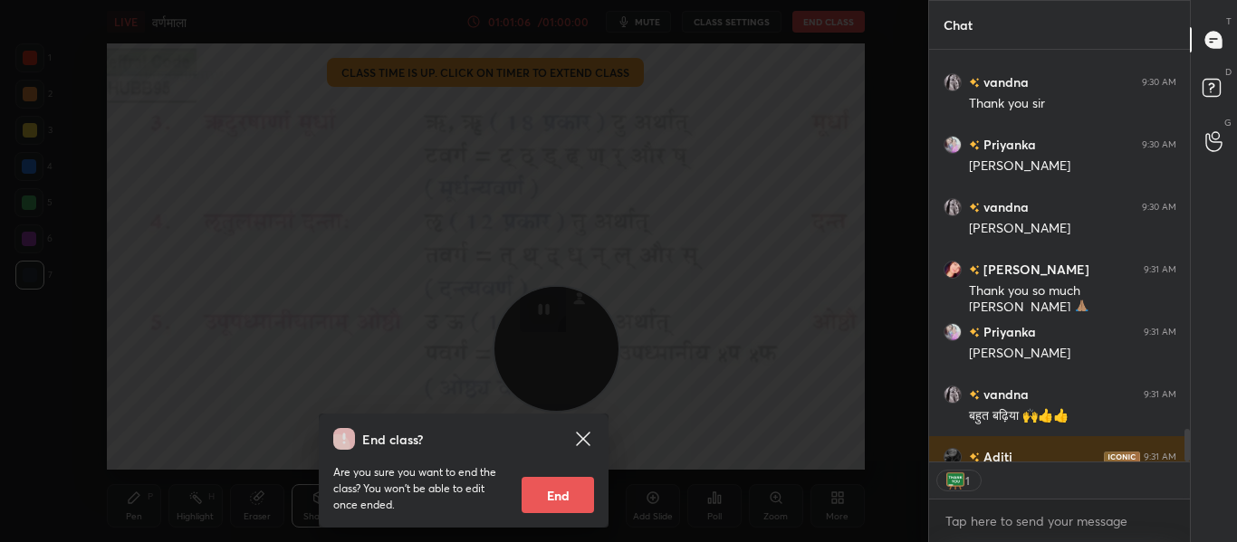
click at [564, 492] on button "End" at bounding box center [557, 495] width 72 height 36
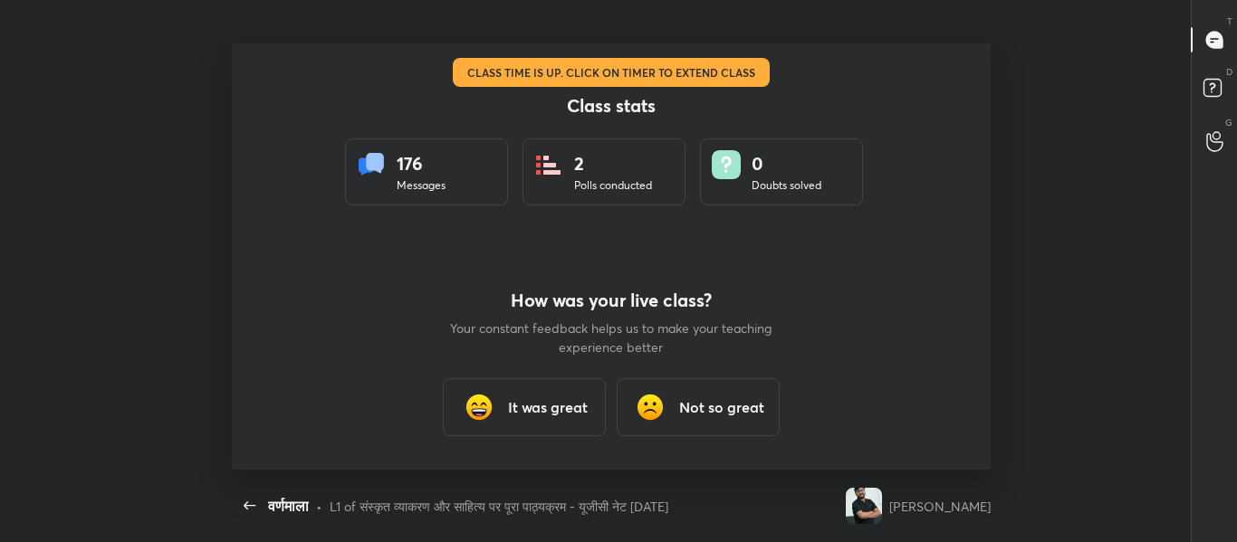
scroll to position [6, 1]
click at [559, 411] on h3 "It was great" at bounding box center [548, 408] width 80 height 22
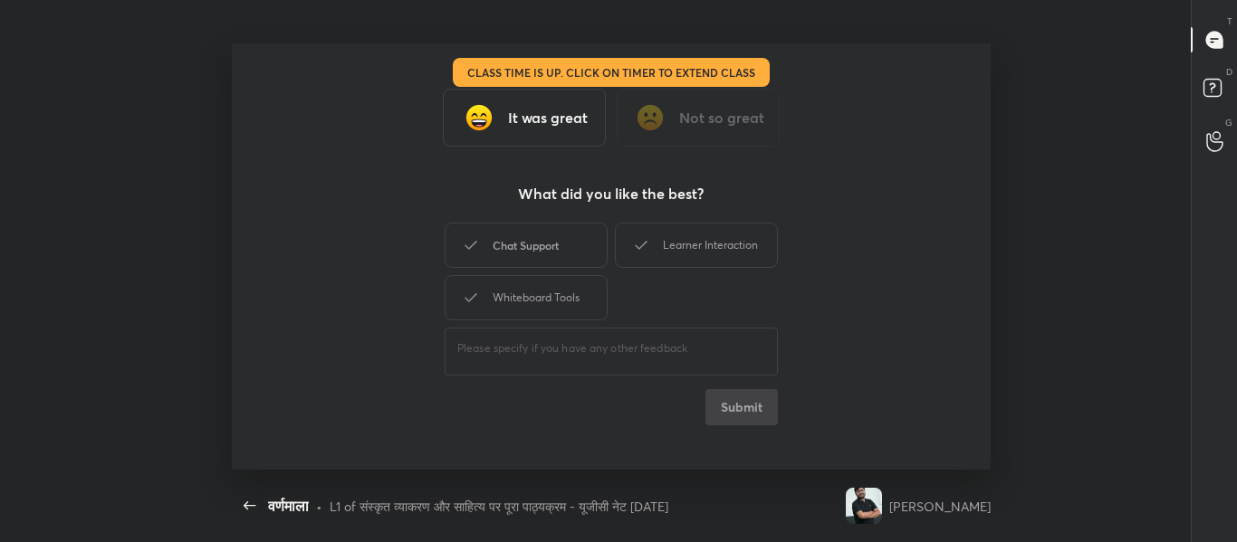
click at [568, 237] on div "Chat Support" at bounding box center [525, 245] width 163 height 45
click at [696, 231] on div "Learner Interaction" at bounding box center [696, 245] width 163 height 45
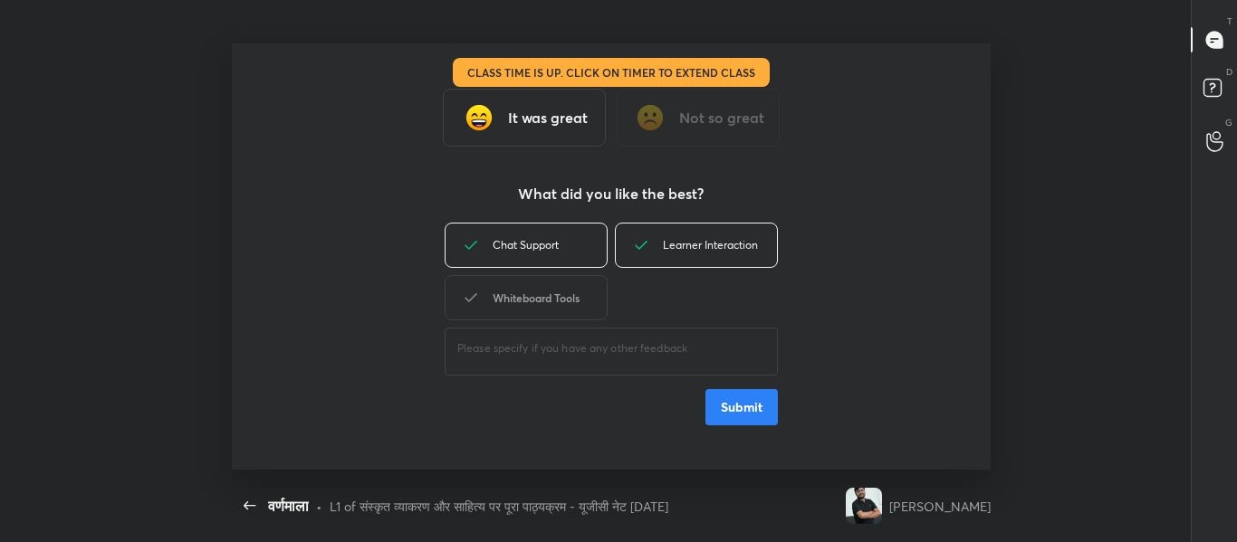
click at [549, 305] on div "Whiteboard Tools" at bounding box center [525, 297] width 163 height 45
type textarea "x"
click at [741, 405] on button "Submit" at bounding box center [741, 407] width 72 height 36
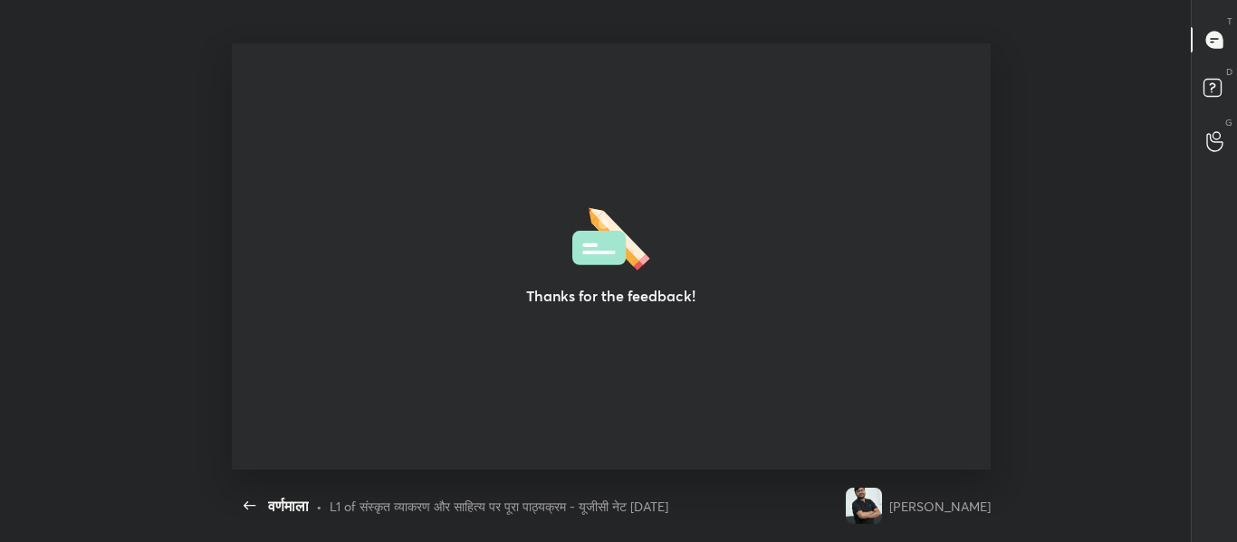
click at [618, 238] on img at bounding box center [611, 236] width 78 height 69
